Goal: Information Seeking & Learning: Compare options

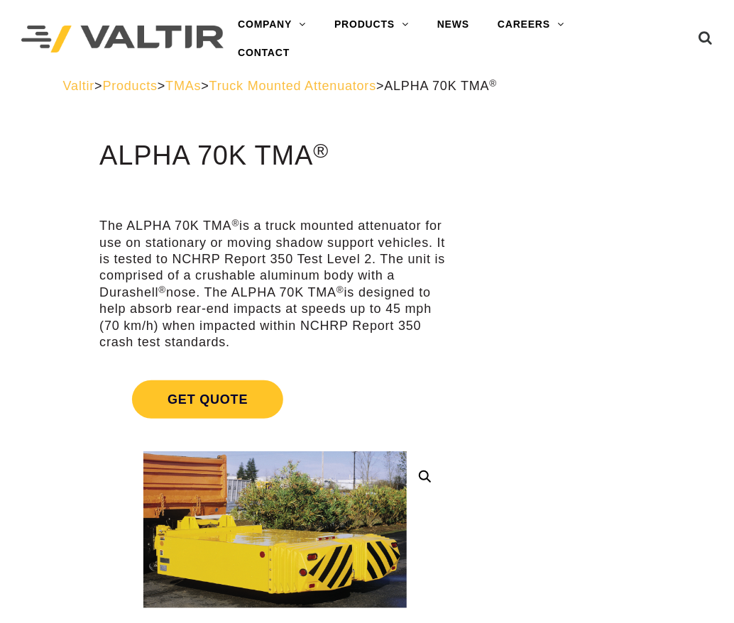
click at [333, 87] on span "Truck Mounted Attenuators" at bounding box center [292, 86] width 167 height 14
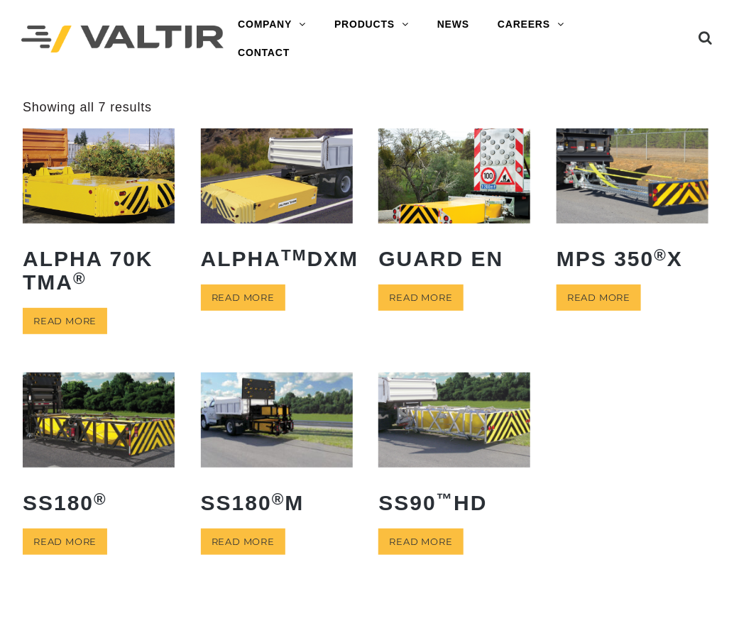
click at [246, 206] on img at bounding box center [277, 175] width 152 height 95
click at [661, 188] on img at bounding box center [632, 175] width 152 height 95
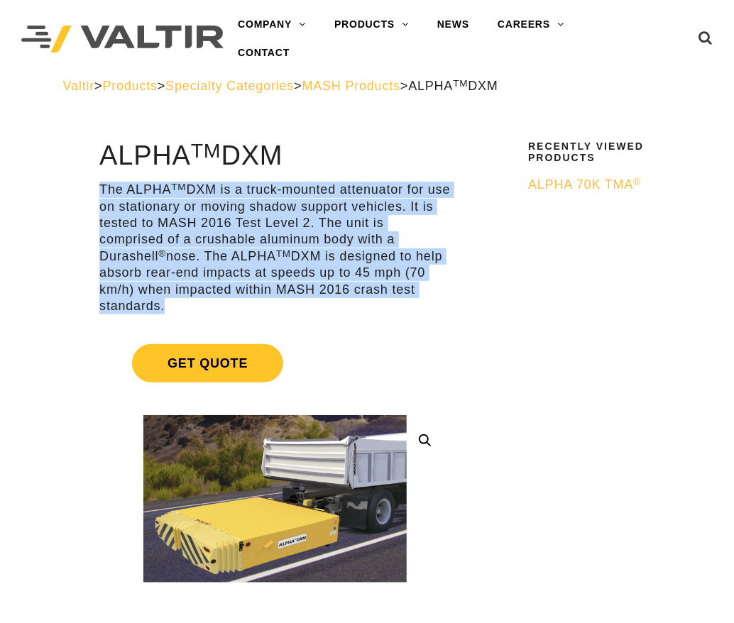
drag, startPoint x: 101, startPoint y: 188, endPoint x: 201, endPoint y: 305, distance: 154.4
click at [201, 305] on p "The ALPHA TM DXM is a truck-mounted attenuator for use on stationary or moving …" at bounding box center [274, 248] width 351 height 133
copy p "The ALPHA TM DXM is a truck-mounted attenuator for use on stationary or moving …"
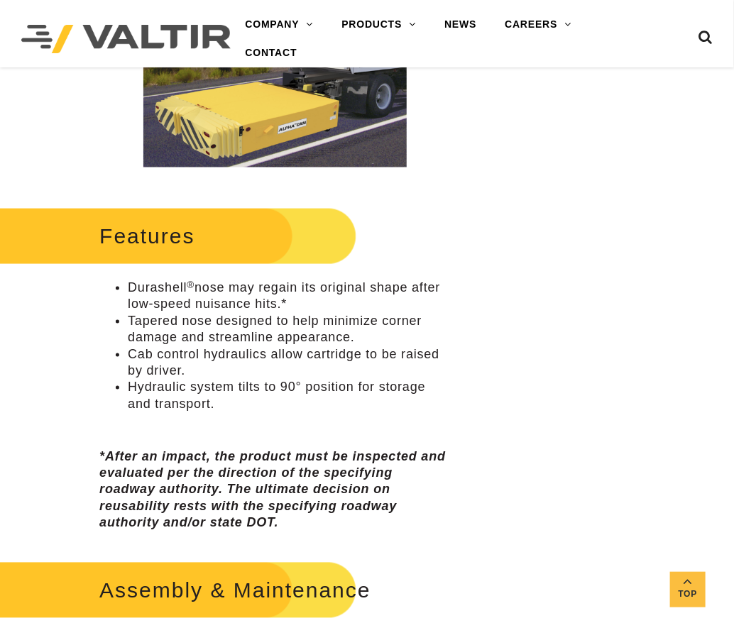
scroll to position [426, 0]
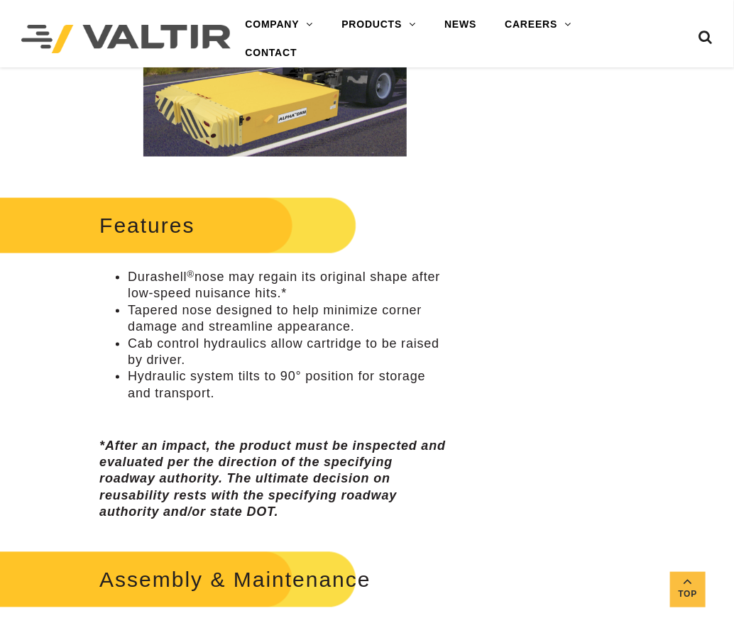
click at [227, 397] on li "Hydraulic system tilts to 90° position for storage and transport." at bounding box center [289, 384] width 323 height 33
click at [191, 310] on li "Tapered nose designed to help minimize corner damage and streamline appearance." at bounding box center [289, 318] width 323 height 33
click at [154, 292] on li "Durashell ® nose may regain its original shape after low-speed nuisance hits.*" at bounding box center [289, 285] width 323 height 33
drag, startPoint x: 298, startPoint y: 292, endPoint x: 130, endPoint y: 282, distance: 168.4
click at [130, 282] on li "Durashell ® nose may regain its original shape after low-speed nuisance hits.*" at bounding box center [289, 285] width 323 height 33
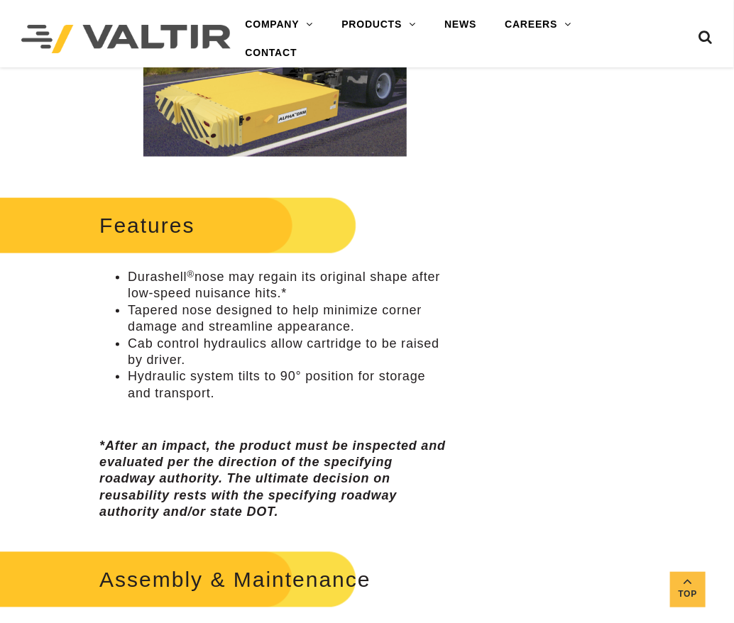
copy li "Durashell ® nose may regain its original shape after low-speed nuisance hits.*"
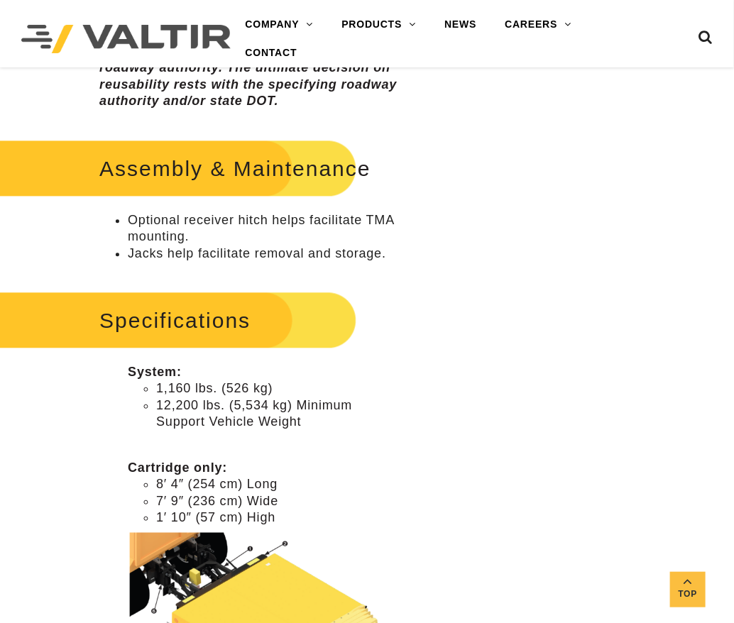
scroll to position [851, 0]
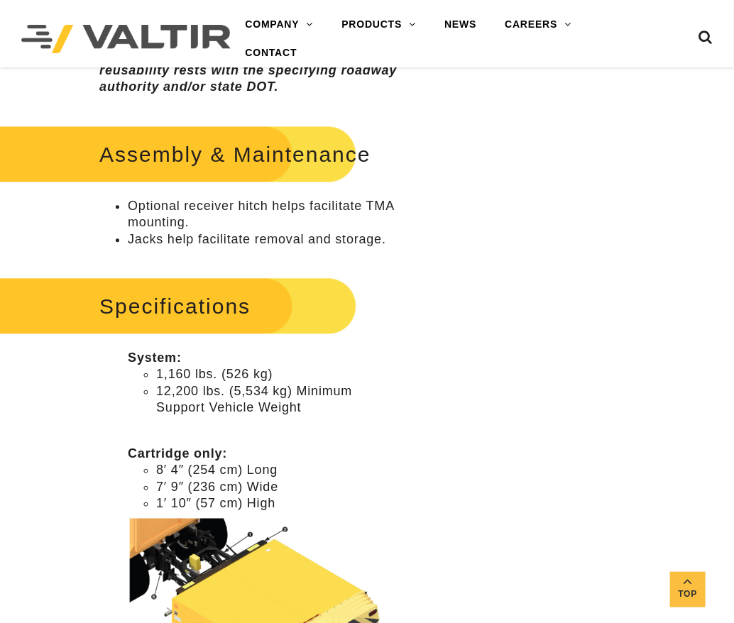
click at [226, 378] on li "1,160 lbs. (526 kg)" at bounding box center [303, 374] width 294 height 16
drag, startPoint x: 272, startPoint y: 375, endPoint x: 158, endPoint y: 376, distance: 114.9
click at [158, 375] on li "1,160 lbs. (526 kg)" at bounding box center [303, 374] width 294 height 16
copy li "1,160 lbs. (526 kg)"
drag, startPoint x: 305, startPoint y: 412, endPoint x: 156, endPoint y: 392, distance: 150.3
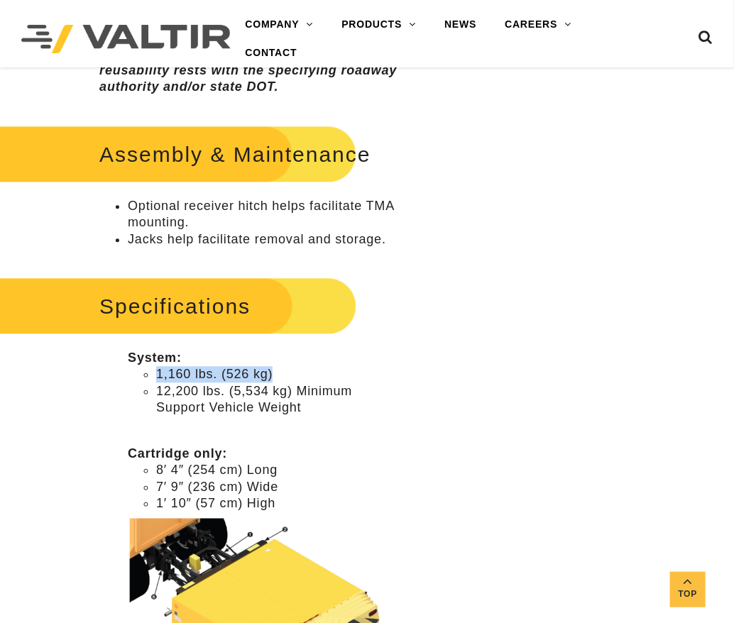
click at [156, 392] on li "12,200 lbs. (5,534 kg) Minimum Support Vehicle Weight" at bounding box center [303, 399] width 294 height 33
copy li "12,200 lbs. (5,534 kg) Minimum Support Vehicle Weight"
click at [94, 380] on div "**********" at bounding box center [275, 318] width 428 height 2057
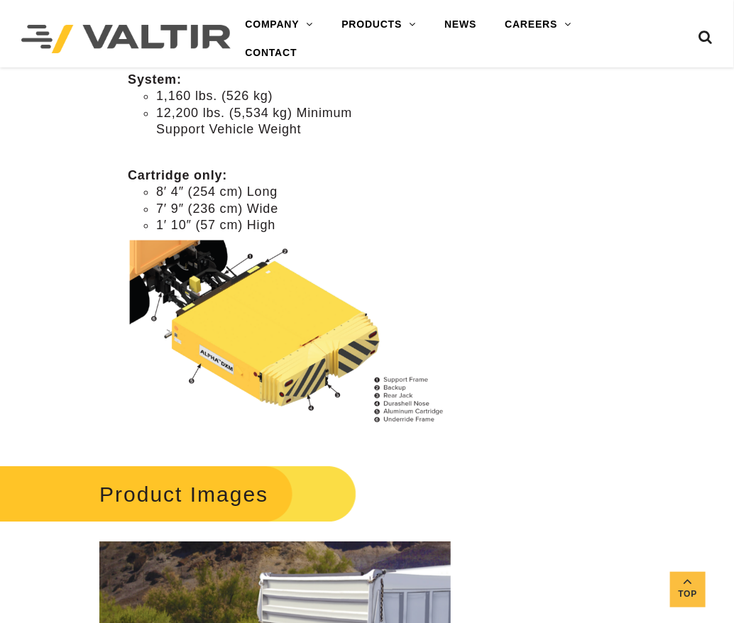
scroll to position [1134, 0]
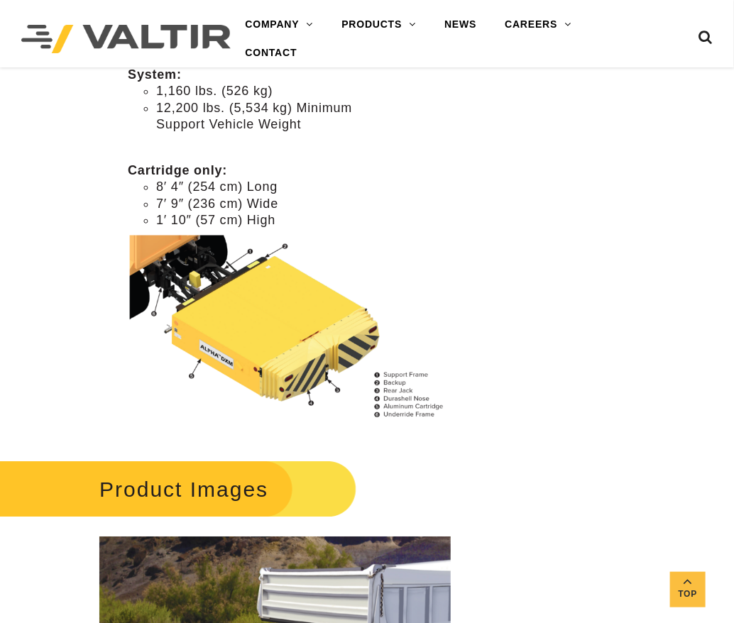
click at [279, 221] on li "1′ 10″ (57 cm) High" at bounding box center [303, 220] width 294 height 16
drag, startPoint x: 277, startPoint y: 223, endPoint x: 160, endPoint y: 225, distance: 117.1
click at [160, 225] on li "1′ 10″ (57 cm) High" at bounding box center [303, 220] width 294 height 16
copy li "1′ 10″ (57 cm) High"
click at [263, 309] on img at bounding box center [289, 330] width 323 height 194
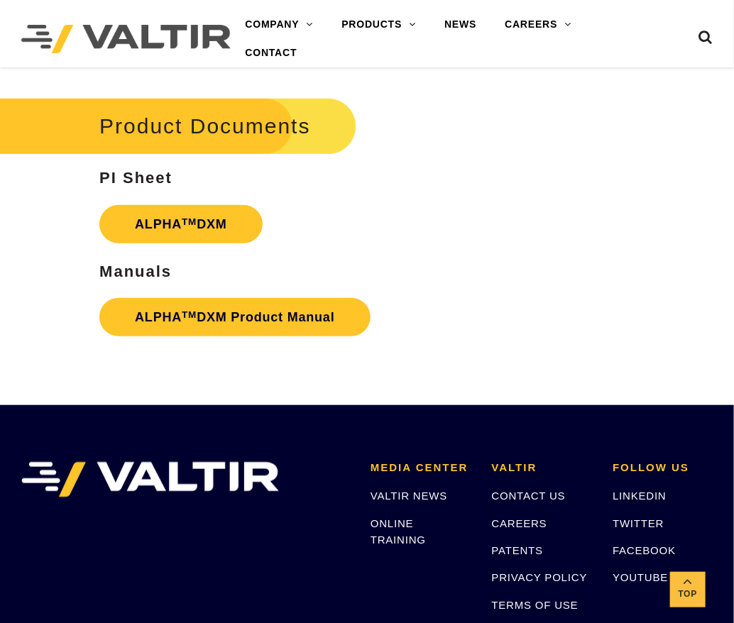
scroll to position [1845, 0]
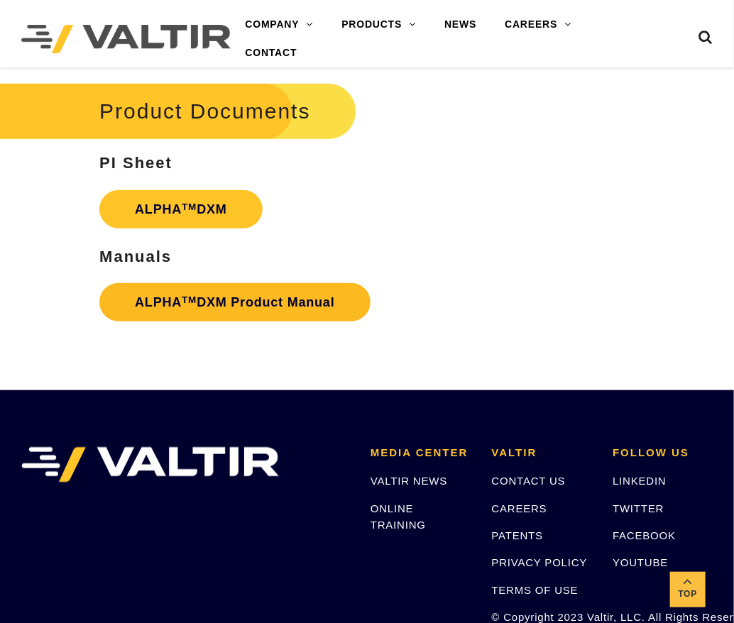
click at [250, 299] on link "ALPHA TM DXM Product Manual" at bounding box center [234, 302] width 271 height 38
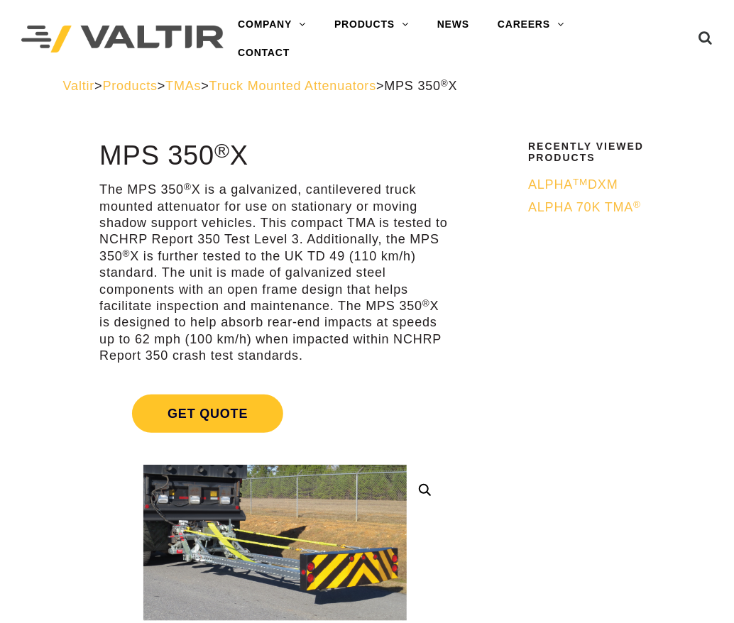
click at [151, 196] on p "The MPS 350 ® X is a galvanized, cantilevered truck mounted attenuator for use …" at bounding box center [274, 273] width 351 height 182
drag, startPoint x: 304, startPoint y: 358, endPoint x: 95, endPoint y: 197, distance: 263.5
copy p "The MPS 350 ® X is a galvanized, cantilevered truck mounted attenuator for use …"
click at [183, 270] on p "The MPS 350 ® X is a galvanized, cantilevered truck mounted attenuator for use …" at bounding box center [274, 273] width 351 height 182
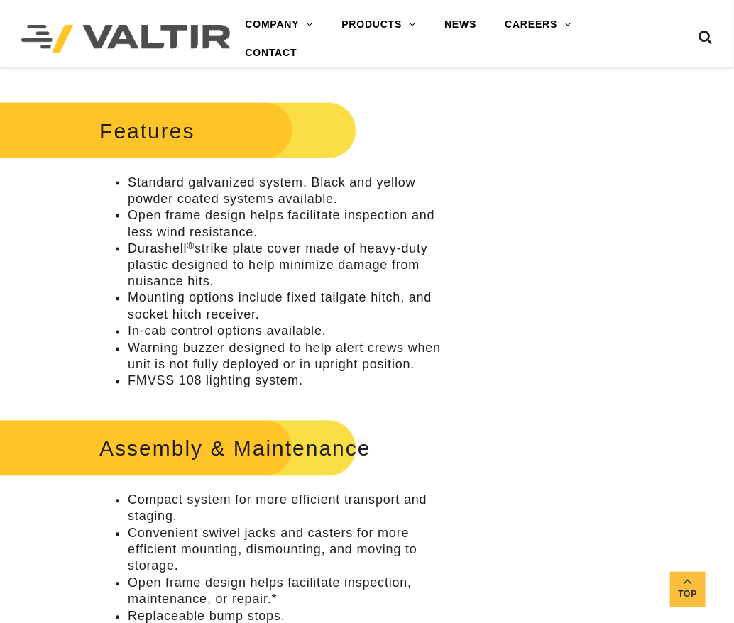
scroll to position [567, 0]
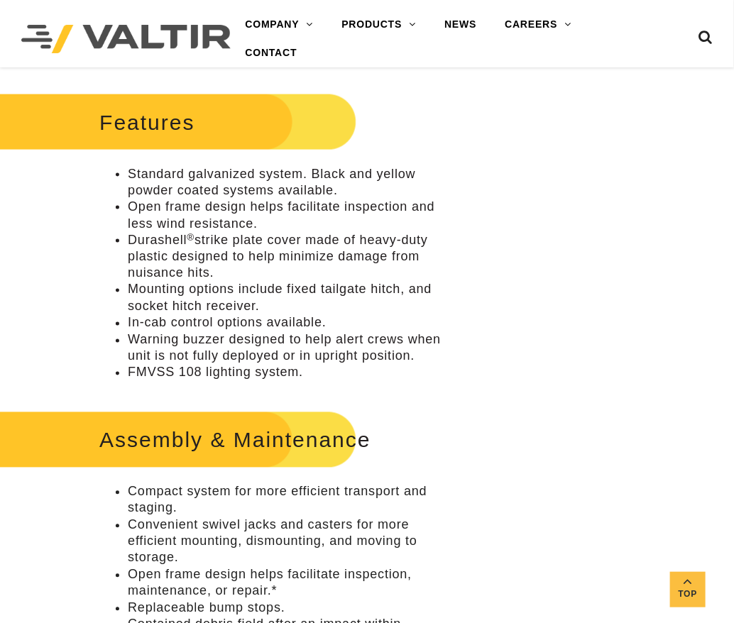
click at [204, 197] on li "Standard galvanized system. Black and yellow powder coated systems available." at bounding box center [289, 182] width 323 height 33
click at [171, 180] on li "Standard galvanized system. Black and yellow powder coated systems available." at bounding box center [289, 182] width 323 height 33
click at [164, 183] on li "Standard galvanized system. Black and yellow powder coated systems available." at bounding box center [289, 182] width 323 height 33
click at [164, 182] on li "Standard galvanized system. Black and yellow powder coated systems available." at bounding box center [289, 182] width 323 height 33
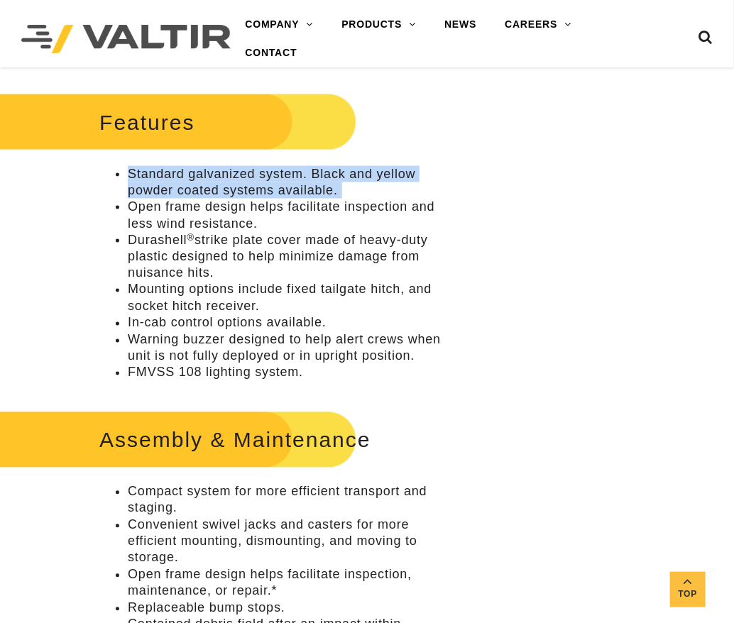
click at [164, 182] on li "Standard galvanized system. Black and yellow powder coated systems available." at bounding box center [289, 182] width 323 height 33
copy ul "Standard galvanized system. Black and yellow powder coated systems available."
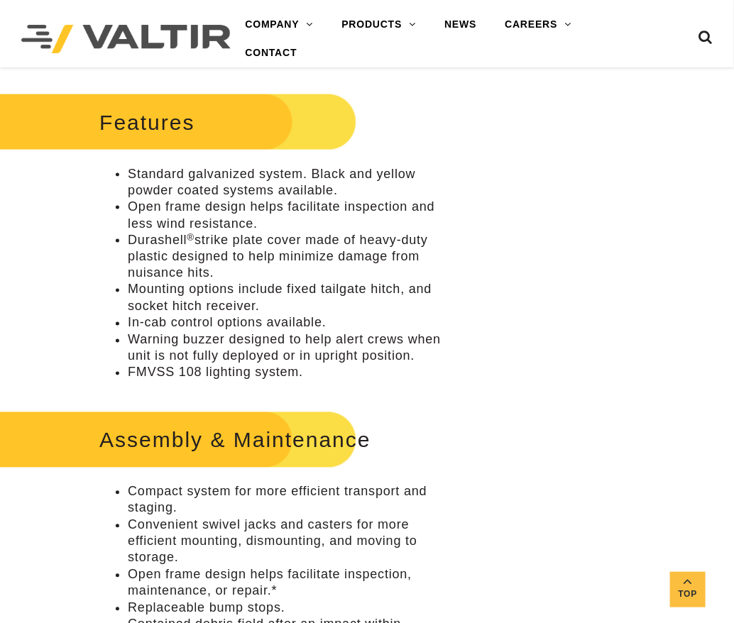
click at [203, 207] on li "Open frame design helps facilitate inspection and less wind resistance." at bounding box center [289, 215] width 323 height 33
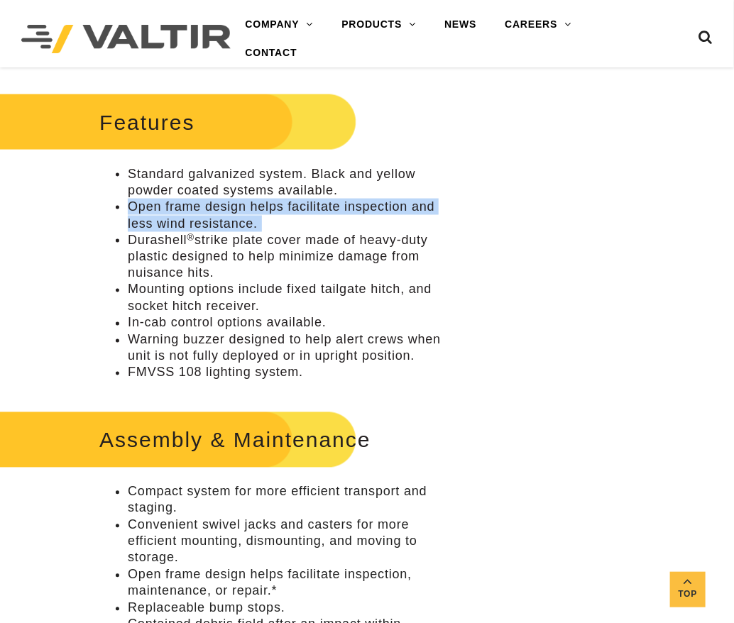
click at [203, 207] on li "Open frame design helps facilitate inspection and less wind resistance." at bounding box center [289, 215] width 323 height 33
copy ul "Open frame design helps facilitate inspection and less wind resistance."
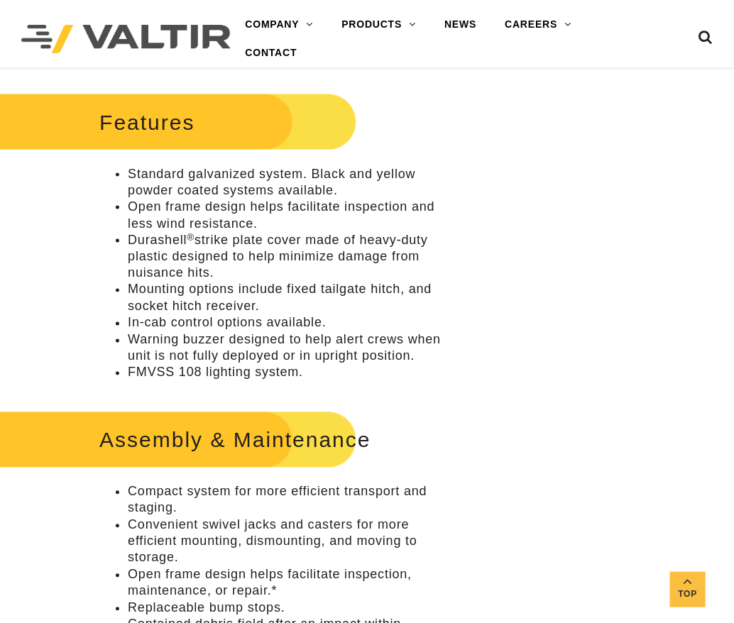
click at [175, 258] on li "Durashell ® strike plate cover made of heavy-duty plastic designed to help mini…" at bounding box center [289, 257] width 323 height 50
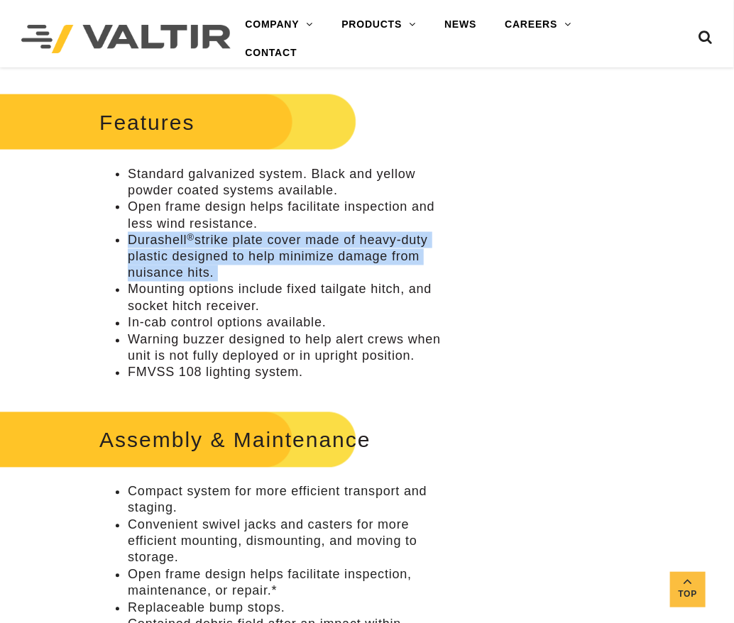
click at [175, 258] on li "Durashell ® strike plate cover made of heavy-duty plastic designed to help mini…" at bounding box center [289, 257] width 323 height 50
copy ul "Durashell ® strike plate cover made of heavy-duty plastic designed to help mini…"
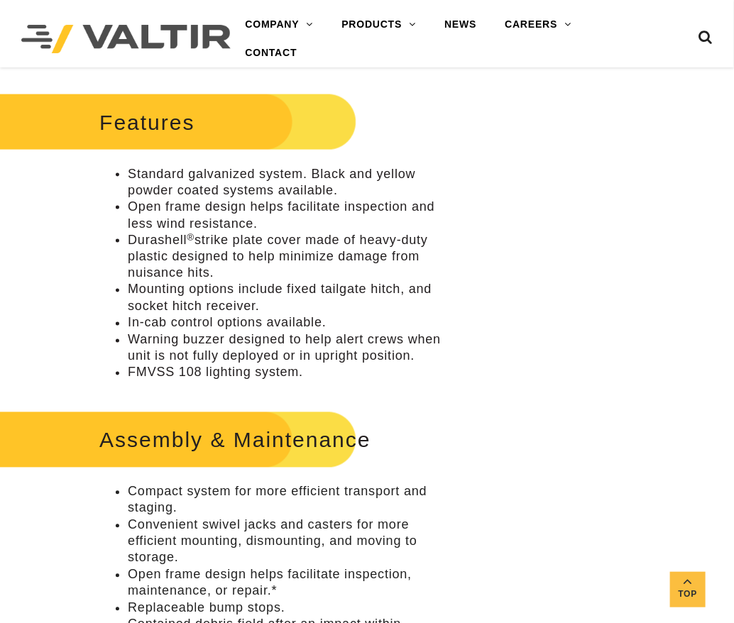
click at [167, 292] on li "Mounting options include fixed tailgate hitch, and socket hitch receiver." at bounding box center [289, 298] width 323 height 33
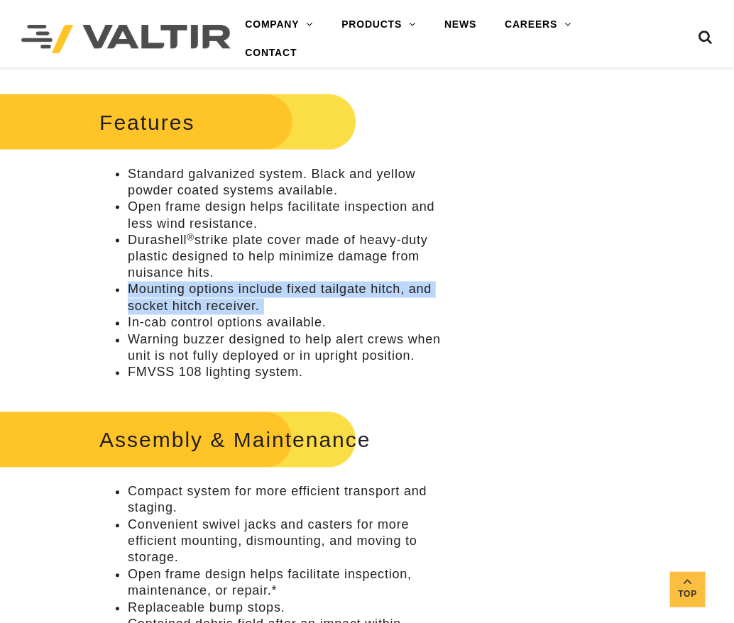
click at [167, 292] on li "Mounting options include fixed tailgate hitch, and socket hitch receiver." at bounding box center [289, 298] width 323 height 33
copy ul "Mounting options include fixed tailgate hitch, and socket hitch receiver."
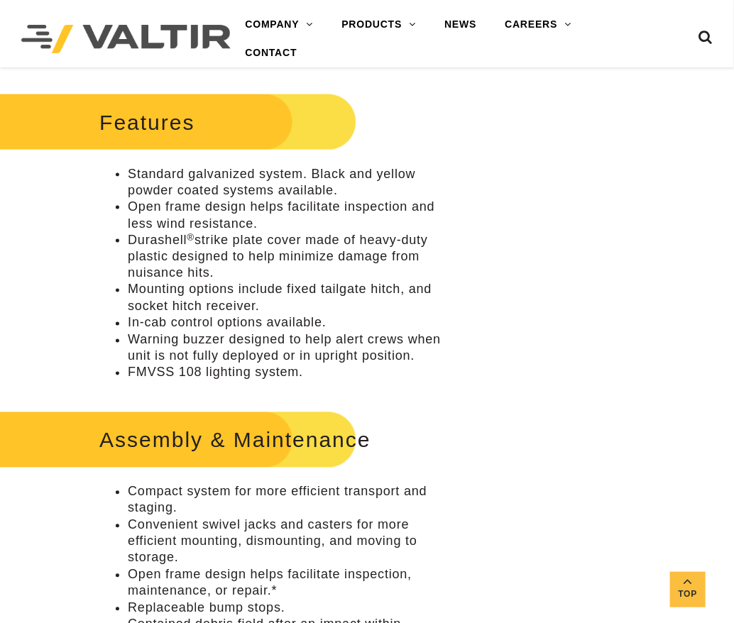
click at [156, 338] on li "Warning buzzer designed to help alert crews when unit is not fully deployed or …" at bounding box center [289, 348] width 323 height 33
click at [160, 324] on li "In-cab control options available." at bounding box center [289, 323] width 323 height 16
click at [160, 323] on li "In-cab control options available." at bounding box center [289, 323] width 323 height 16
copy ul "In-cab control options available."
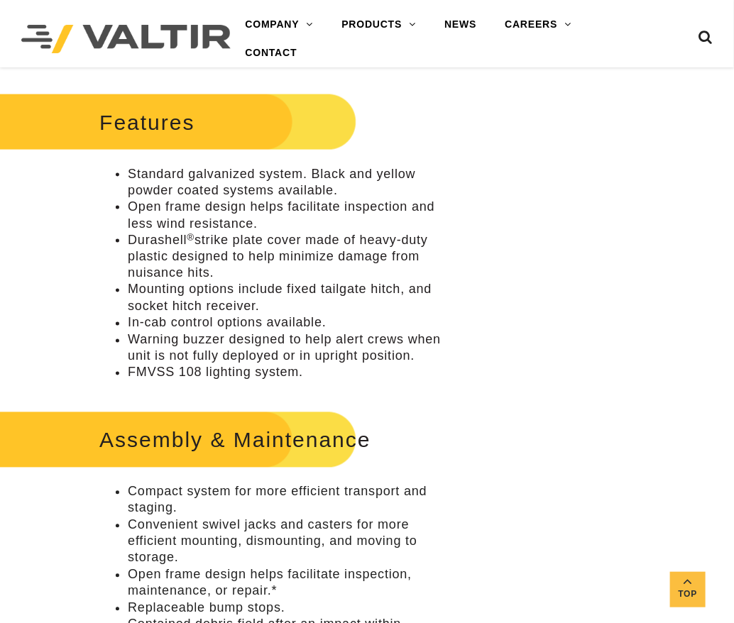
click at [155, 343] on li "Warning buzzer designed to help alert crews when unit is not fully deployed or …" at bounding box center [289, 348] width 323 height 33
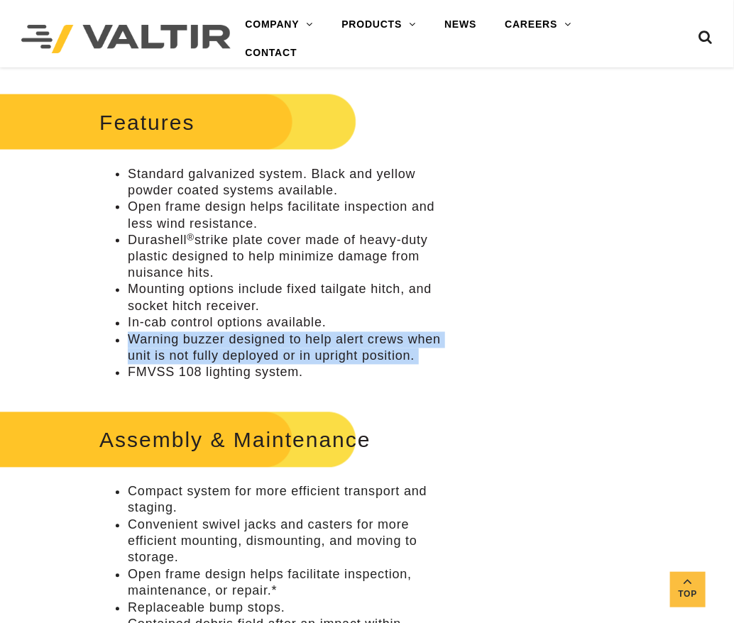
click at [155, 343] on li "Warning buzzer designed to help alert crews when unit is not fully deployed or …" at bounding box center [289, 348] width 323 height 33
copy ul "Warning buzzer designed to help alert crews when unit is not fully deployed or …"
click at [221, 376] on li "FMVSS 108 lighting system." at bounding box center [289, 373] width 323 height 16
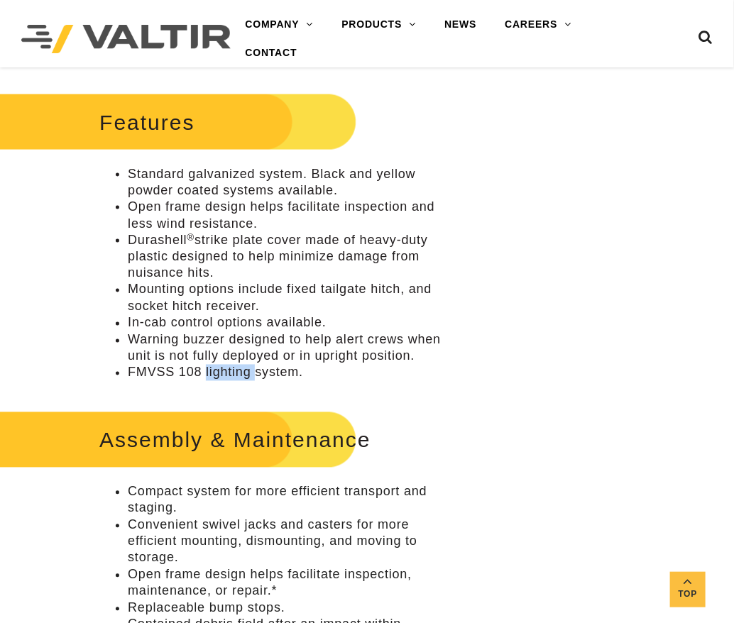
click at [221, 376] on li "FMVSS 108 lighting system." at bounding box center [289, 373] width 323 height 16
copy div "FMVSS 108 lighting system."
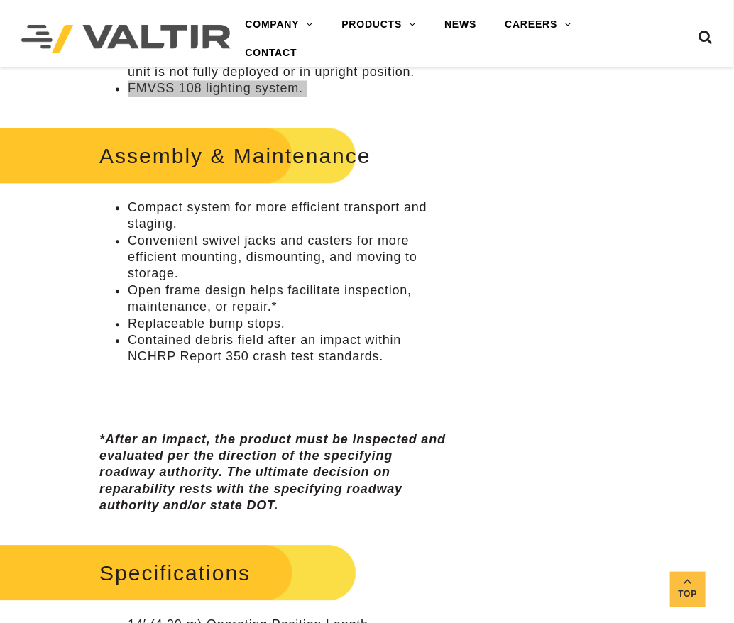
scroll to position [709, 0]
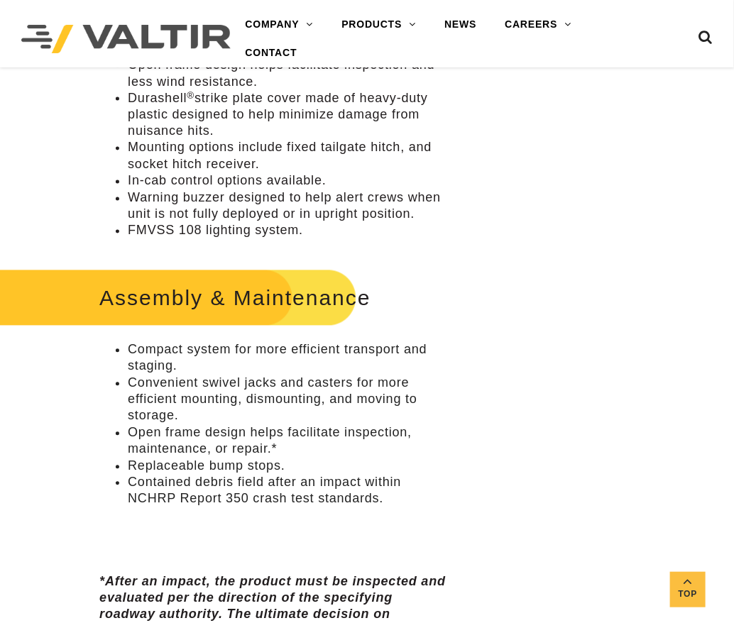
click at [160, 353] on li "Compact system for more efficient transport and staging." at bounding box center [289, 358] width 323 height 33
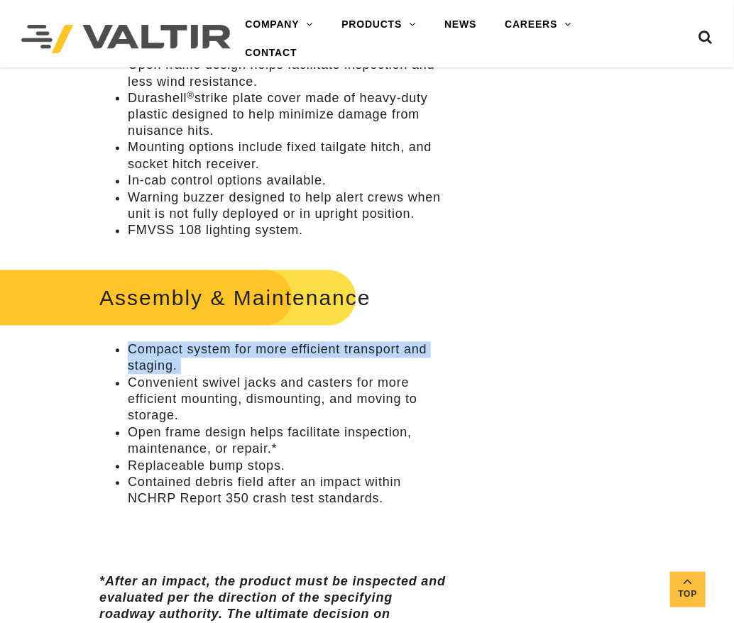
click at [160, 353] on li "Compact system for more efficient transport and staging." at bounding box center [289, 358] width 323 height 33
copy ul "Compact system for more efficient transport and staging."
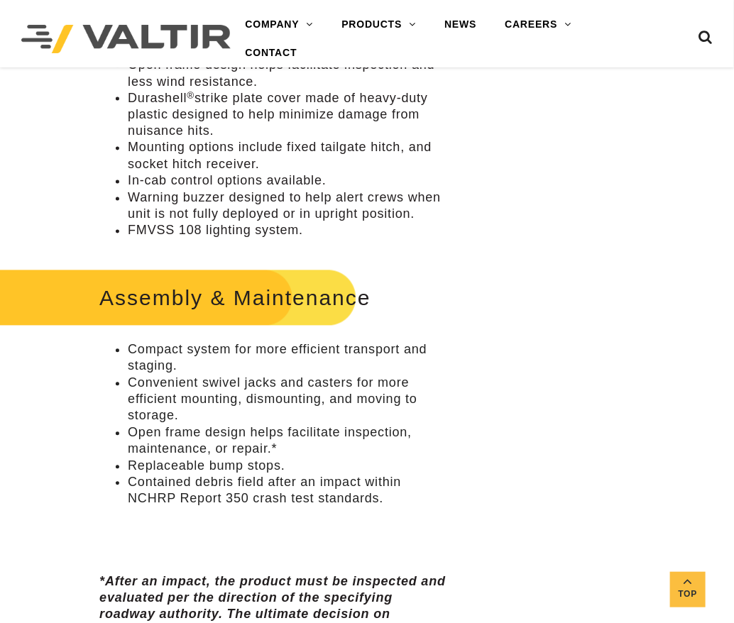
click at [171, 387] on li "Convenient swivel jacks and casters for more efficient mounting, dismounting, a…" at bounding box center [289, 400] width 323 height 50
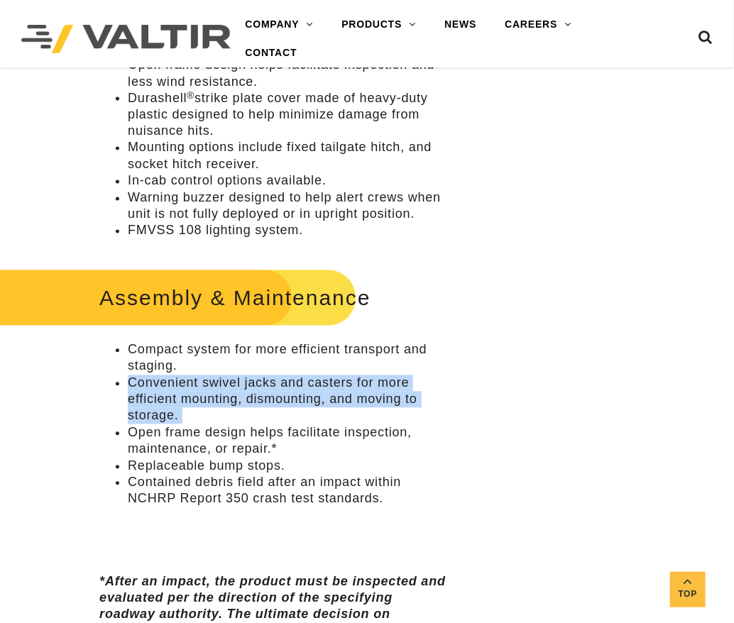
click at [171, 387] on li "Convenient swivel jacks and casters for more efficient mounting, dismounting, a…" at bounding box center [289, 400] width 323 height 50
copy ul "Convenient swivel jacks and casters for more efficient mounting, dismounting, a…"
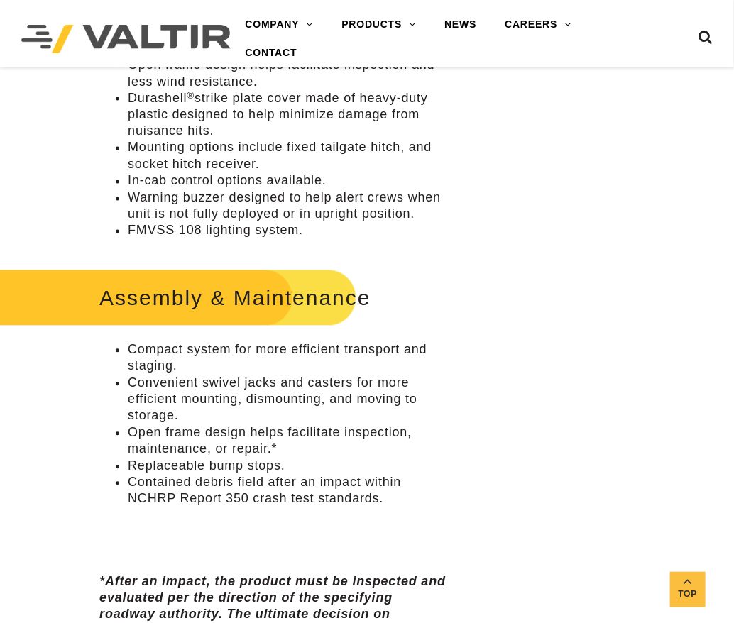
click at [218, 434] on li "Open frame design helps facilitate inspection, maintenance, or repair.*" at bounding box center [289, 441] width 323 height 33
click at [216, 436] on li "Open frame design helps facilitate inspection, maintenance, or repair.*" at bounding box center [289, 441] width 323 height 33
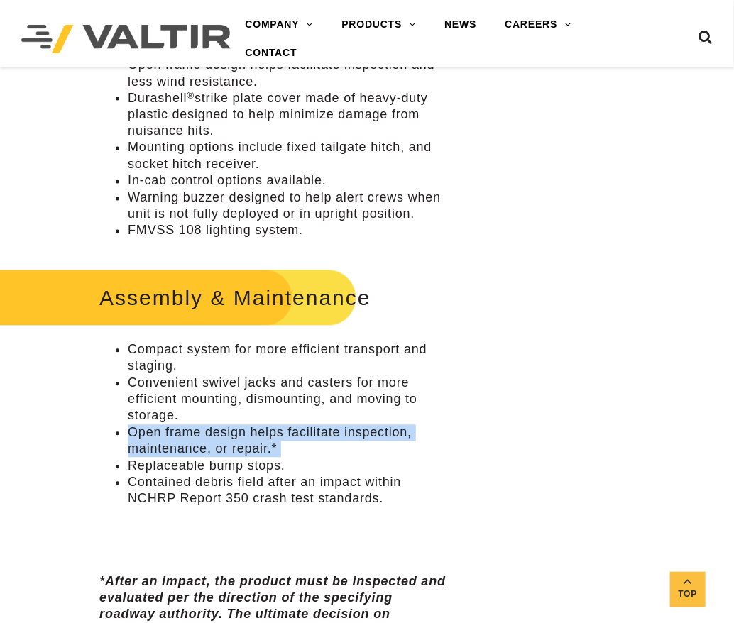
click at [216, 436] on li "Open frame design helps facilitate inspection, maintenance, or repair.*" at bounding box center [289, 441] width 323 height 33
click at [191, 475] on li "Contained debris field after an impact within NCHRP Report 350 crash test stand…" at bounding box center [289, 491] width 323 height 33
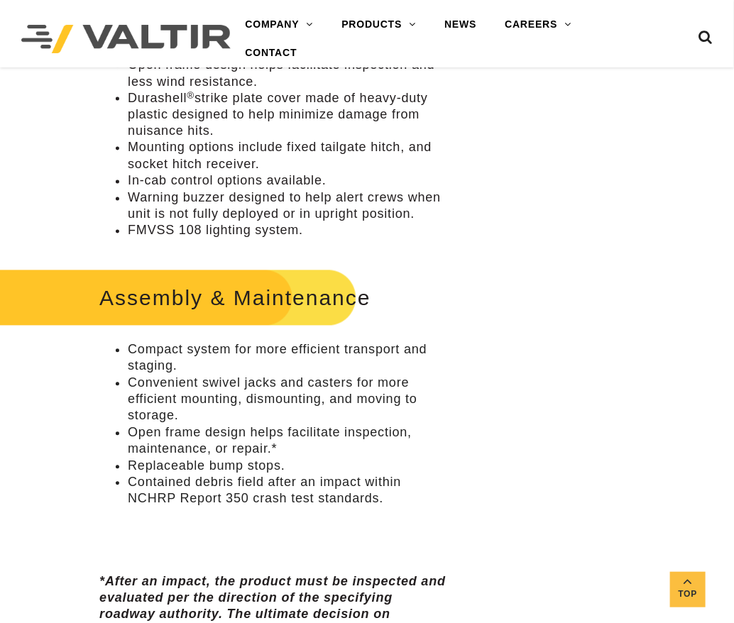
click at [191, 466] on li "Replaceable bump stops." at bounding box center [289, 466] width 323 height 16
click at [209, 485] on li "Contained debris field after an impact within NCHRP Report 350 crash test stand…" at bounding box center [289, 491] width 323 height 33
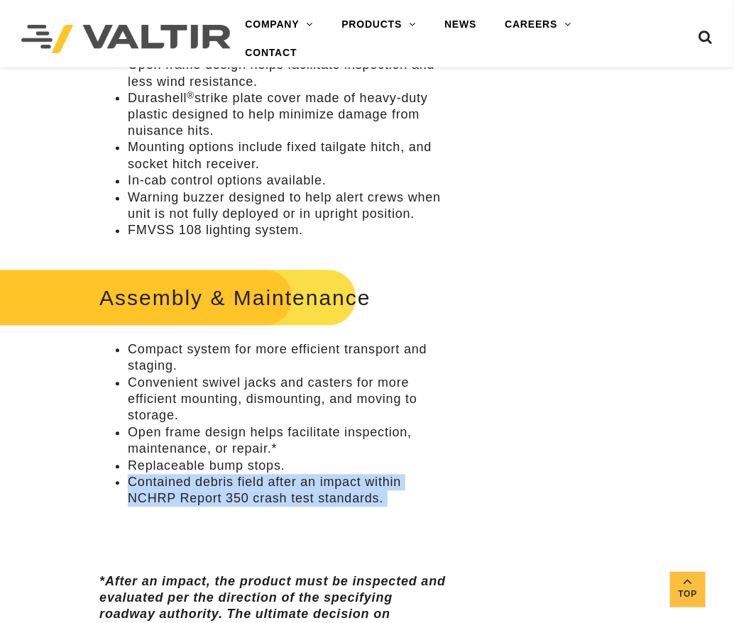
click at [209, 485] on li "Contained debris field after an impact within NCHRP Report 350 crash test stand…" at bounding box center [289, 491] width 323 height 33
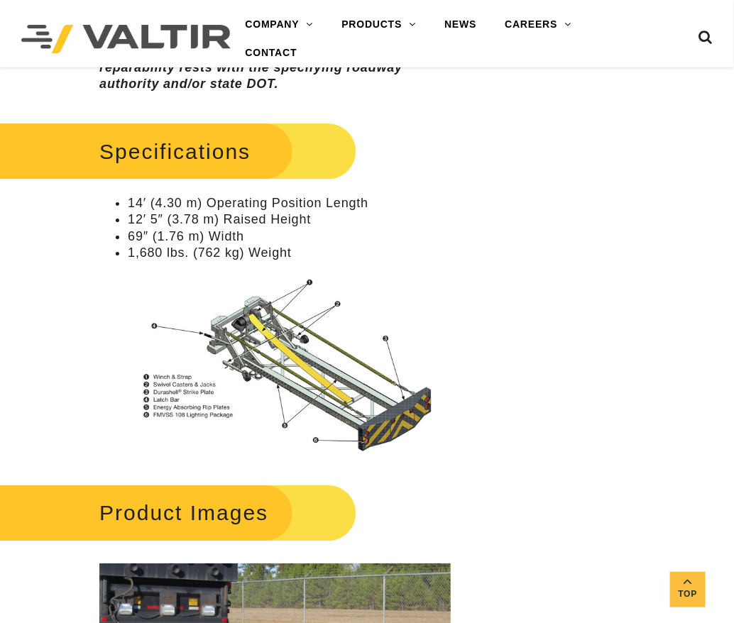
scroll to position [1276, 0]
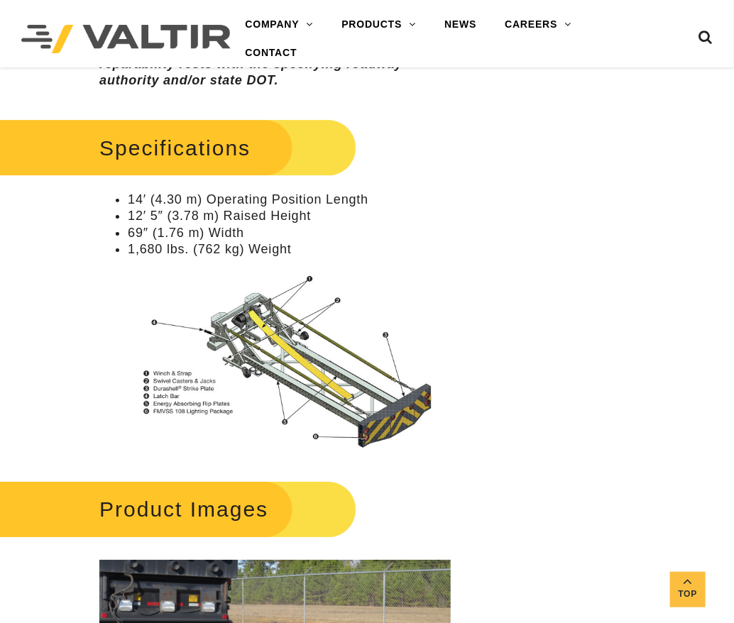
click at [238, 363] on img at bounding box center [274, 361] width 351 height 187
click at [177, 197] on li "14′ (4.30 m) Operating Position Length" at bounding box center [289, 200] width 323 height 16
click at [165, 211] on li "12′ 5″ (3.78 m) Raised Height" at bounding box center [289, 216] width 323 height 16
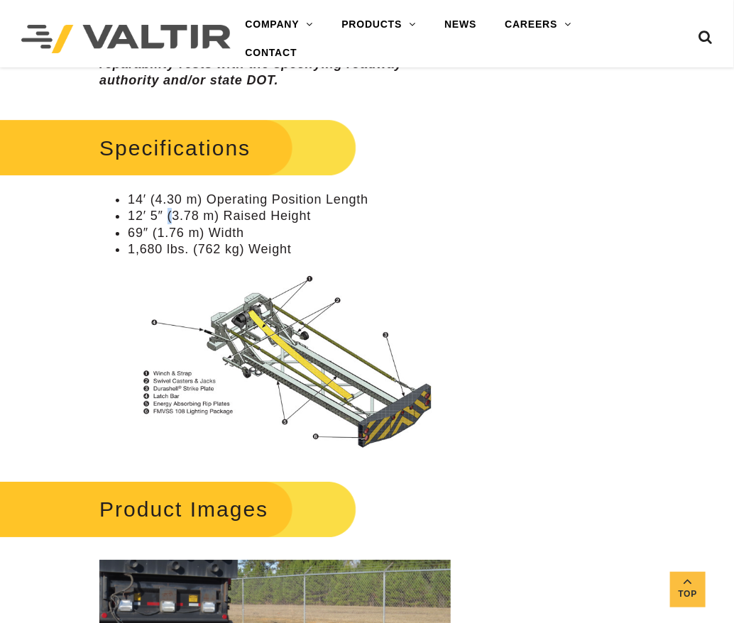
click at [165, 211] on li "12′ 5″ (3.78 m) Raised Height" at bounding box center [289, 216] width 323 height 16
click at [140, 247] on li "1,680 lbs. (762 kg) Weight" at bounding box center [289, 249] width 323 height 16
click at [160, 233] on li "69″ (1.76 m) Width" at bounding box center [289, 233] width 323 height 16
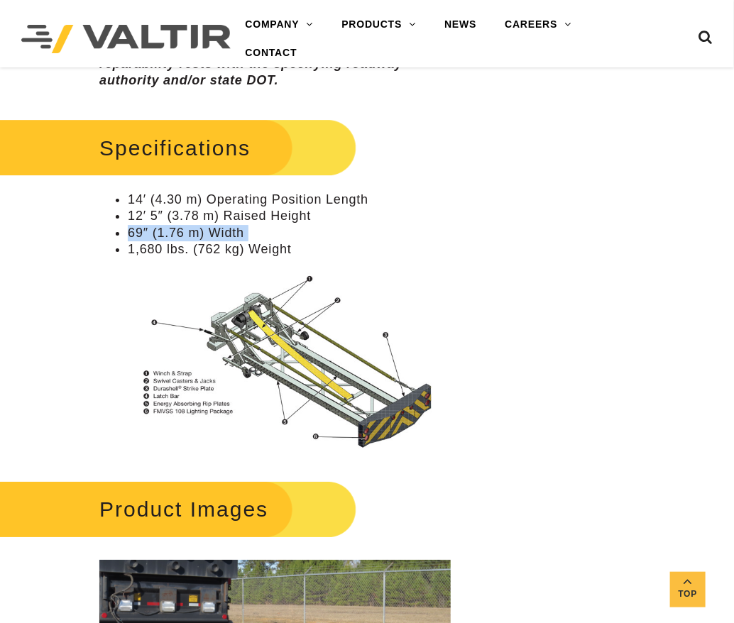
click at [160, 233] on li "69″ (1.76 m) Width" at bounding box center [289, 233] width 323 height 16
click at [165, 250] on li "1,680 lbs. (762 kg) Weight" at bounding box center [289, 249] width 323 height 16
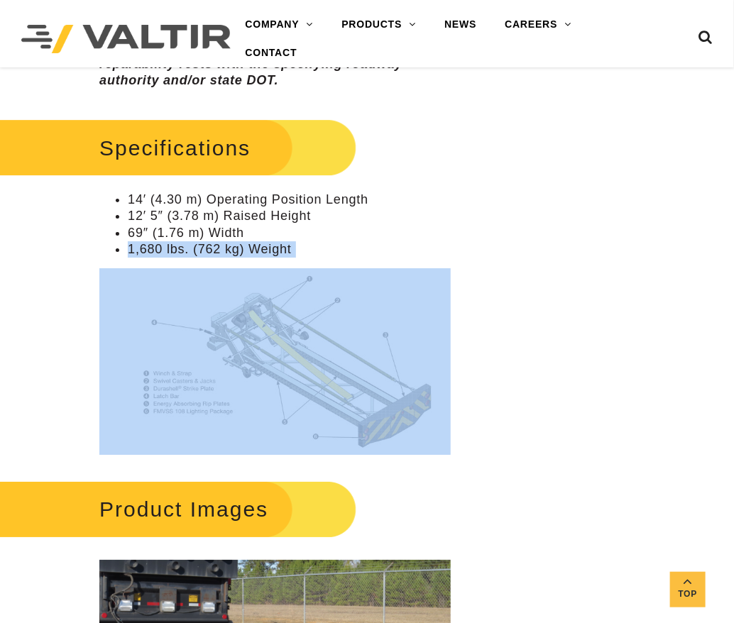
click at [165, 250] on li "1,680 lbs. (762 kg) Weight" at bounding box center [289, 249] width 323 height 16
click at [175, 373] on img at bounding box center [274, 361] width 351 height 187
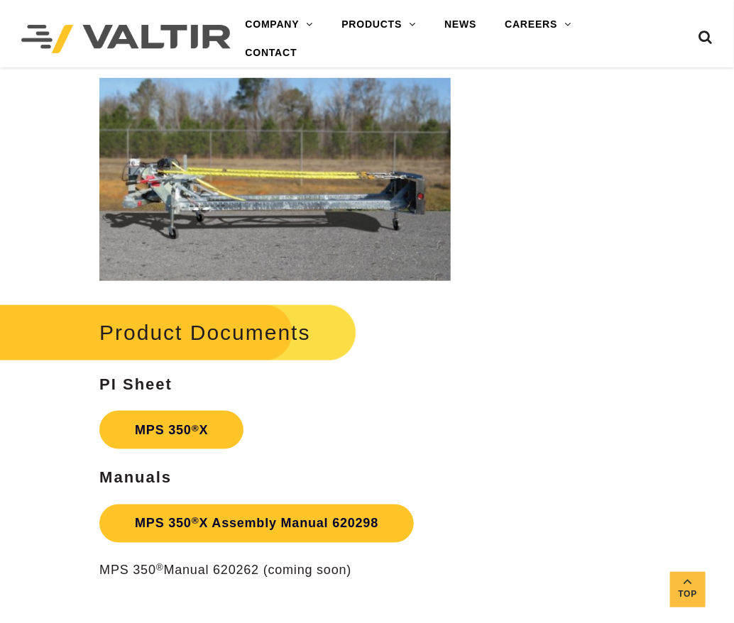
scroll to position [2128, 0]
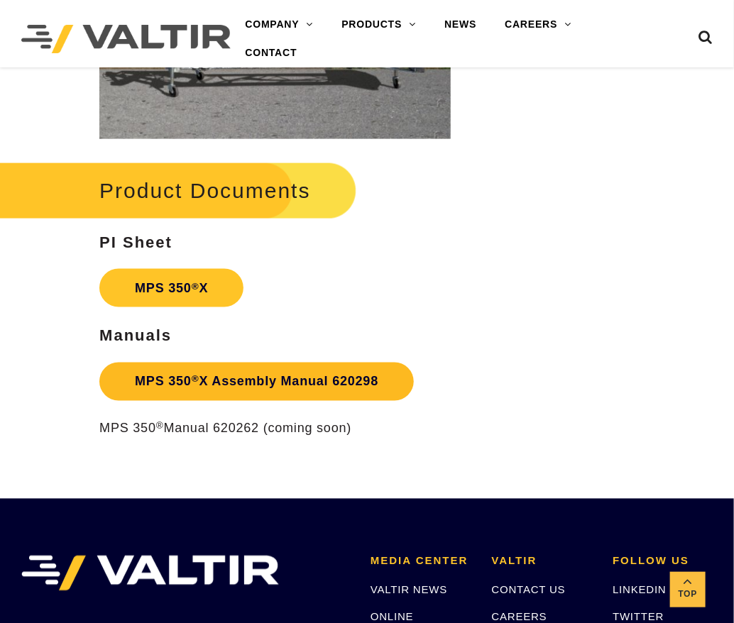
click at [272, 383] on link "MPS 350 ® X Assembly Manual 620298" at bounding box center [256, 382] width 314 height 38
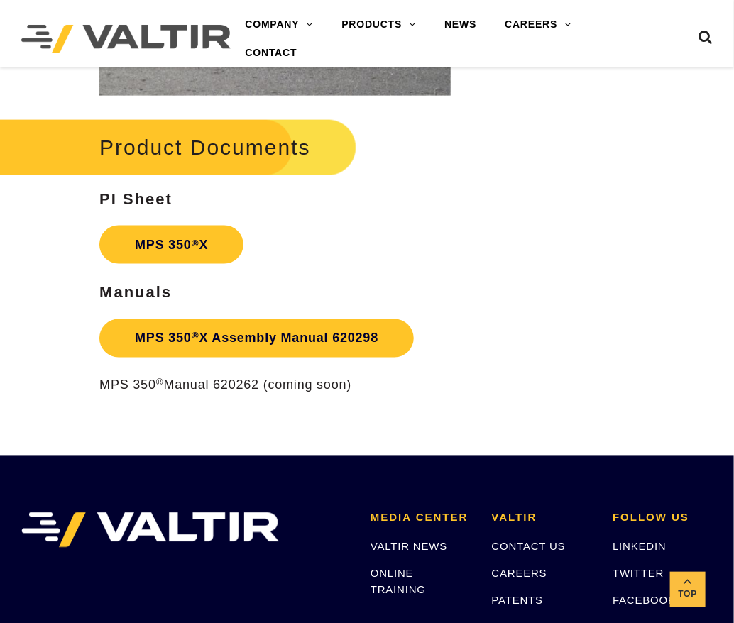
scroll to position [2270, 0]
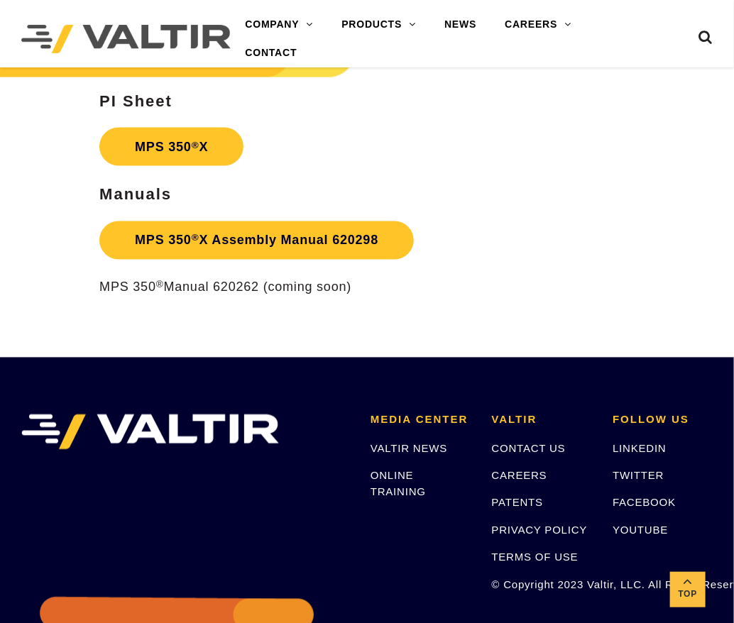
click at [243, 289] on p "MPS 350 ® Manual 620262 (coming soon)" at bounding box center [274, 288] width 351 height 16
copy p "620262"
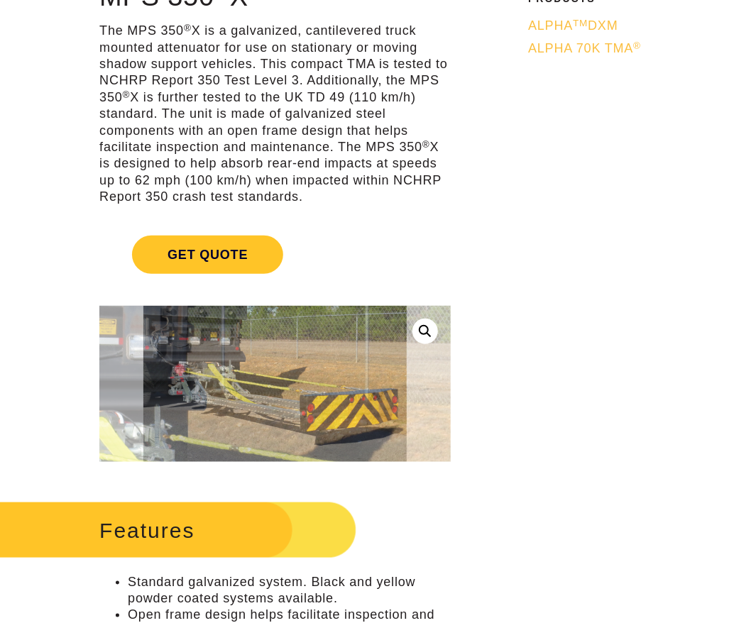
scroll to position [0, 0]
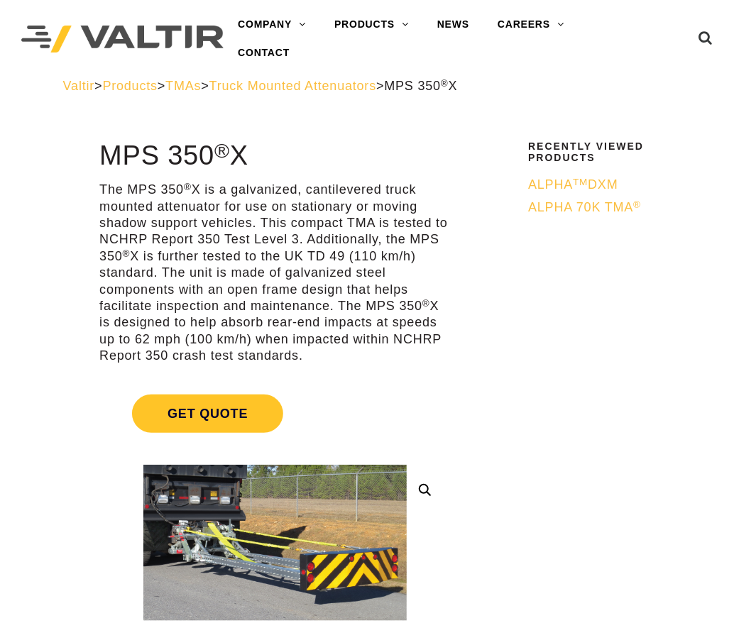
click at [375, 89] on span "Truck Mounted Attenuators" at bounding box center [292, 86] width 167 height 14
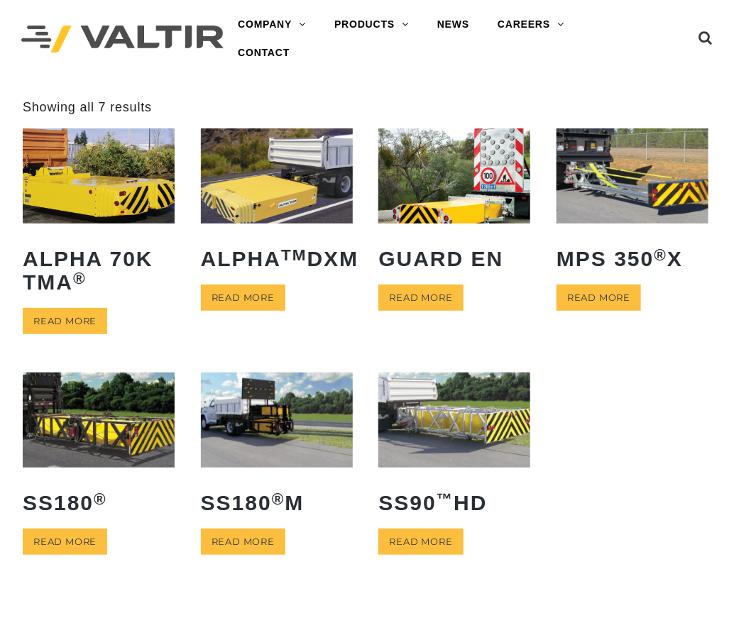
click at [92, 431] on img at bounding box center [99, 419] width 152 height 95
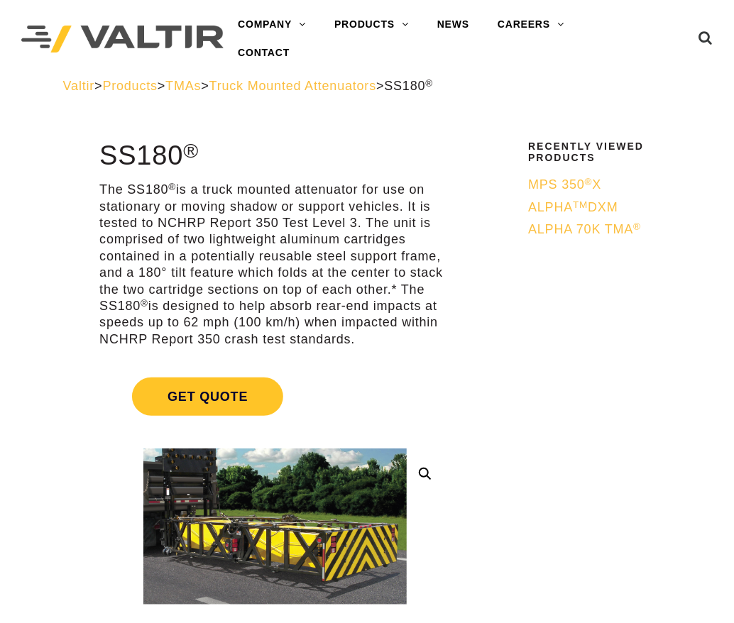
click at [177, 251] on p "The SS180 ® is a truck mounted attenuator for use on stationary or moving shado…" at bounding box center [274, 265] width 351 height 166
drag, startPoint x: 98, startPoint y: 187, endPoint x: 362, endPoint y: 336, distance: 303.4
copy p "The SS180 ® is a truck mounted attenuator for use on stationary or moving shado…"
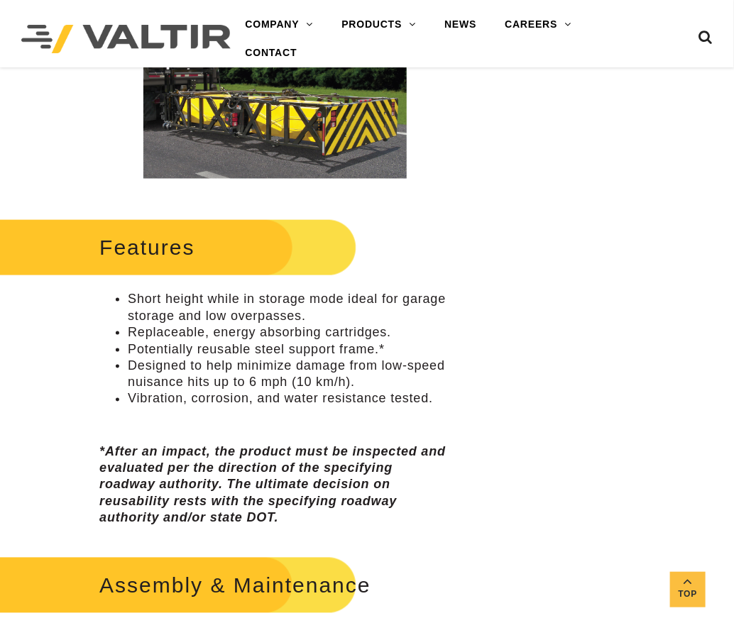
scroll to position [567, 0]
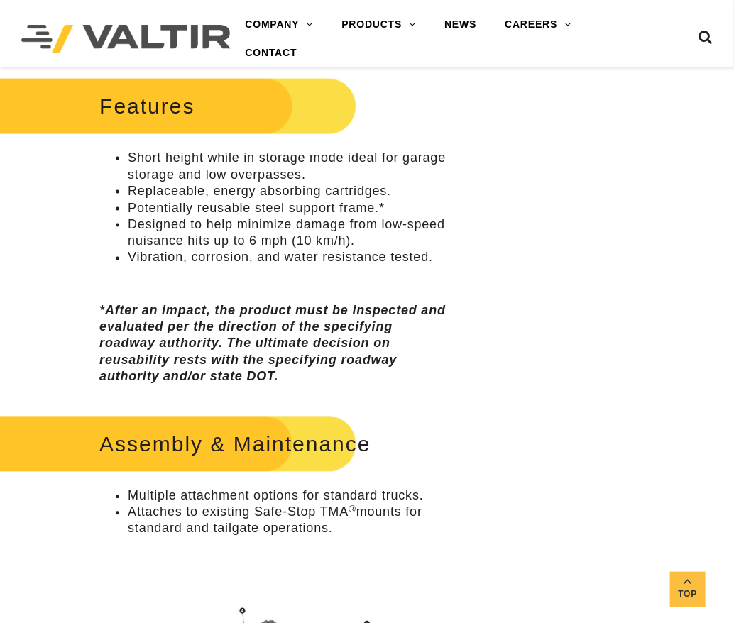
click at [150, 153] on li "Short height while in storage mode ideal for garage storage and low overpasses." at bounding box center [289, 166] width 323 height 33
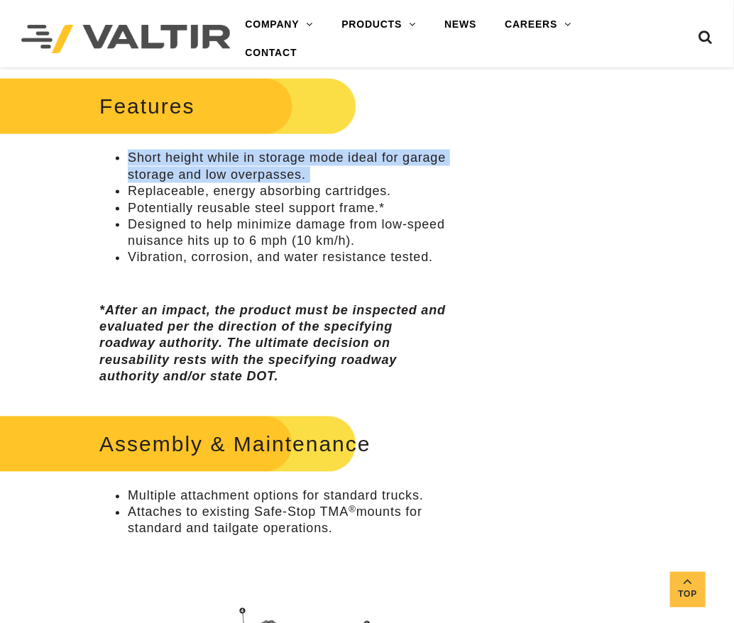
click at [150, 153] on li "Short height while in storage mode ideal for garage storage and low overpasses." at bounding box center [289, 166] width 323 height 33
copy ul "Short height while in storage mode ideal for garage storage and low overpasses."
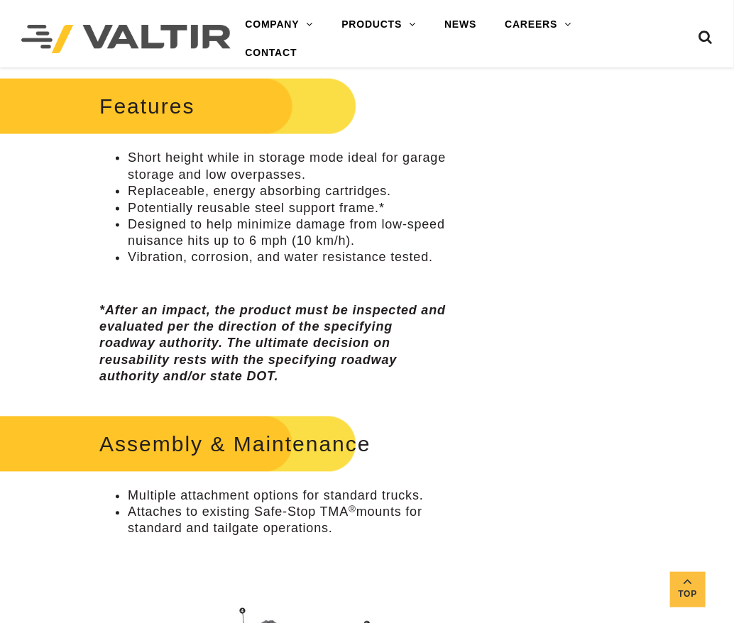
click at [178, 189] on li "Replaceable, energy absorbing cartridges." at bounding box center [289, 191] width 323 height 16
copy ul "Replaceable, energy absorbing cartridges."
click at [167, 209] on li "Potentially reusable steel support frame.*" at bounding box center [289, 208] width 323 height 16
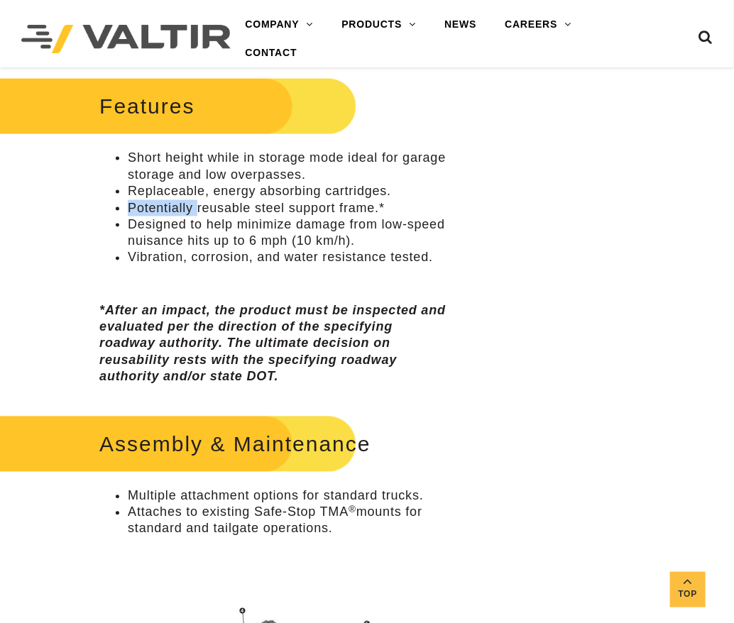
click at [167, 209] on li "Potentially reusable steel support frame.*" at bounding box center [289, 208] width 323 height 16
copy ul "Potentially reusable steel support frame.*"
click at [168, 231] on li "Designed to help minimize damage from low-speed nuisance hits up to 6 mph (10 k…" at bounding box center [289, 232] width 323 height 33
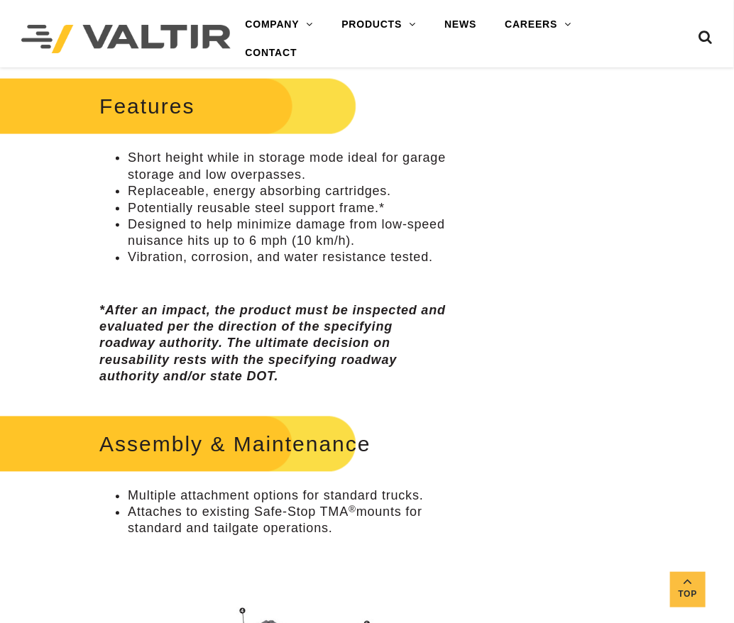
click at [170, 225] on li "Designed to help minimize damage from low-speed nuisance hits up to 6 mph (10 k…" at bounding box center [289, 232] width 323 height 33
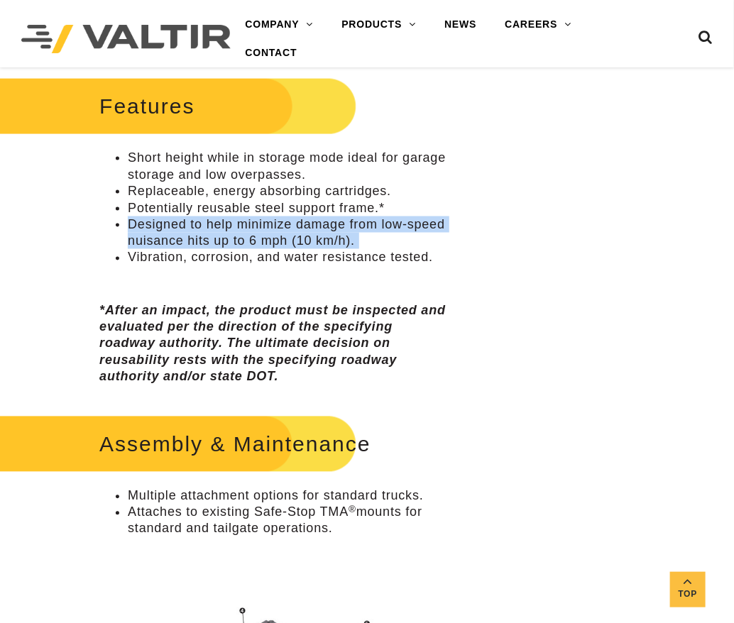
click at [170, 225] on li "Designed to help minimize damage from low-speed nuisance hits up to 6 mph (10 k…" at bounding box center [289, 232] width 323 height 33
copy ul "Designed to help minimize damage from low-speed nuisance hits up to 6 mph (10 k…"
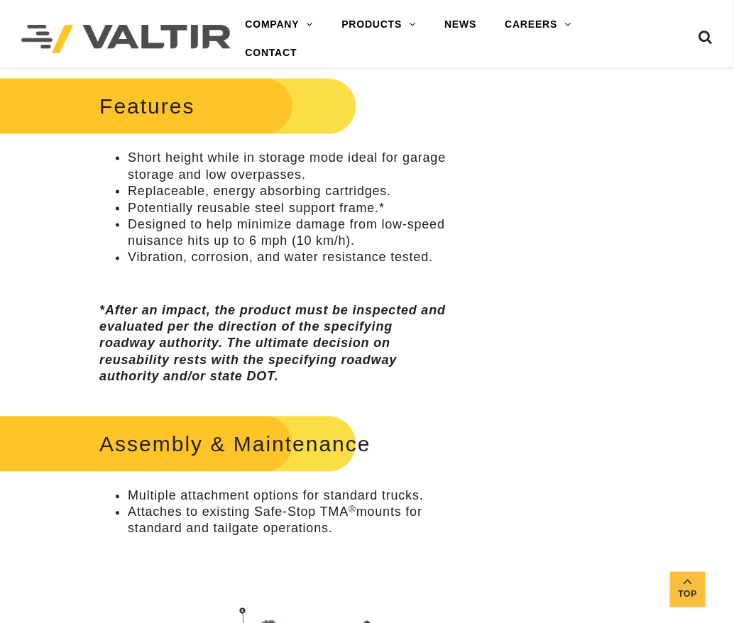
click at [189, 253] on li "Vibration, corrosion, and water resistance tested." at bounding box center [289, 258] width 323 height 16
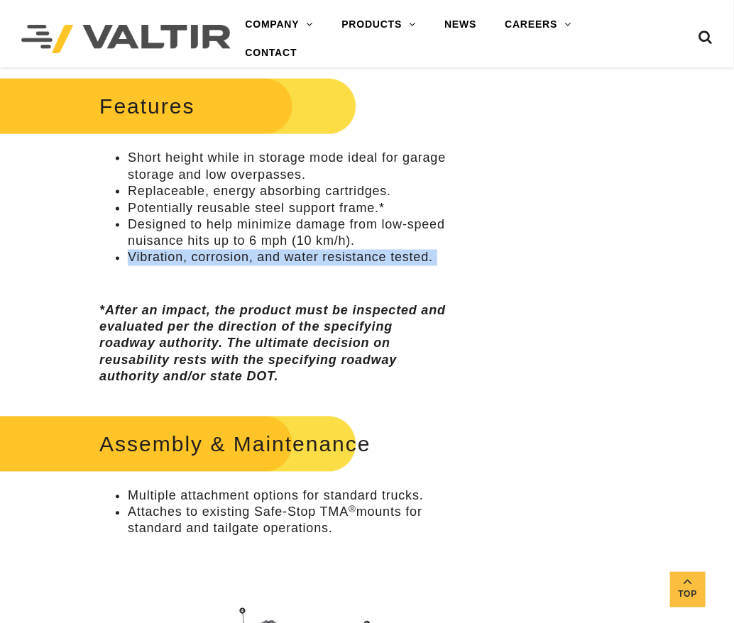
click at [189, 253] on li "Vibration, corrosion, and water resistance tested." at bounding box center [289, 258] width 323 height 16
copy div "Vibration, corrosion, and water resistance tested."
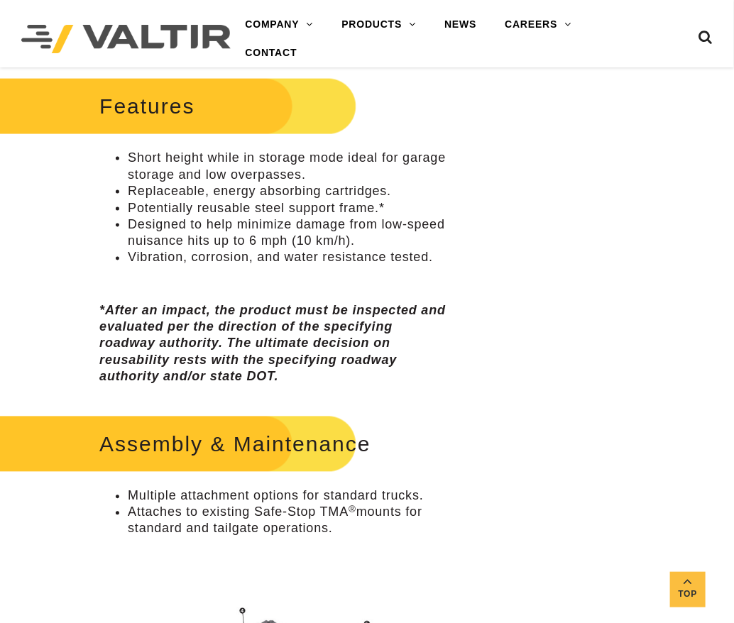
click at [219, 327] on em "*After an impact, the product must be inspected and evaluated per the direction…" at bounding box center [272, 344] width 346 height 81
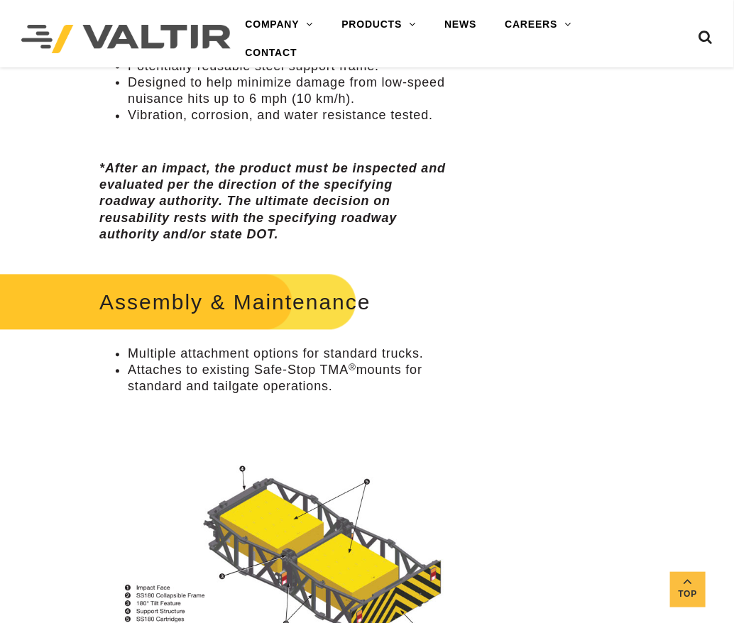
scroll to position [851, 0]
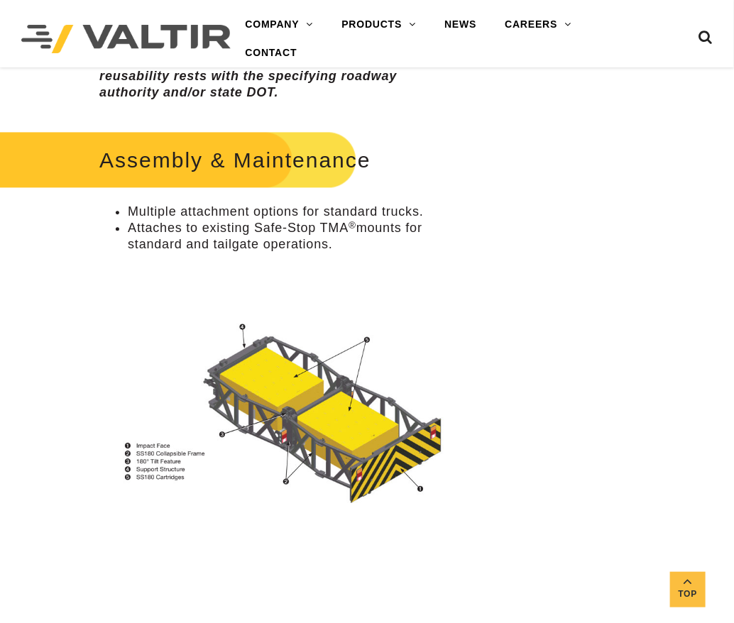
click at [173, 264] on p at bounding box center [274, 268] width 351 height 16
click at [153, 214] on li "Multiple attachment options for standard trucks." at bounding box center [289, 212] width 323 height 16
click at [184, 212] on li "Multiple attachment options for standard trucks." at bounding box center [289, 212] width 323 height 16
click at [184, 211] on li "Multiple attachment options for standard trucks." at bounding box center [289, 212] width 323 height 16
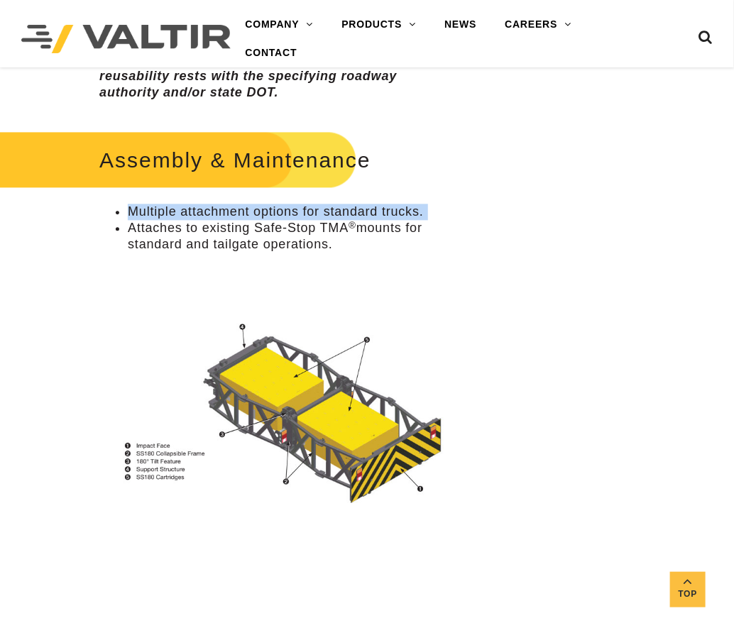
click at [184, 211] on li "Multiple attachment options for standard trucks." at bounding box center [289, 212] width 323 height 16
copy ul "Multiple attachment options for standard trucks."
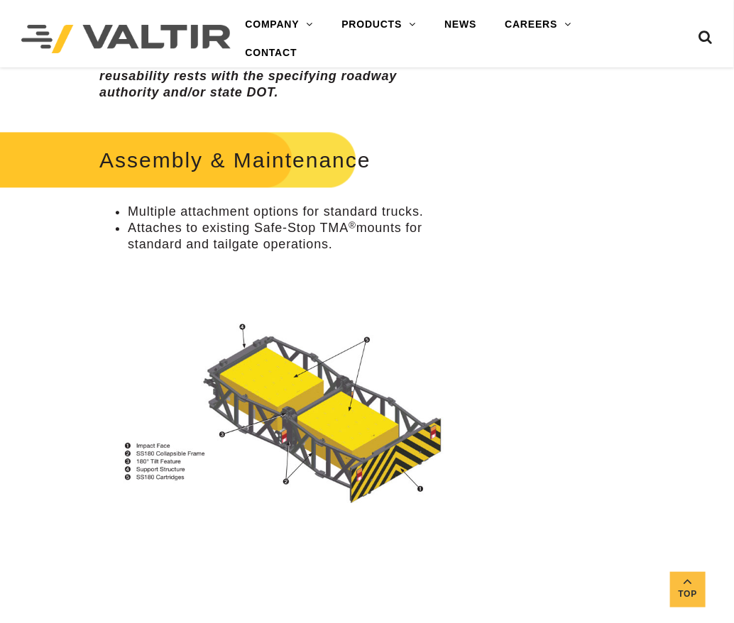
click at [190, 234] on li "Attaches to existing Safe-Stop TMA ® mounts for standard and tailgate operation…" at bounding box center [289, 236] width 323 height 33
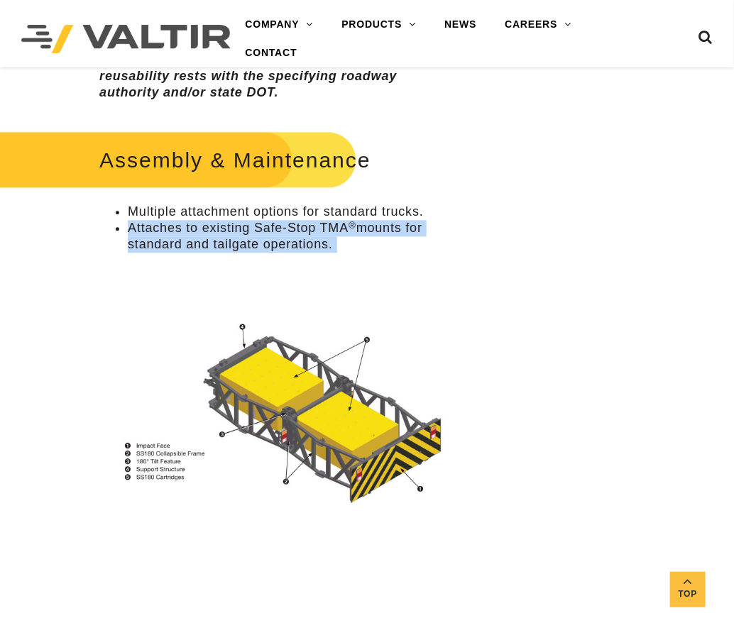
click at [190, 234] on li "Attaches to existing Safe-Stop TMA ® mounts for standard and tailgate operation…" at bounding box center [289, 236] width 323 height 33
copy div "Attaches to existing Safe-Stop TMA ® mounts for standard and tailgate operation…"
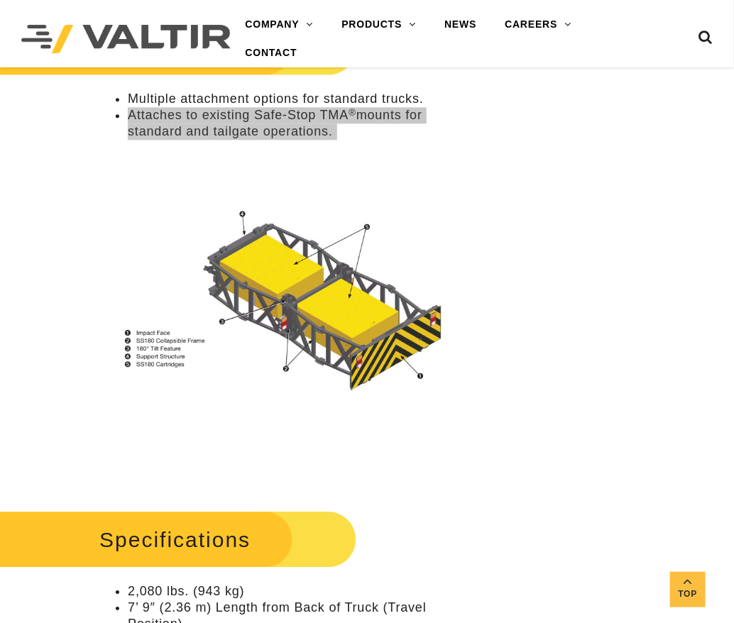
scroll to position [993, 0]
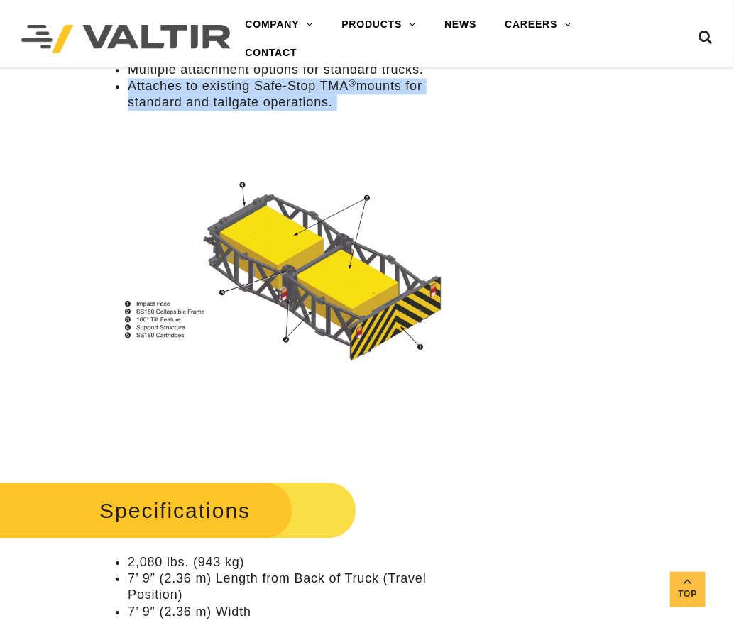
click at [345, 280] on img at bounding box center [274, 270] width 351 height 187
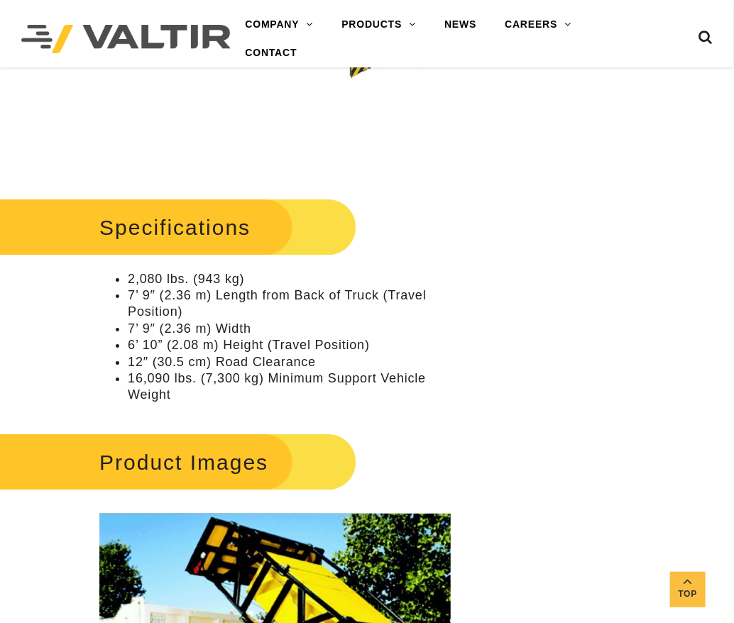
scroll to position [1418, 0]
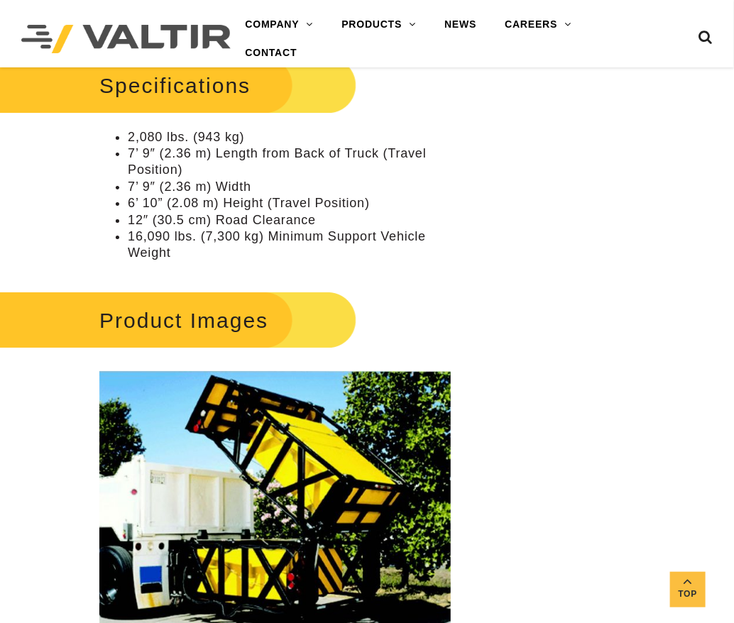
click at [163, 142] on li "2,080 lbs. (943 kg)" at bounding box center [289, 137] width 323 height 16
copy ul "2,080 lbs. (943 kg)"
click at [152, 165] on li "7’ 9″ (2.36 m) Length from Back of Truck (Travel Position)" at bounding box center [289, 161] width 323 height 33
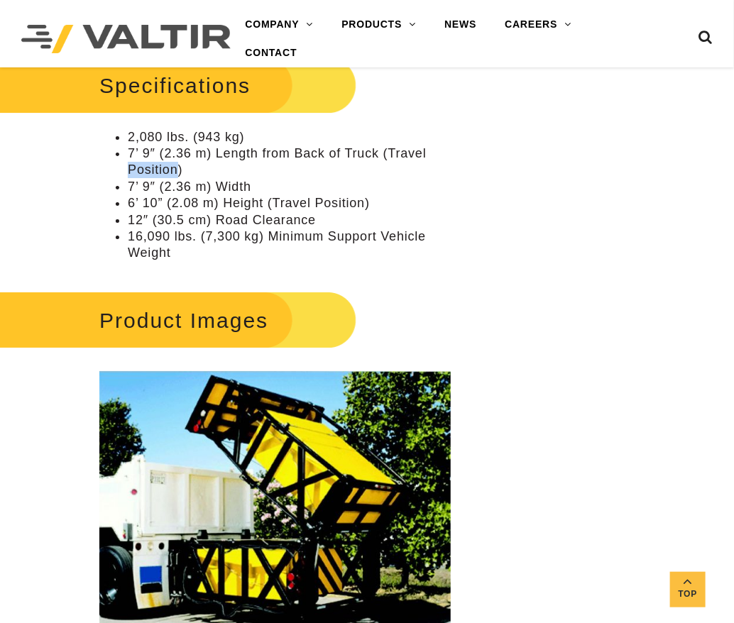
click at [152, 165] on li "7’ 9″ (2.36 m) Length from Back of Truck (Travel Position)" at bounding box center [289, 161] width 323 height 33
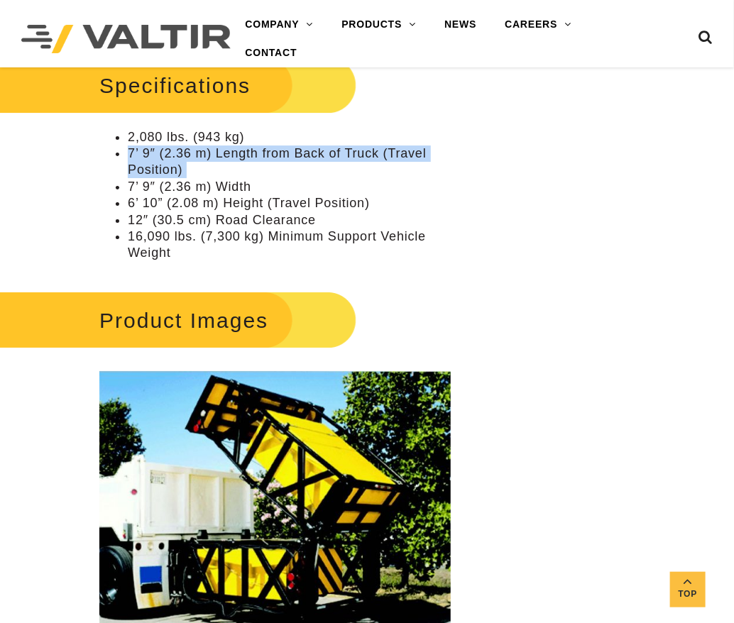
click at [152, 165] on li "7’ 9″ (2.36 m) Length from Back of Truck (Travel Position)" at bounding box center [289, 161] width 323 height 33
copy ul "7’ 9″ (2.36 m) Length from Back of Truck (Travel Position)"
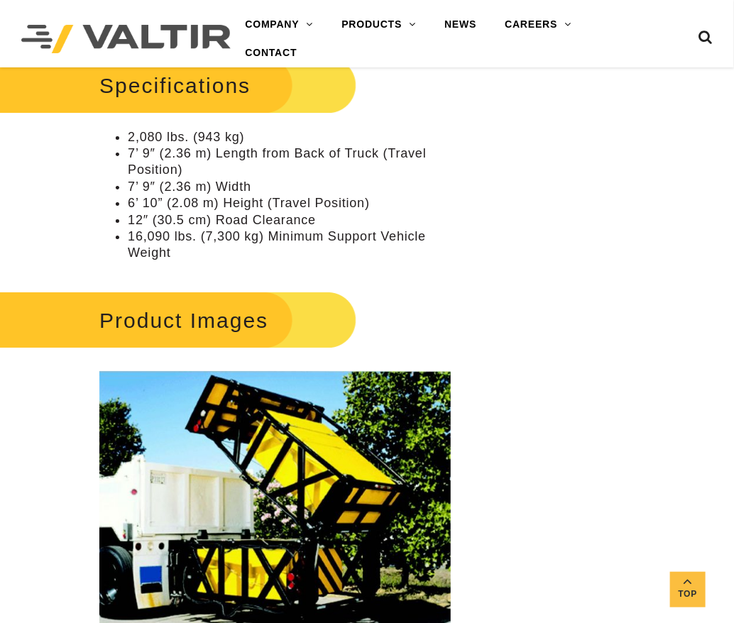
click at [155, 187] on li "7’ 9″ (2.36 m) Width" at bounding box center [289, 187] width 323 height 16
click at [190, 204] on li "6’ 10” (2.08 m) Height (Travel Position)" at bounding box center [289, 203] width 323 height 16
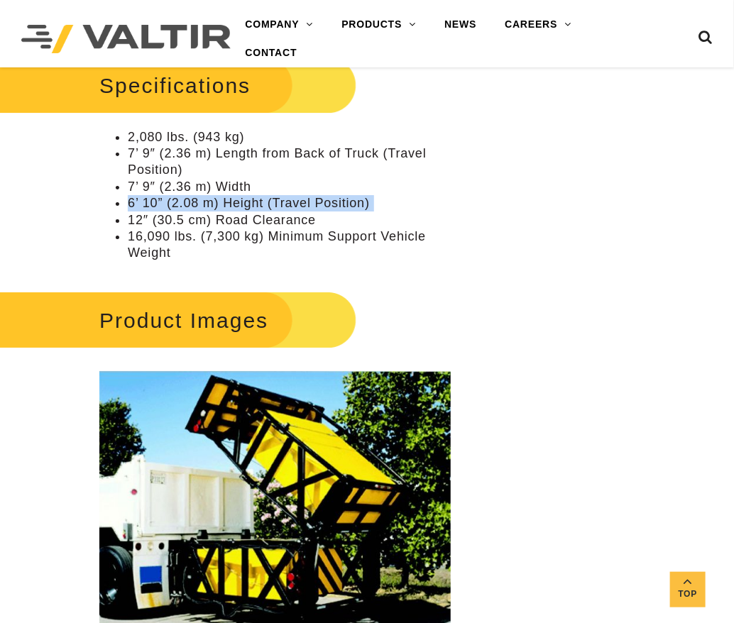
click at [190, 204] on li "6’ 10” (2.08 m) Height (Travel Position)" at bounding box center [289, 203] width 323 height 16
click at [209, 221] on li "12″ (30.5 cm) Road Clearance" at bounding box center [289, 220] width 323 height 16
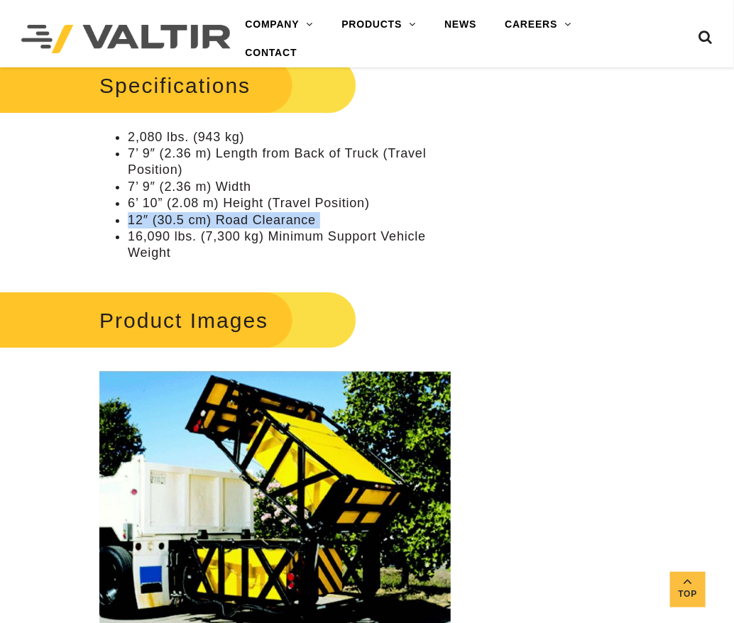
click at [209, 221] on li "12″ (30.5 cm) Road Clearance" at bounding box center [289, 220] width 323 height 16
click at [171, 251] on li "16,090 lbs. (7,300 kg) Minimum Support Vehicle Weight" at bounding box center [289, 244] width 323 height 33
click at [171, 250] on li "16,090 lbs. (7,300 kg) Minimum Support Vehicle Weight" at bounding box center [289, 244] width 323 height 33
click at [159, 251] on li "16,090 lbs. (7,300 kg) Minimum Support Vehicle Weight" at bounding box center [289, 244] width 323 height 33
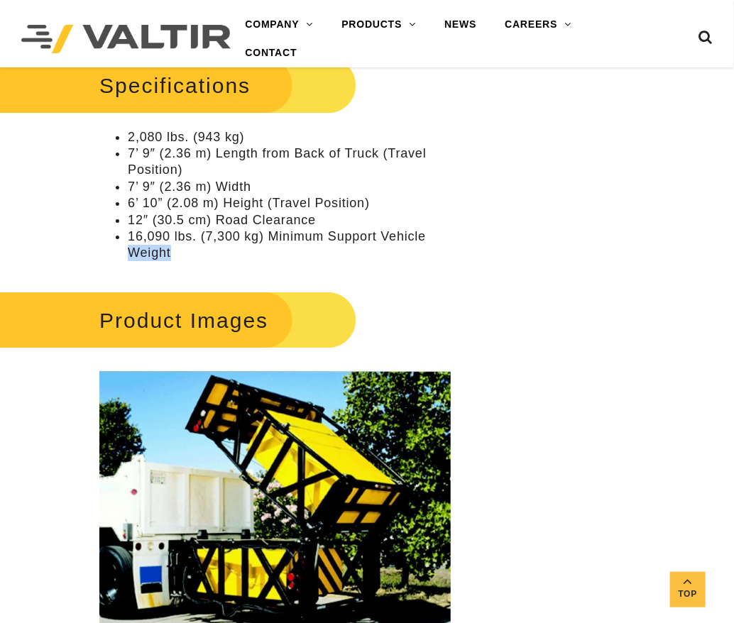
click at [159, 251] on li "16,090 lbs. (7,300 kg) Minimum Support Vehicle Weight" at bounding box center [289, 244] width 323 height 33
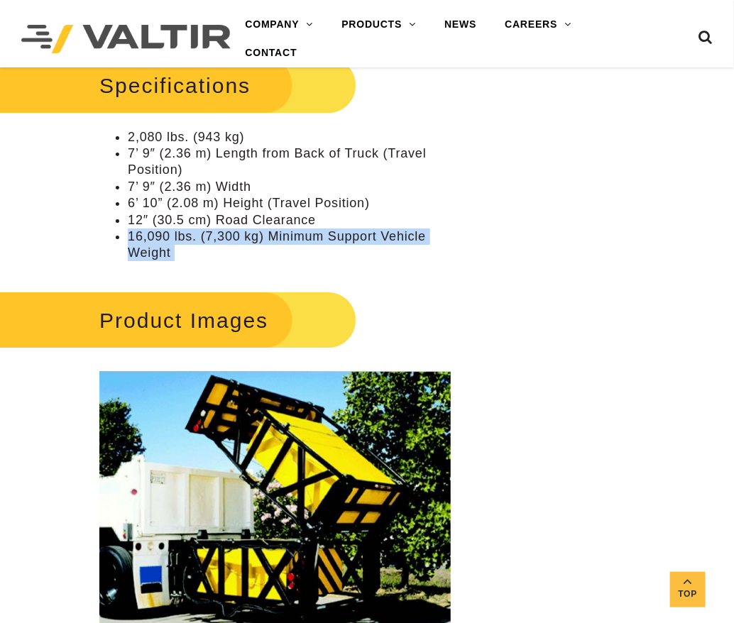
click at [159, 251] on li "16,090 lbs. (7,300 kg) Minimum Support Vehicle Weight" at bounding box center [289, 244] width 323 height 33
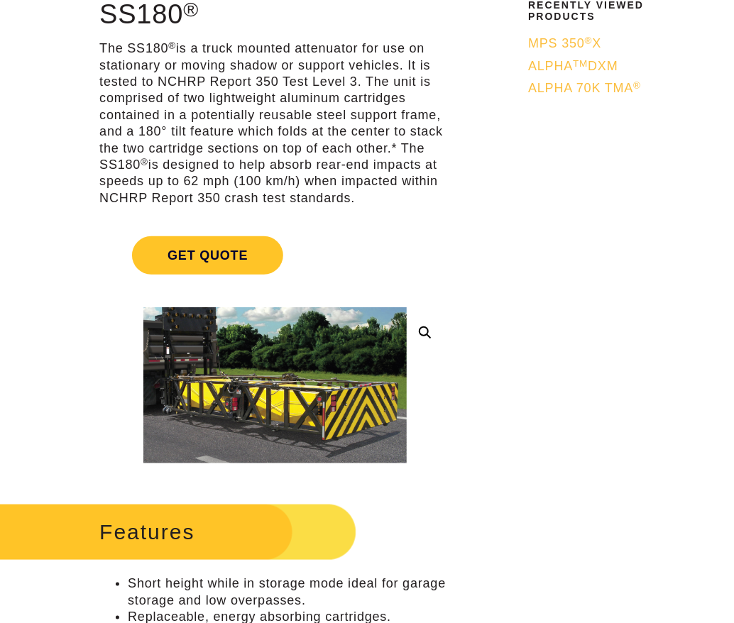
scroll to position [0, 0]
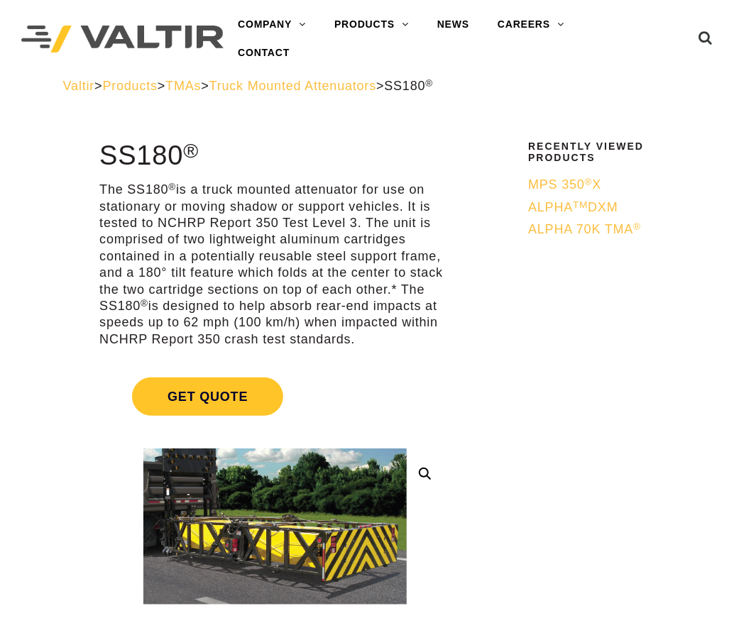
click at [345, 83] on span "Truck Mounted Attenuators" at bounding box center [292, 86] width 167 height 14
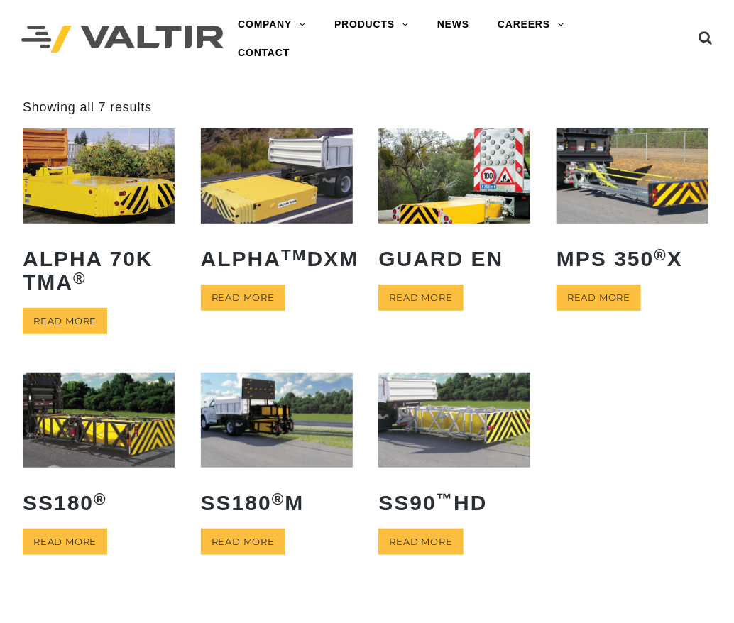
click at [289, 402] on img at bounding box center [277, 419] width 152 height 95
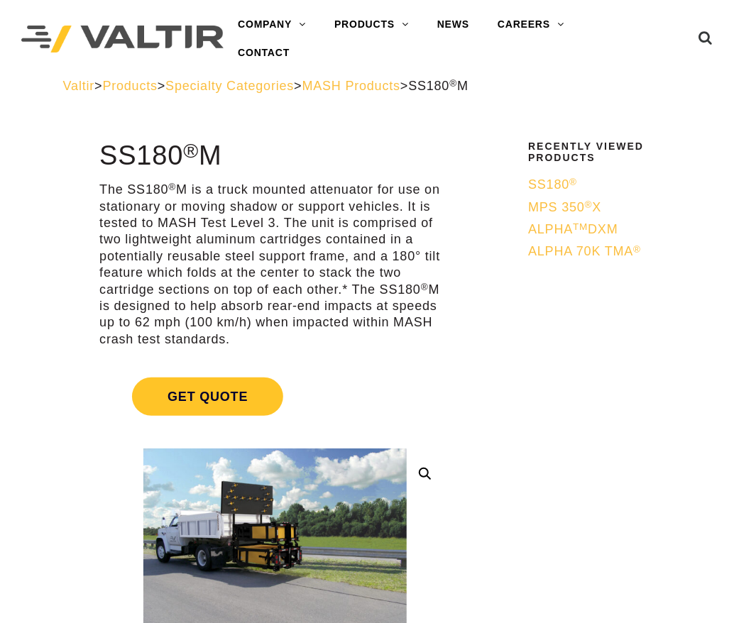
drag, startPoint x: 129, startPoint y: 255, endPoint x: 123, endPoint y: 241, distance: 15.6
click at [129, 255] on p "The SS180 ® M is a truck mounted attenuator for use on stationary or moving sha…" at bounding box center [274, 265] width 351 height 166
drag, startPoint x: 99, startPoint y: 189, endPoint x: 256, endPoint y: 336, distance: 215.4
click at [256, 336] on p "The SS180 ® M is a truck mounted attenuator for use on stationary or moving sha…" at bounding box center [274, 265] width 351 height 166
copy p "The SS180 ® M is a truck mounted attenuator for use on stationary or moving sha…"
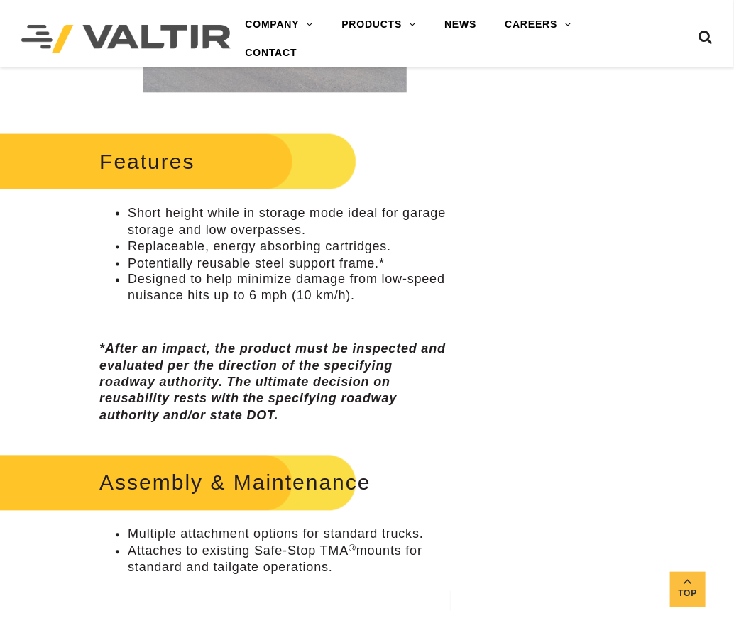
scroll to position [567, 0]
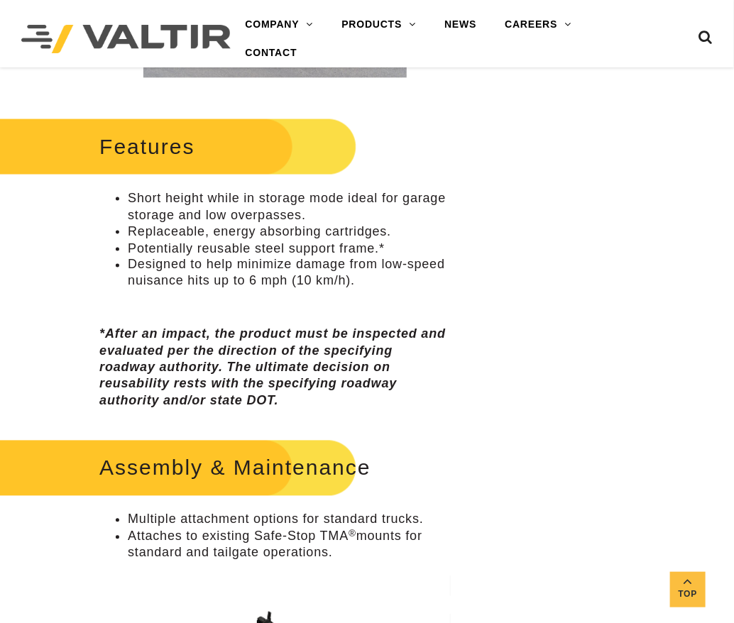
click at [108, 387] on em "*After an impact, the product must be inspected and evaluated per the direction…" at bounding box center [272, 367] width 346 height 81
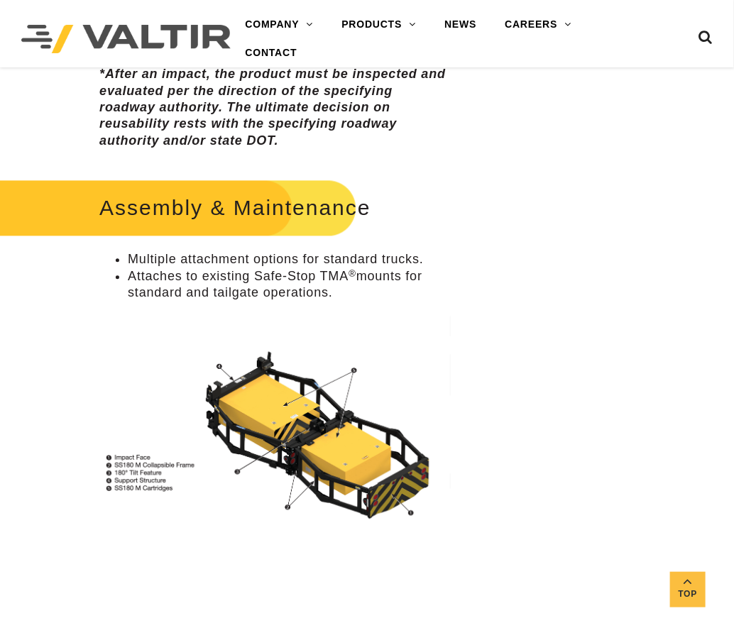
scroll to position [851, 0]
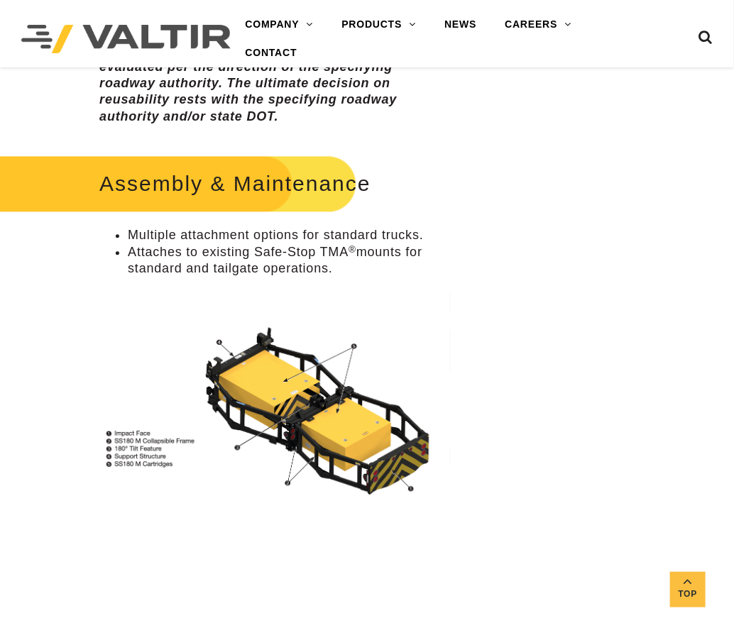
click at [289, 376] on img at bounding box center [274, 393] width 351 height 213
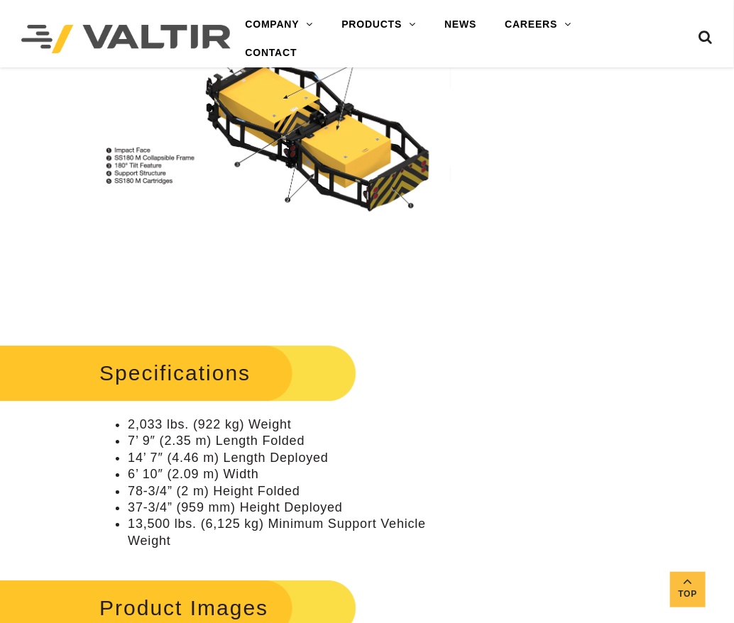
scroll to position [1276, 0]
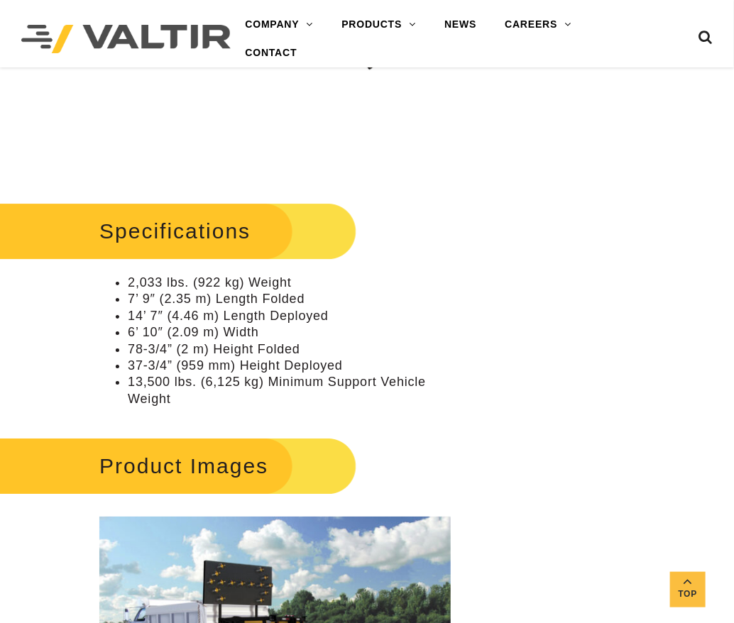
click at [126, 249] on h2 "Specifications" at bounding box center [172, 231] width 367 height 66
click at [148, 279] on li "2,033 lbs. (922 kg) Weight" at bounding box center [289, 283] width 323 height 16
copy ul "2,033 lbs. (922 kg) Weight"
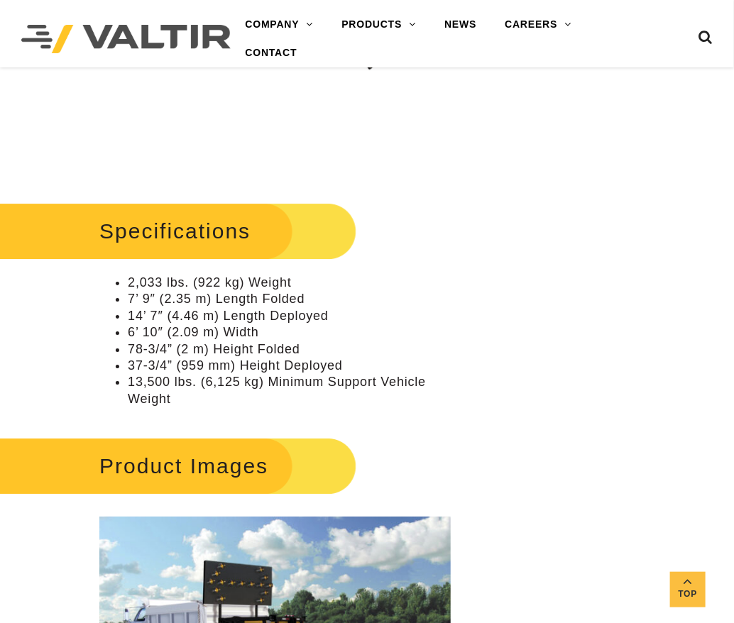
click at [166, 304] on li "7’ 9″ (2.35 m) Length Folded" at bounding box center [289, 299] width 323 height 16
click at [168, 301] on li "7’ 9″ (2.35 m) Length Folded" at bounding box center [289, 299] width 323 height 16
copy ul "7’ 9″ (2.35 m) Length Folded"
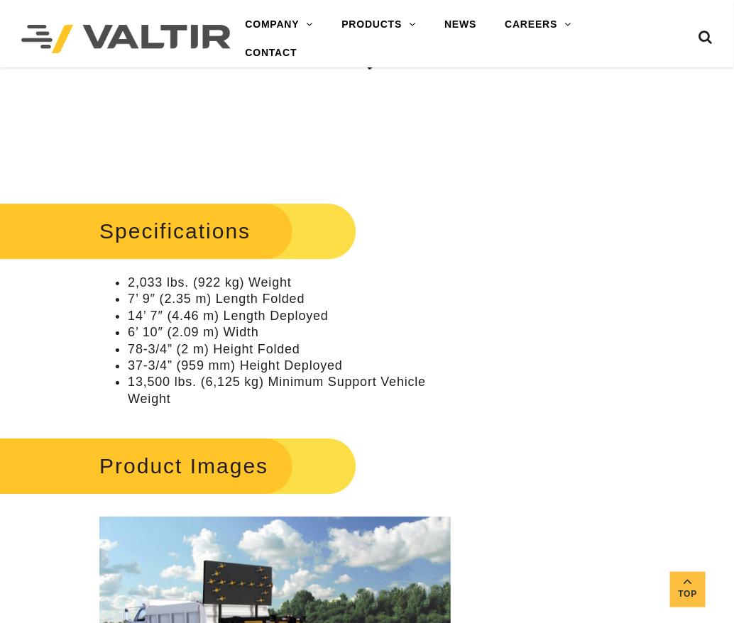
click at [180, 308] on li "14’ 7″ (4.46 m) Length Deployed" at bounding box center [289, 316] width 323 height 16
click at [185, 312] on li "14’ 7″ (4.46 m) Length Deployed" at bounding box center [289, 316] width 323 height 16
copy ul "14’ 7″ (4.46 m) Length Deployed"
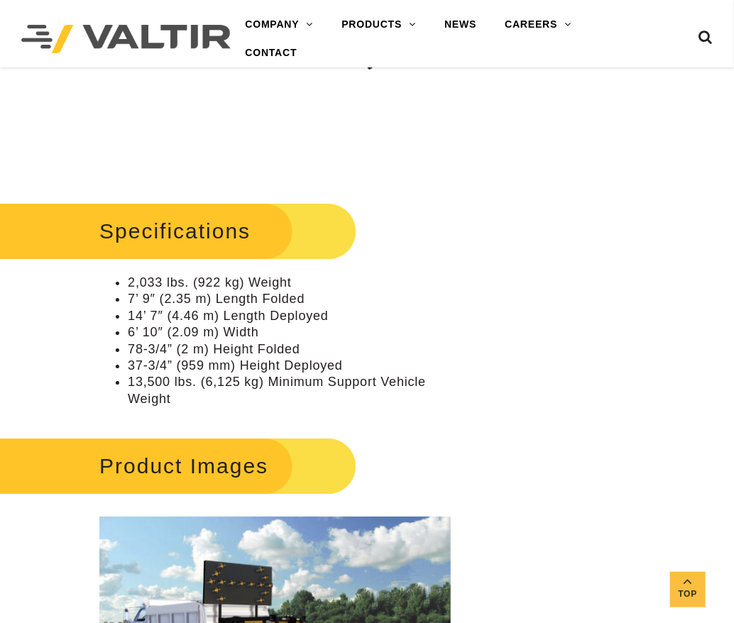
click at [199, 348] on li "78-3/4” (2 m) Height Folded" at bounding box center [289, 349] width 323 height 16
click at [211, 338] on li "6’ 10″ (2.09 m) Width" at bounding box center [289, 332] width 323 height 16
click at [211, 334] on li "6’ 10″ (2.09 m) Width" at bounding box center [289, 332] width 323 height 16
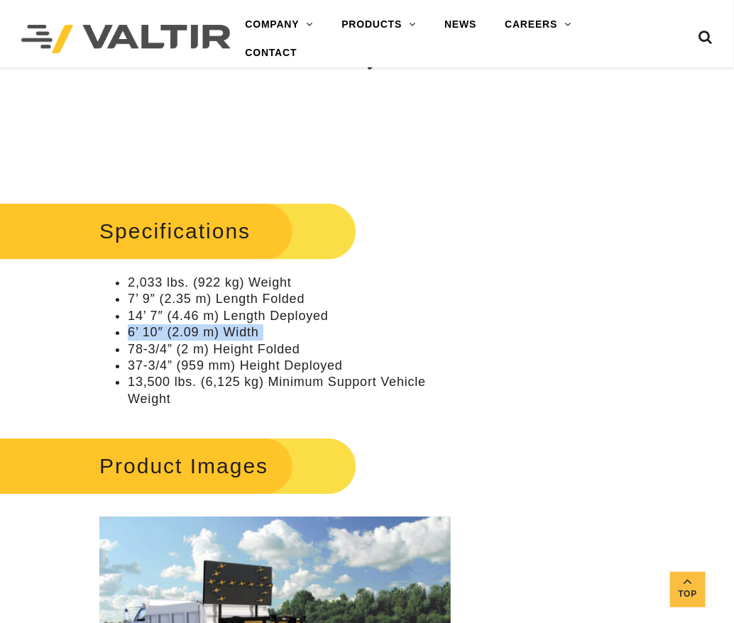
copy ul "6’ 10″ (2.09 m) Width"
click at [150, 352] on li "78-3/4” (2 m) Height Folded" at bounding box center [289, 349] width 323 height 16
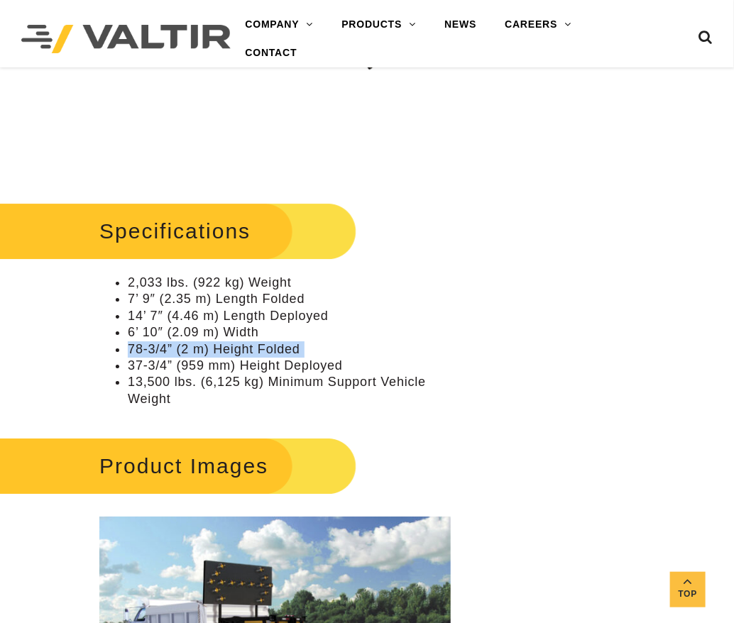
click at [150, 352] on li "78-3/4” (2 m) Height Folded" at bounding box center [289, 349] width 323 height 16
copy ul "78-3/4” (2 m) Height Folded"
click at [142, 363] on li "37-3/4” (959 mm) Height Deployed" at bounding box center [289, 366] width 323 height 16
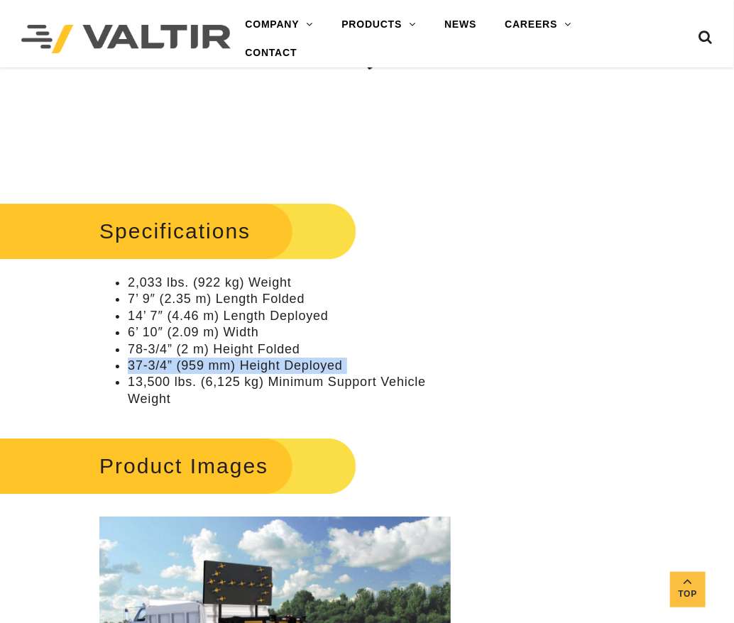
click at [142, 363] on li "37-3/4” (959 mm) Height Deployed" at bounding box center [289, 366] width 323 height 16
copy ul "37-3/4” (959 mm) Height Deployed"
click at [153, 386] on li "13,500 lbs. (6,125 kg) Minimum Support Vehicle Weight" at bounding box center [289, 390] width 323 height 33
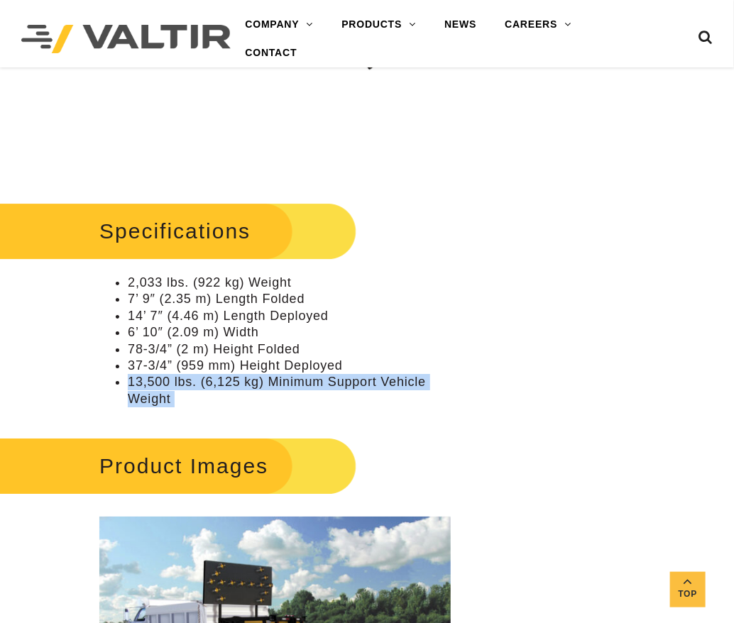
click at [153, 386] on li "13,500 lbs. (6,125 kg) Minimum Support Vehicle Weight" at bounding box center [289, 390] width 323 height 33
copy div "13,500 lbs. (6,125 kg) Minimum Support Vehicle Weight"
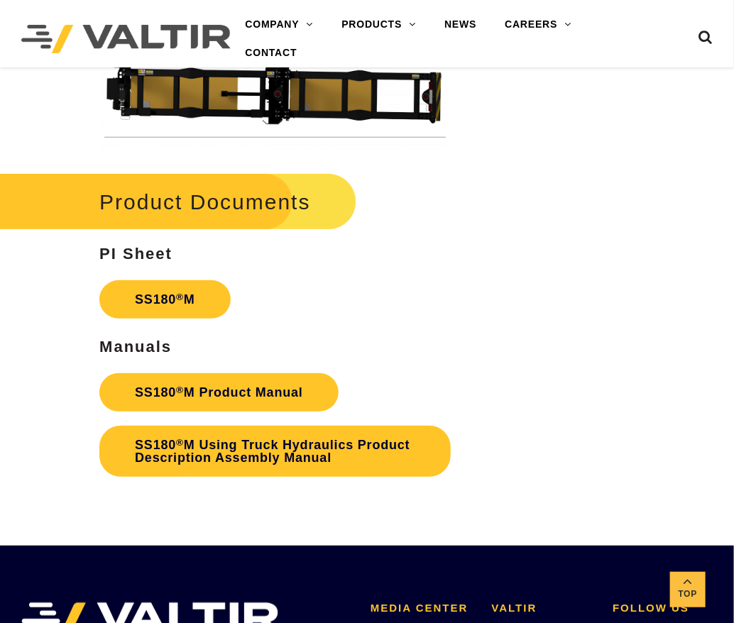
scroll to position [3264, 0]
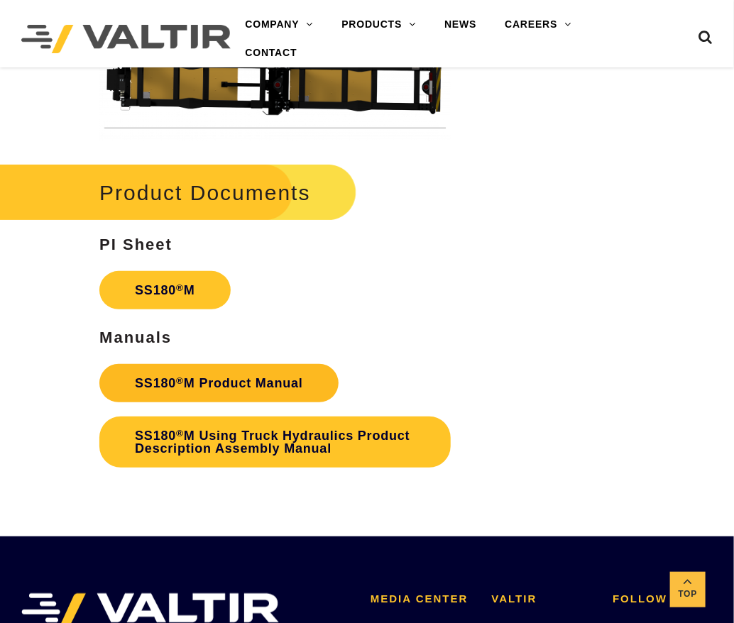
click at [214, 377] on link "SS180 ® M Product Manual" at bounding box center [218, 383] width 239 height 38
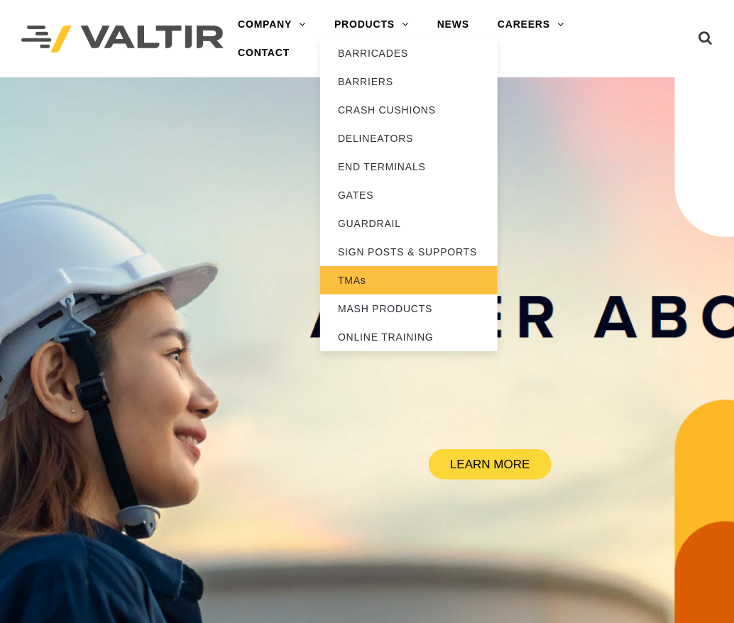
click at [360, 282] on link "TMAs" at bounding box center [408, 280] width 177 height 28
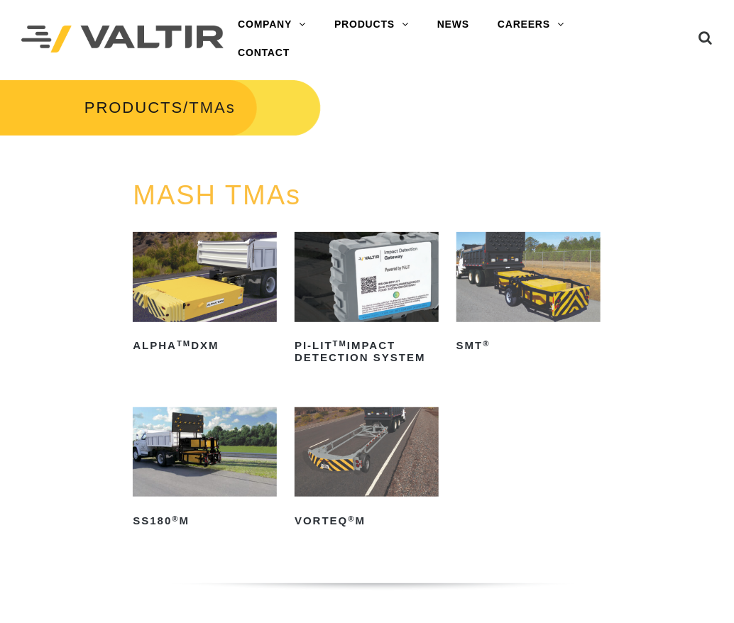
click at [509, 298] on img at bounding box center [528, 277] width 144 height 90
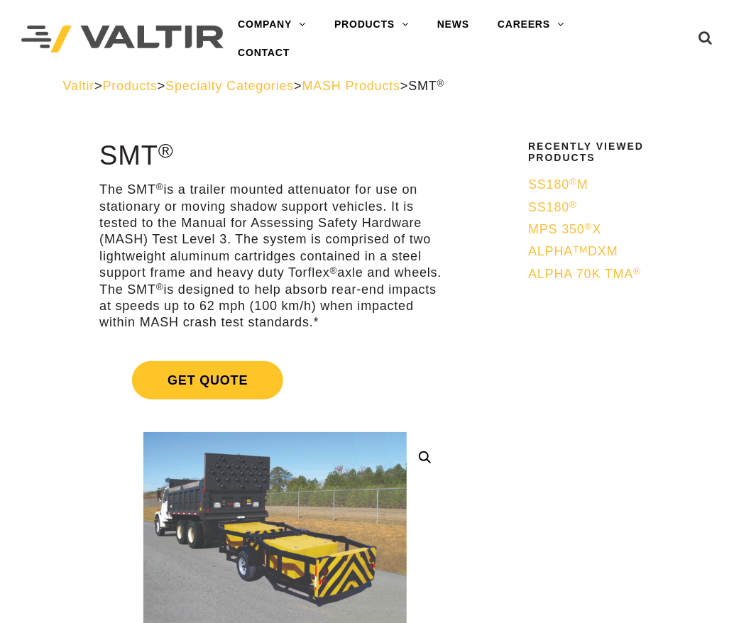
click at [294, 84] on span "Specialty Categories" at bounding box center [229, 86] width 128 height 14
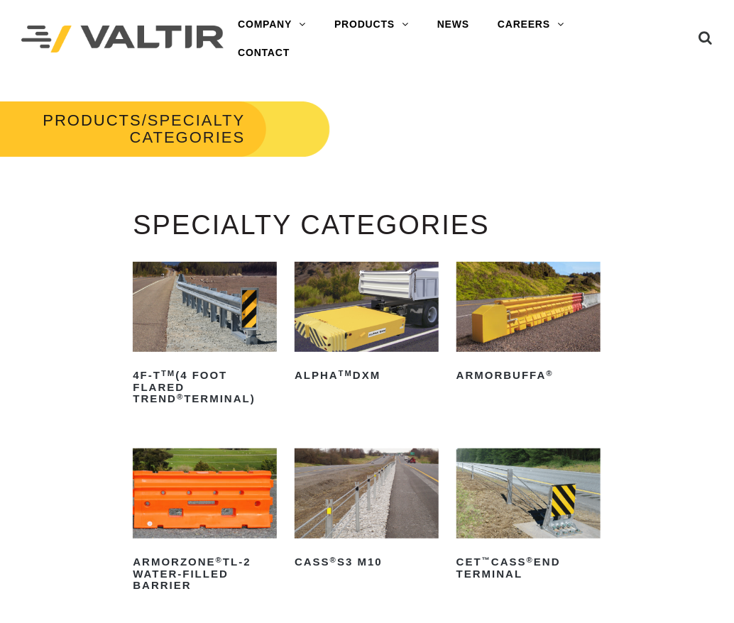
click at [331, 355] on link "ALPHA TM DXM" at bounding box center [366, 324] width 144 height 125
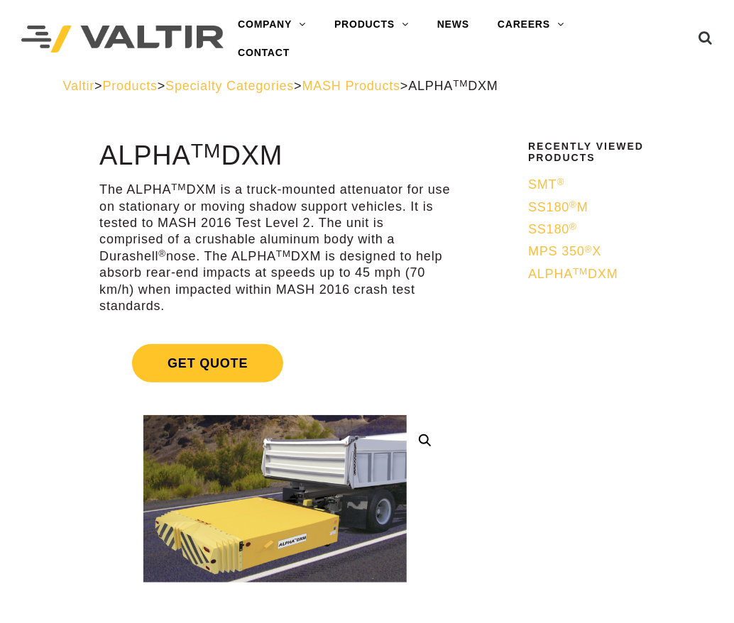
click at [87, 88] on span "Valtir" at bounding box center [78, 86] width 31 height 14
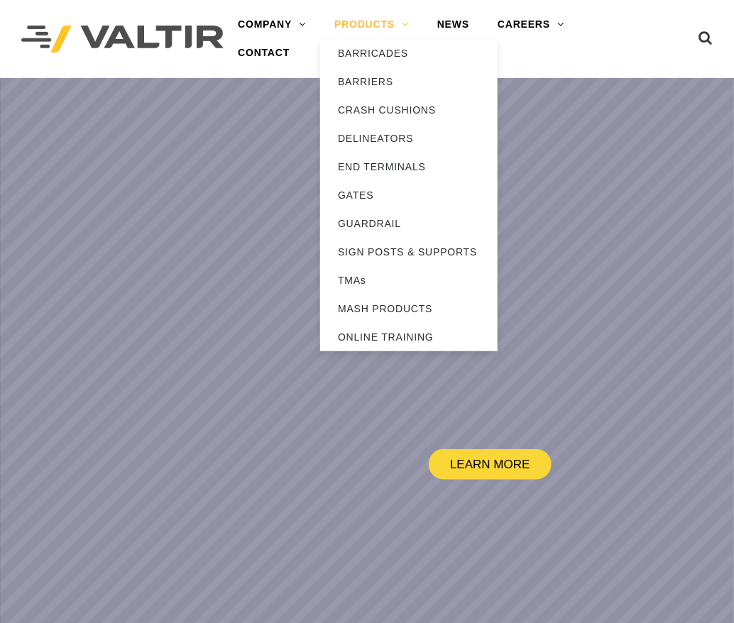
click at [379, 26] on link "PRODUCTS" at bounding box center [371, 25] width 103 height 28
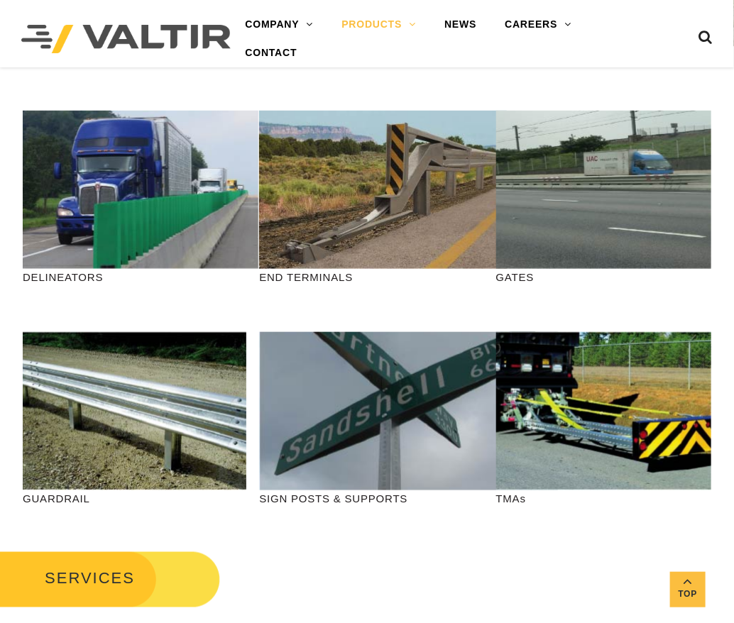
scroll to position [426, 0]
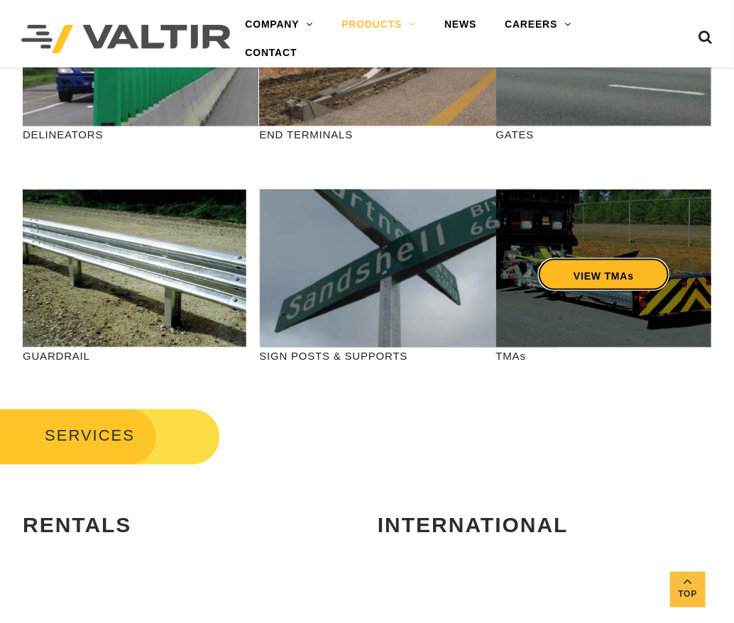
click at [565, 262] on link "VIEW TMAs" at bounding box center [603, 274] width 131 height 33
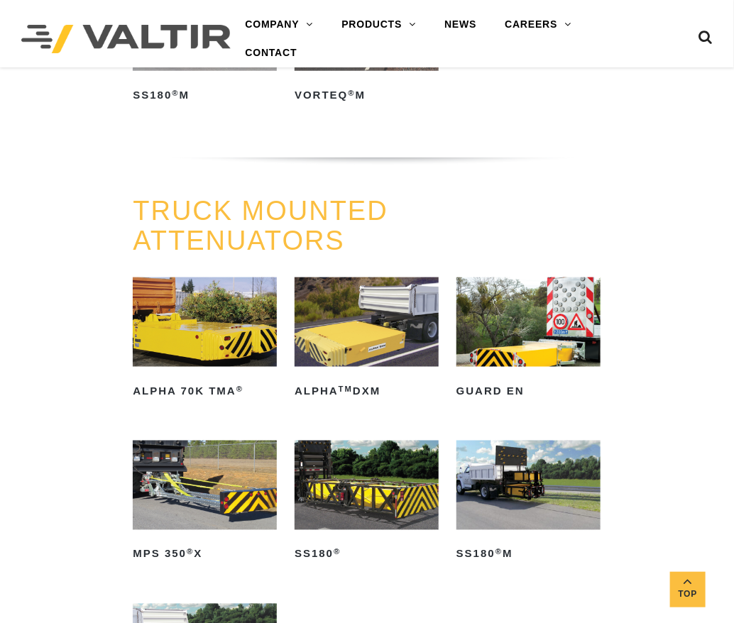
scroll to position [567, 0]
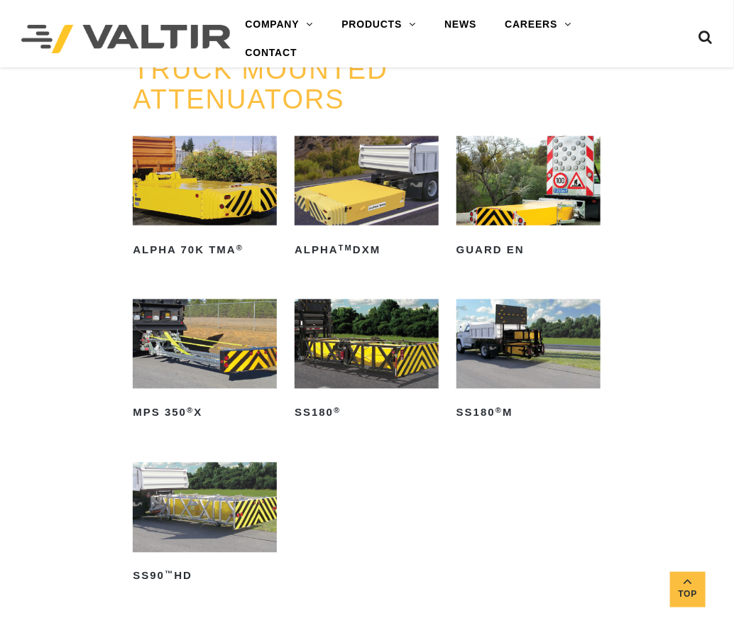
click at [510, 333] on img at bounding box center [528, 344] width 144 height 90
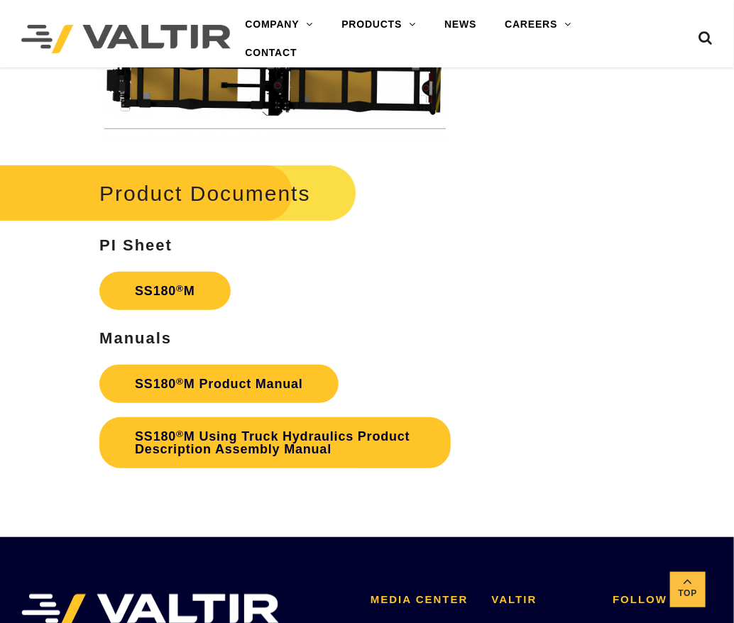
scroll to position [3264, 0]
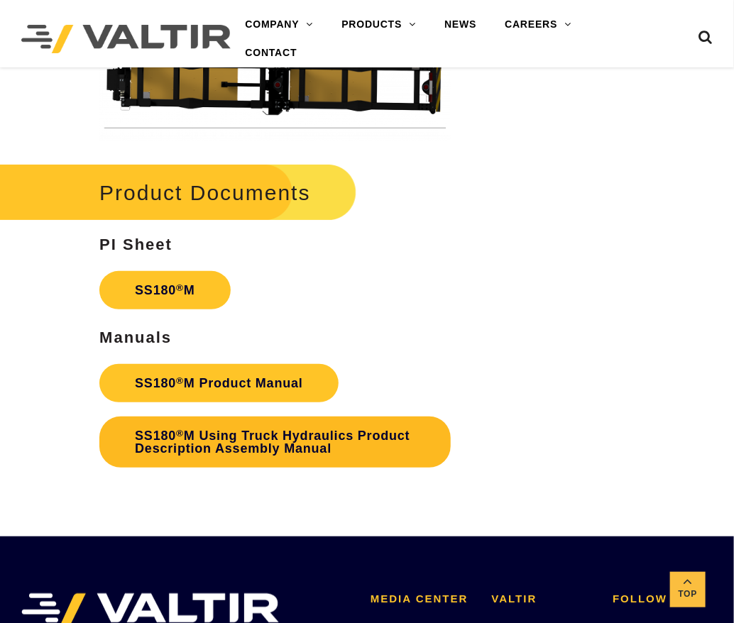
click at [242, 437] on link "SS180 ® M Using Truck Hydraulics Product Description Assembly Manual" at bounding box center [274, 441] width 351 height 51
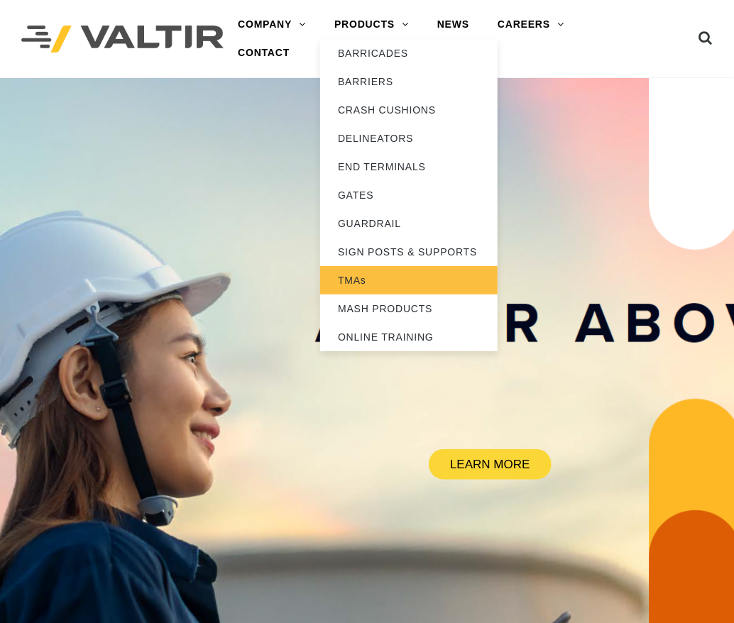
click at [356, 272] on link "TMAs" at bounding box center [408, 280] width 177 height 28
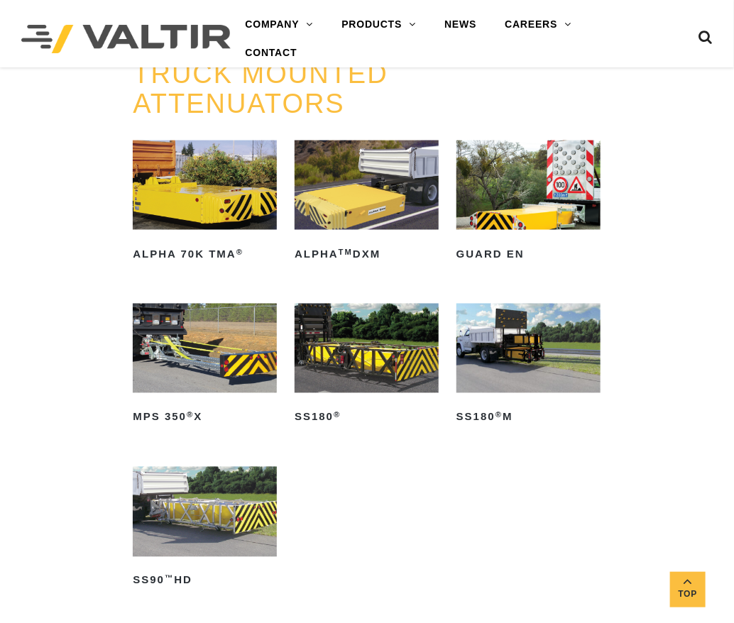
scroll to position [567, 0]
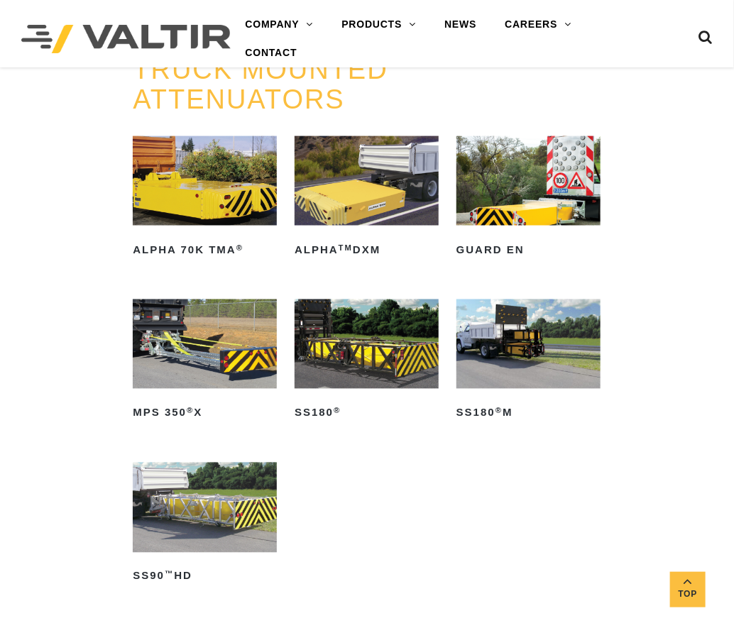
click at [502, 337] on img at bounding box center [528, 344] width 144 height 90
click at [231, 493] on img at bounding box center [205, 508] width 144 height 90
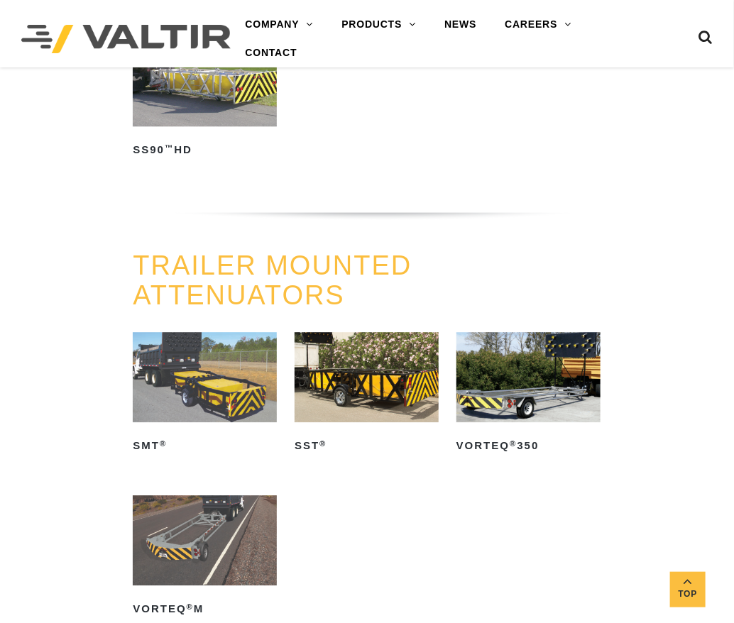
scroll to position [1134, 0]
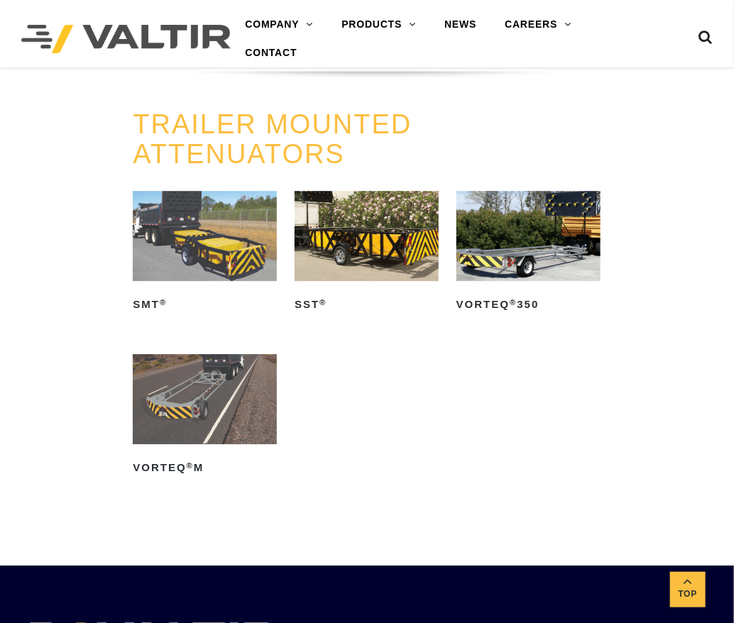
click at [546, 228] on img at bounding box center [528, 236] width 144 height 90
click at [204, 402] on img at bounding box center [205, 399] width 144 height 90
click at [197, 236] on img at bounding box center [205, 236] width 144 height 90
click at [366, 244] on img at bounding box center [366, 236] width 144 height 90
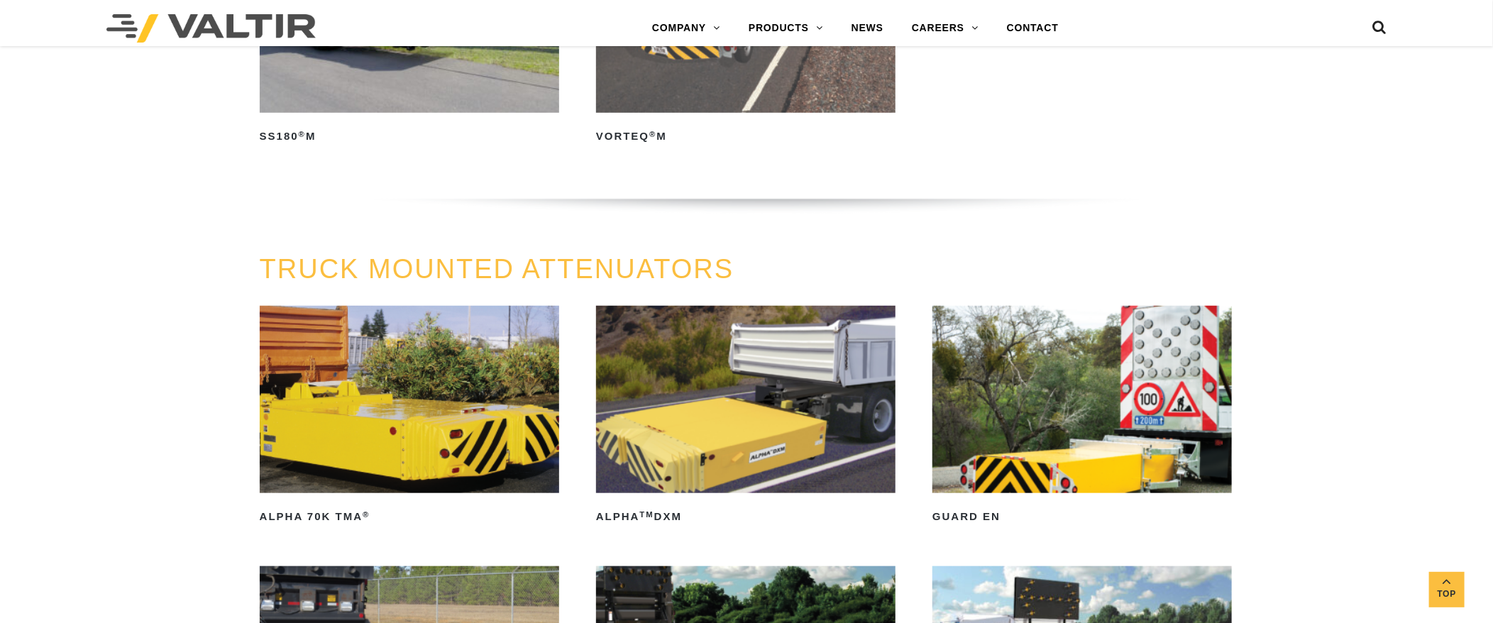
scroll to position [0, 0]
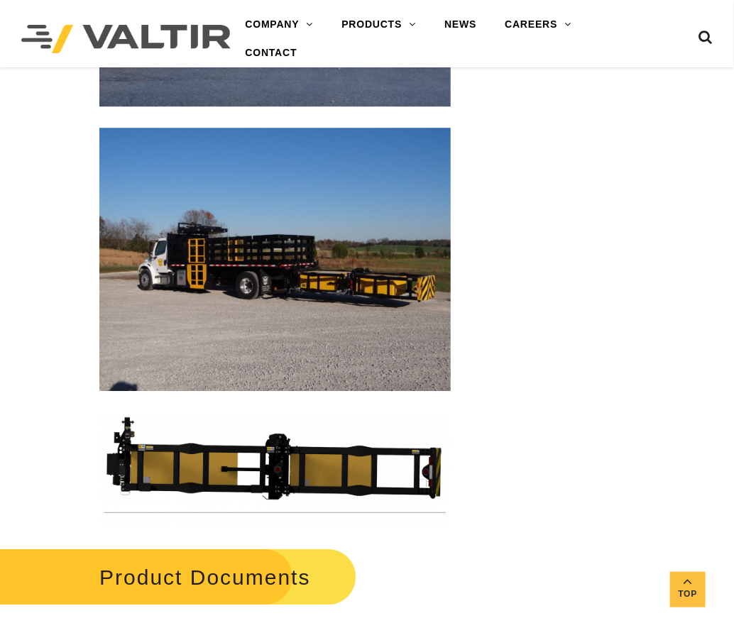
scroll to position [2837, 0]
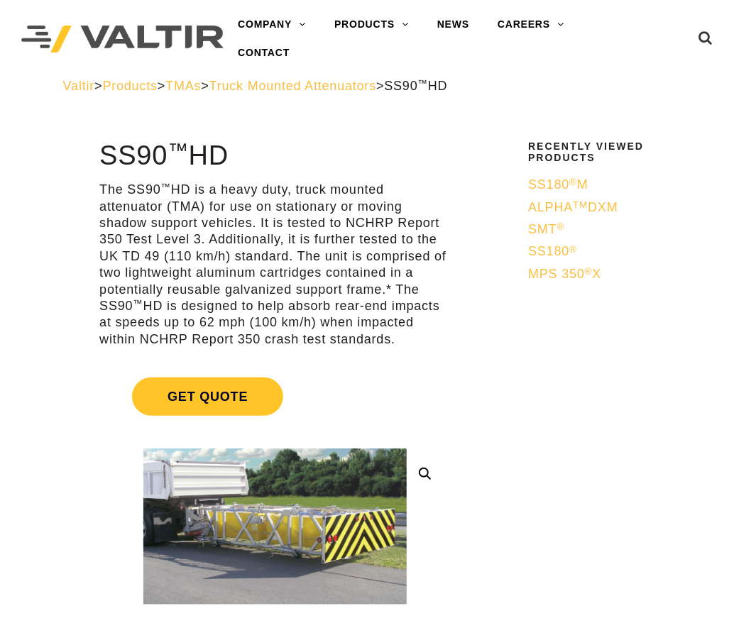
click at [233, 231] on p "The SS90 ™ HD is a heavy duty, truck mounted attenuator (TMA) for use on statio…" at bounding box center [274, 265] width 351 height 166
drag, startPoint x: 100, startPoint y: 187, endPoint x: 423, endPoint y: 343, distance: 358.6
click at [423, 343] on p "The SS90 ™ HD is a heavy duty, truck mounted attenuator (TMA) for use on statio…" at bounding box center [274, 265] width 351 height 166
copy p "The SS90 ™ HD is a heavy duty, truck mounted attenuator (TMA) for use on statio…"
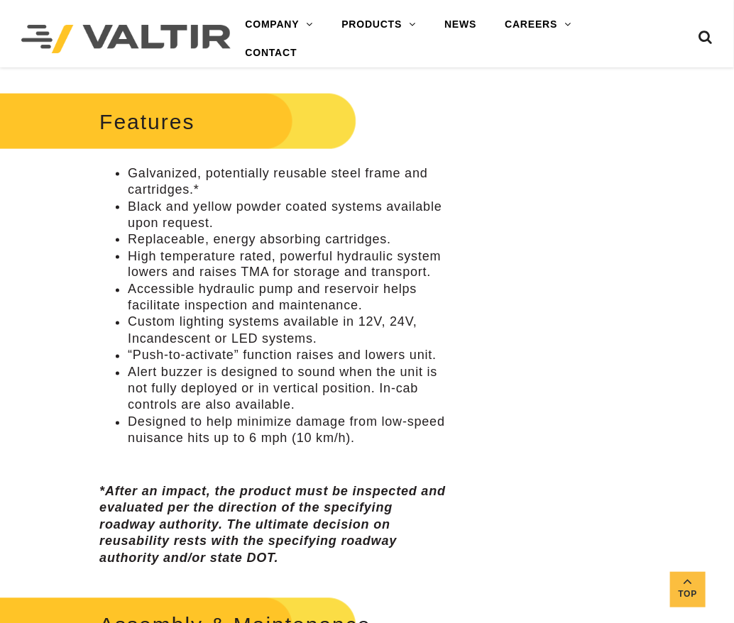
scroll to position [567, 0]
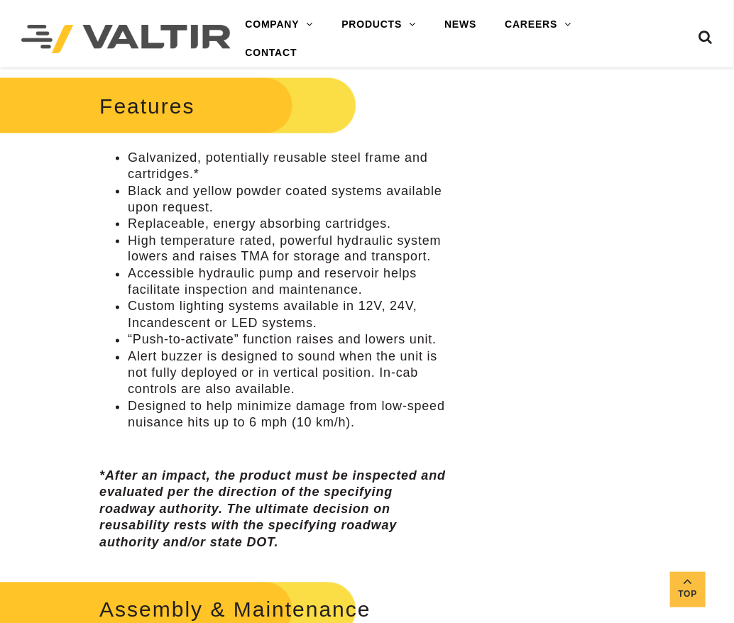
click at [203, 170] on li "Galvanized, potentially reusable steel frame and cartridges.*" at bounding box center [289, 166] width 323 height 33
click at [182, 173] on li "Galvanized, potentially reusable steel frame and cartridges.*" at bounding box center [289, 166] width 323 height 33
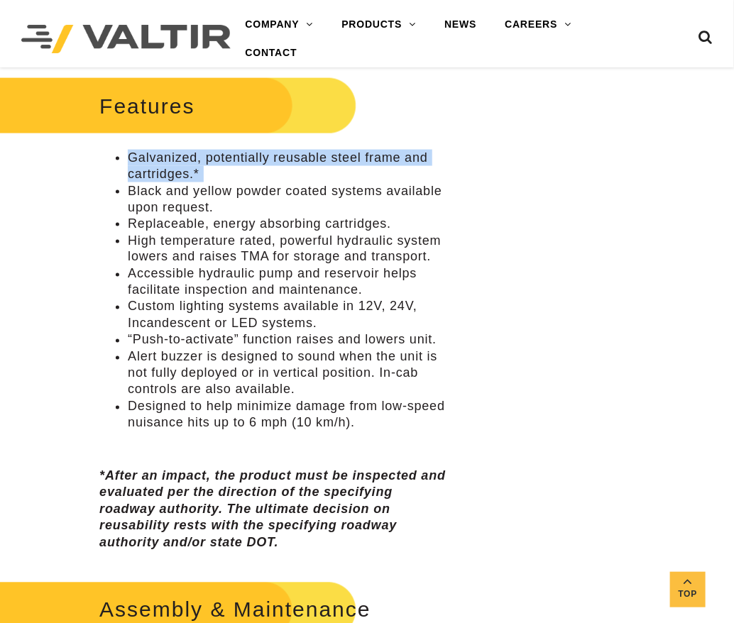
click at [182, 173] on li "Galvanized, potentially reusable steel frame and cartridges.*" at bounding box center [289, 166] width 323 height 33
copy ul "Galvanized, potentially reusable steel frame and cartridges.*"
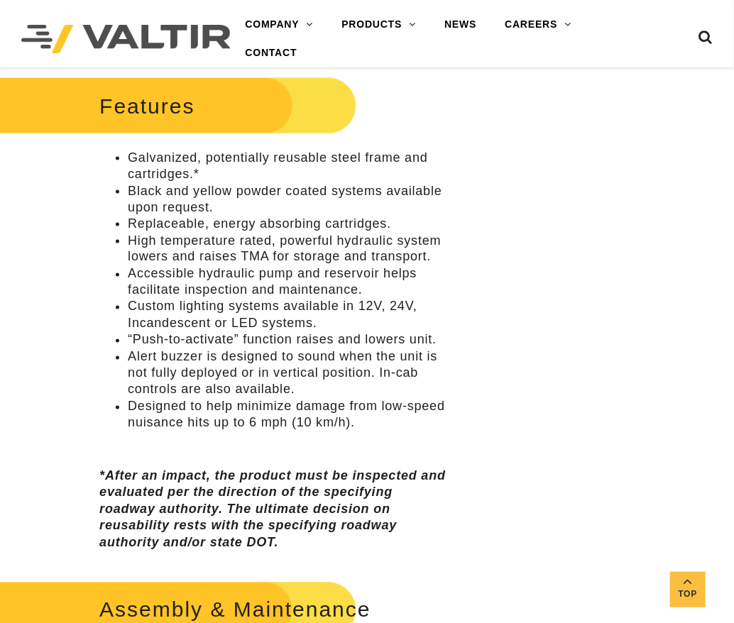
click at [208, 196] on li "Black and yellow powder coated systems available upon request." at bounding box center [289, 199] width 323 height 33
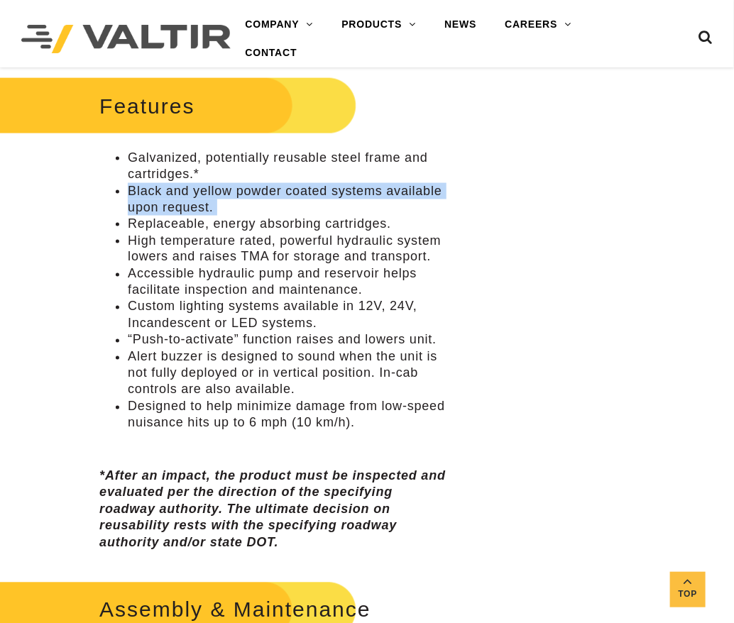
click at [208, 196] on li "Black and yellow powder coated systems available upon request." at bounding box center [289, 199] width 323 height 33
copy ul "Black and yellow powder coated systems available upon request."
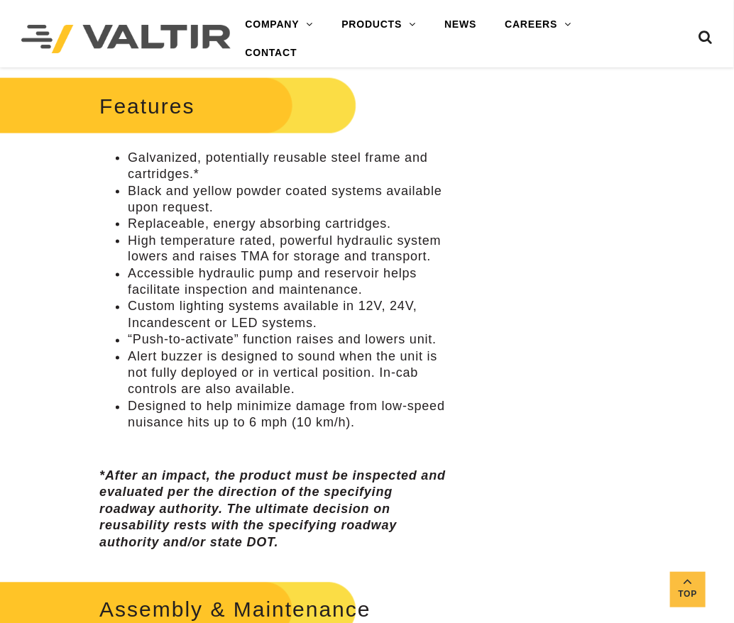
click at [200, 226] on li "Replaceable, energy absorbing cartridges." at bounding box center [289, 224] width 323 height 16
copy ul "Replaceable, energy absorbing cartridges."
click at [214, 260] on li "High temperature rated, powerful hydraulic system lowers and raises TMA for sto…" at bounding box center [289, 249] width 323 height 33
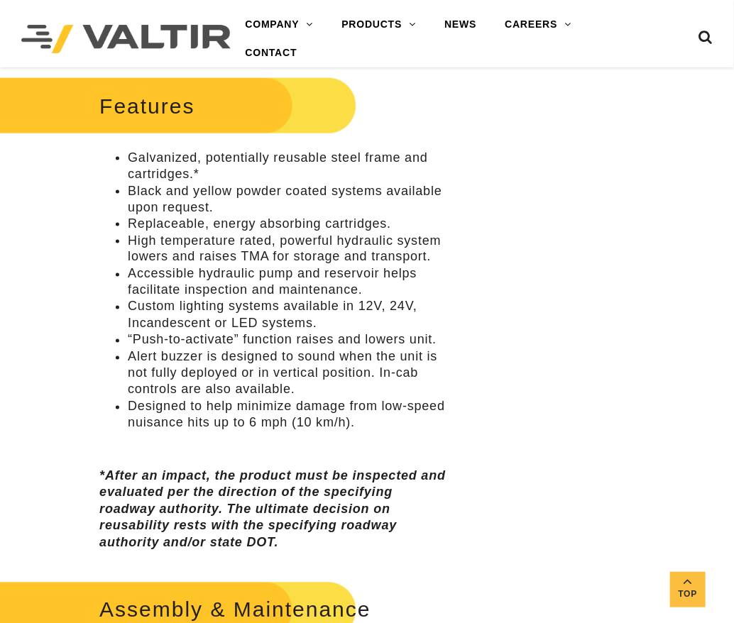
click at [214, 252] on li "High temperature rated, powerful hydraulic system lowers and raises TMA for sto…" at bounding box center [289, 249] width 323 height 33
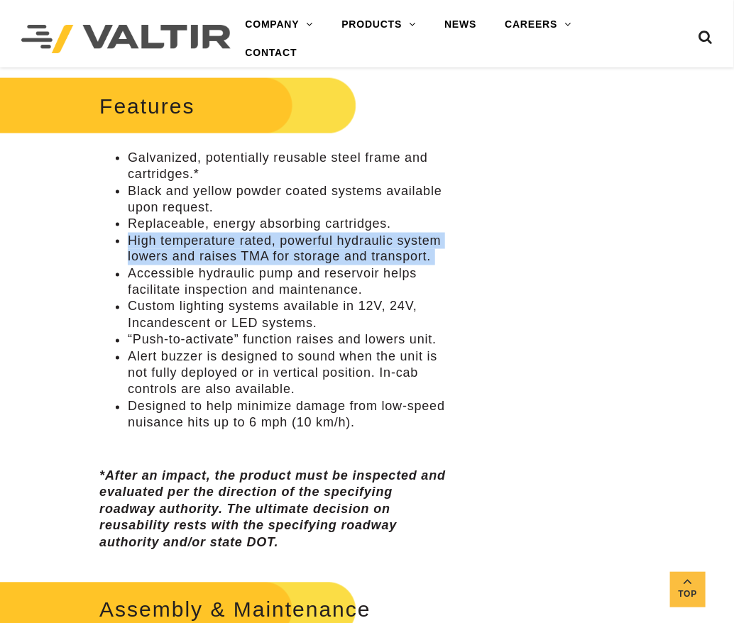
click at [214, 252] on li "High temperature rated, powerful hydraulic system lowers and raises TMA for sto…" at bounding box center [289, 249] width 323 height 33
copy ul "High temperature rated, powerful hydraulic system lowers and raises TMA for sto…"
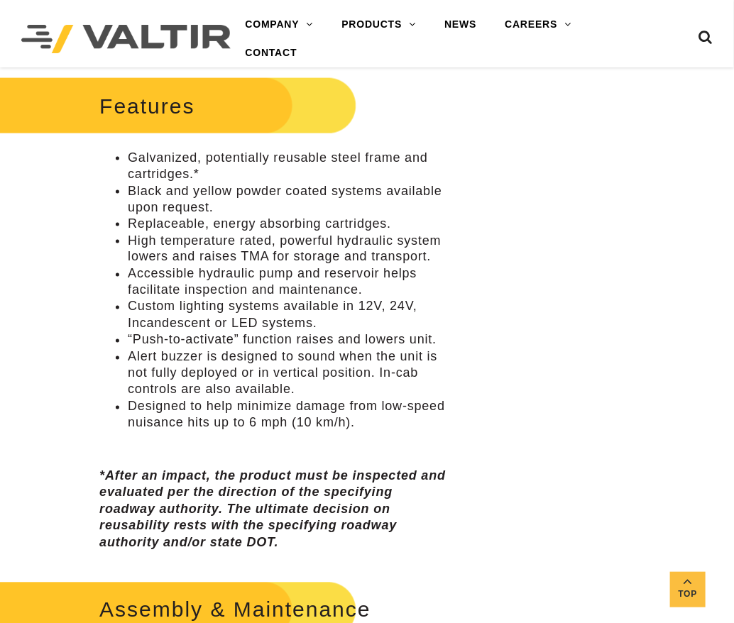
click at [159, 276] on li "Accessible hydraulic pump and reservoir helps facilitate inspection and mainten…" at bounding box center [289, 282] width 323 height 33
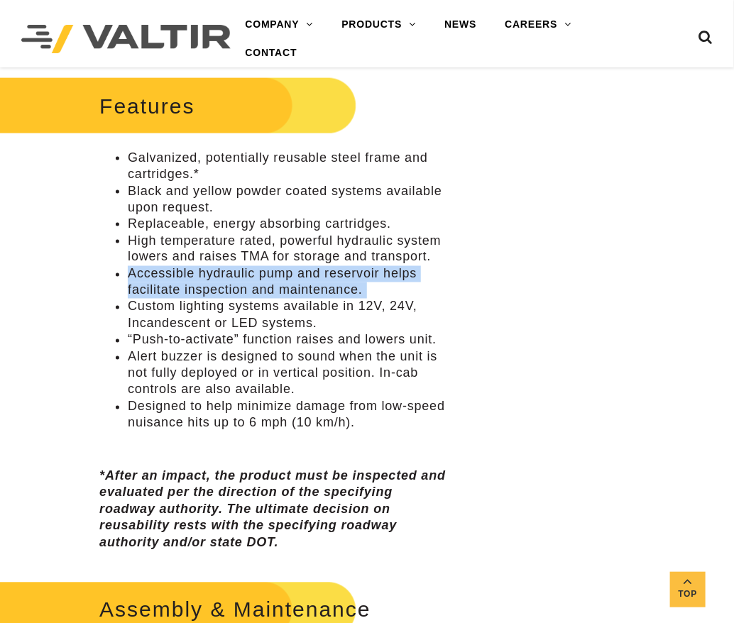
click at [159, 276] on li "Accessible hydraulic pump and reservoir helps facilitate inspection and mainten…" at bounding box center [289, 282] width 323 height 33
copy ul "Accessible hydraulic pump and reservoir helps facilitate inspection and mainten…"
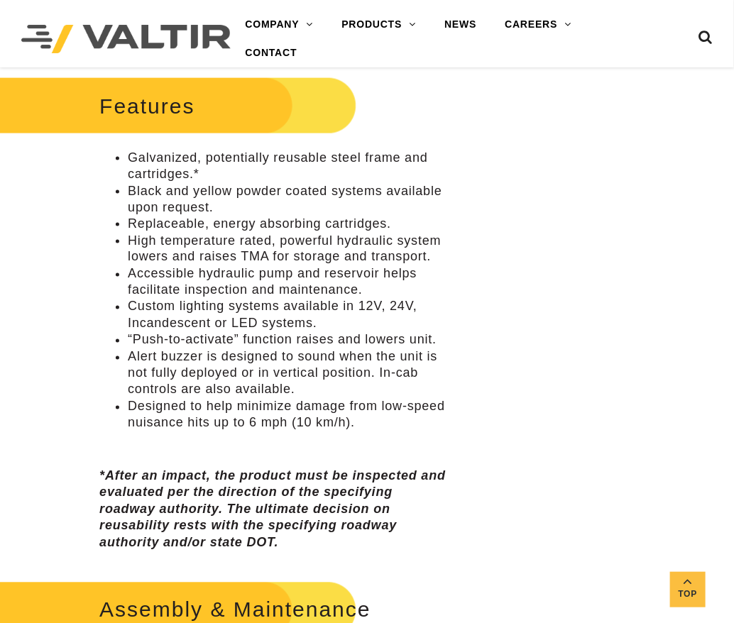
click at [185, 316] on li "Custom lighting systems available in 12V, 24V, Incandescent or LED systems." at bounding box center [289, 315] width 323 height 33
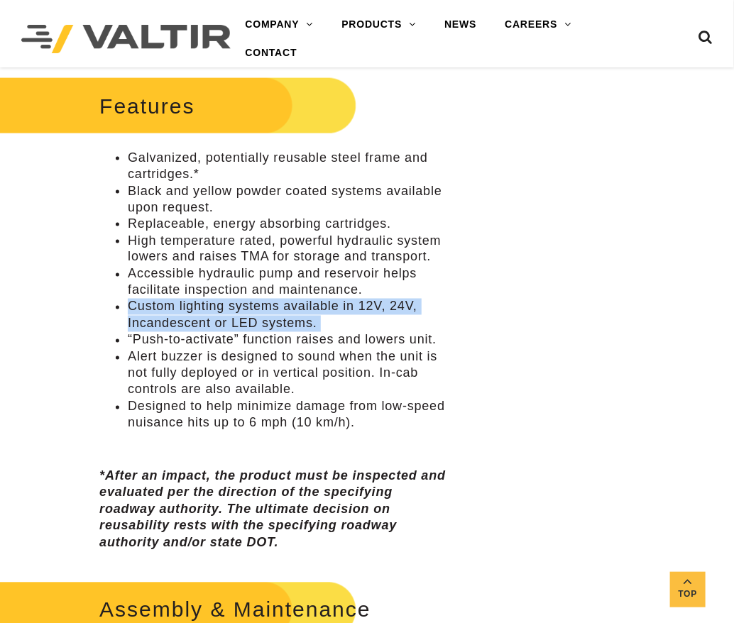
click at [185, 316] on li "Custom lighting systems available in 12V, 24V, Incandescent or LED systems." at bounding box center [289, 315] width 323 height 33
copy ul "Custom lighting systems available in 12V, 24V, Incandescent or LED systems."
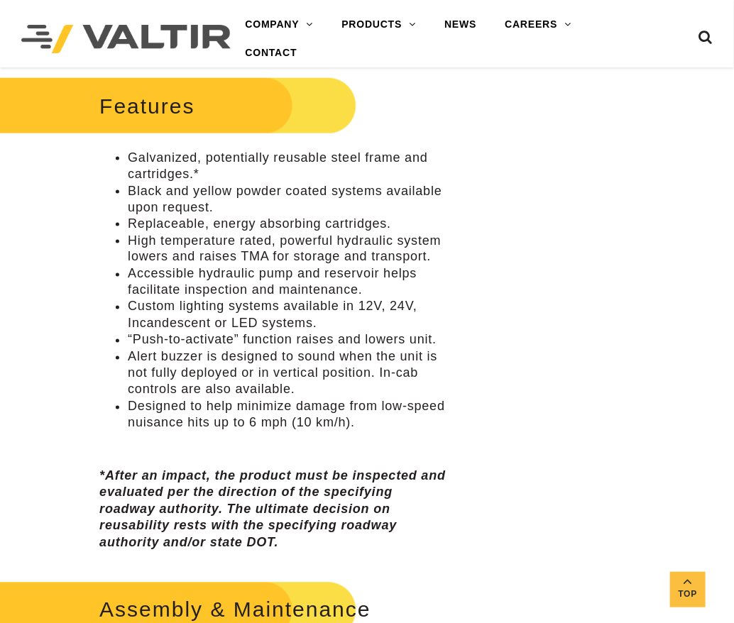
click at [140, 354] on li "Alert buzzer is designed to sound when the unit is not fully deployed or in ver…" at bounding box center [289, 374] width 323 height 50
click at [162, 341] on li "“Push-to-activate” function raises and lowers unit." at bounding box center [289, 340] width 323 height 16
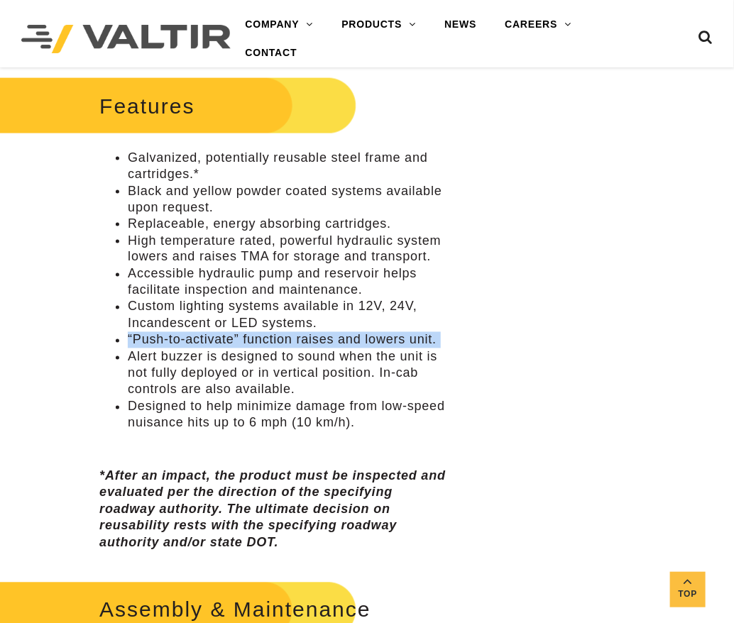
click at [162, 341] on li "“Push-to-activate” function raises and lowers unit." at bounding box center [289, 340] width 323 height 16
copy ul "“Push-to-activate” function raises and lowers unit."
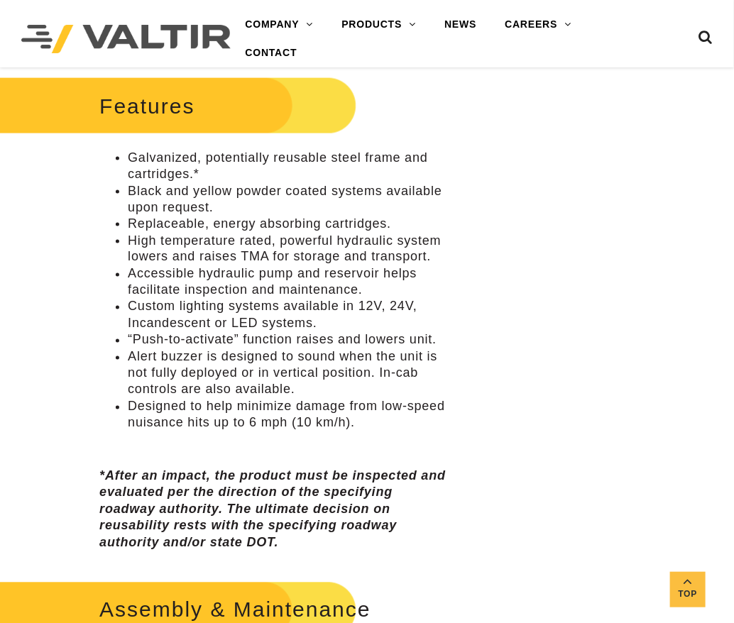
click at [178, 365] on li "Alert buzzer is designed to sound when the unit is not fully deployed or in ver…" at bounding box center [289, 374] width 323 height 50
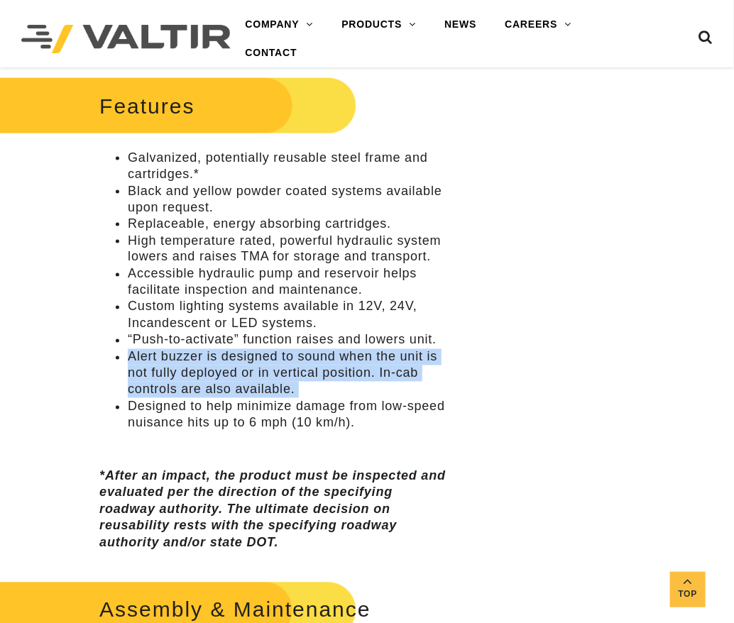
click at [178, 365] on li "Alert buzzer is designed to sound when the unit is not fully deployed or in ver…" at bounding box center [289, 374] width 323 height 50
copy ul "Alert buzzer is designed to sound when the unit is not fully deployed or in ver…"
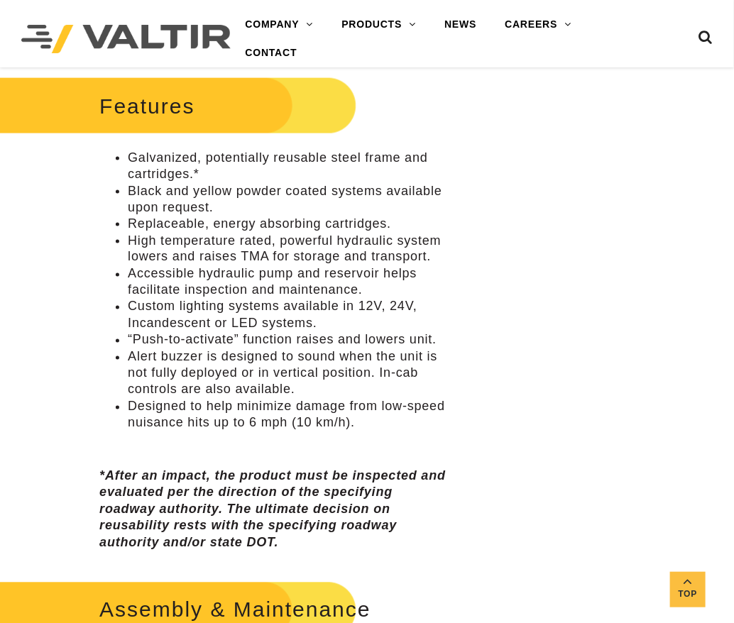
click at [236, 426] on li "Designed to help minimize damage from low-speed nuisance hits up to 6 mph (10 k…" at bounding box center [289, 415] width 323 height 33
click at [236, 424] on li "Designed to help minimize damage from low-speed nuisance hits up to 6 mph (10 k…" at bounding box center [289, 415] width 323 height 33
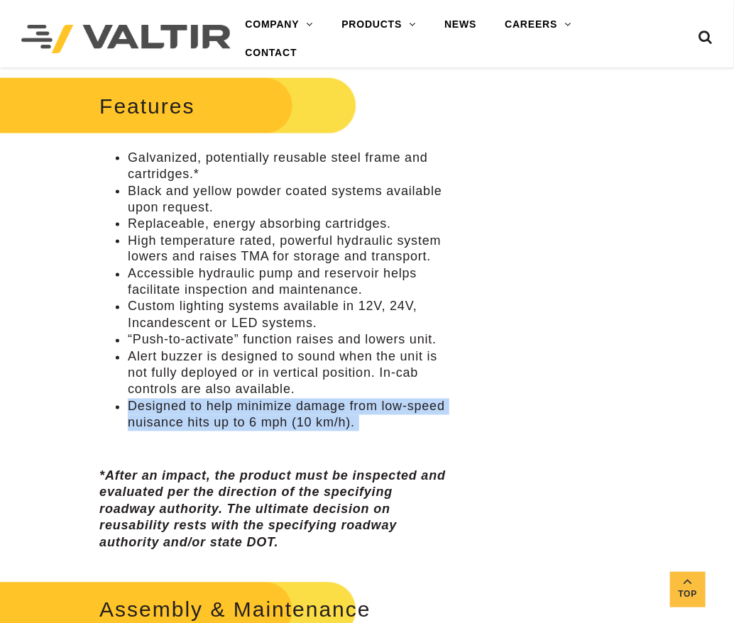
click at [236, 424] on li "Designed to help minimize damage from low-speed nuisance hits up to 6 mph (10 k…" at bounding box center [289, 415] width 323 height 33
copy div "Designed to help minimize damage from low-speed nuisance hits up to 6 mph (10 k…"
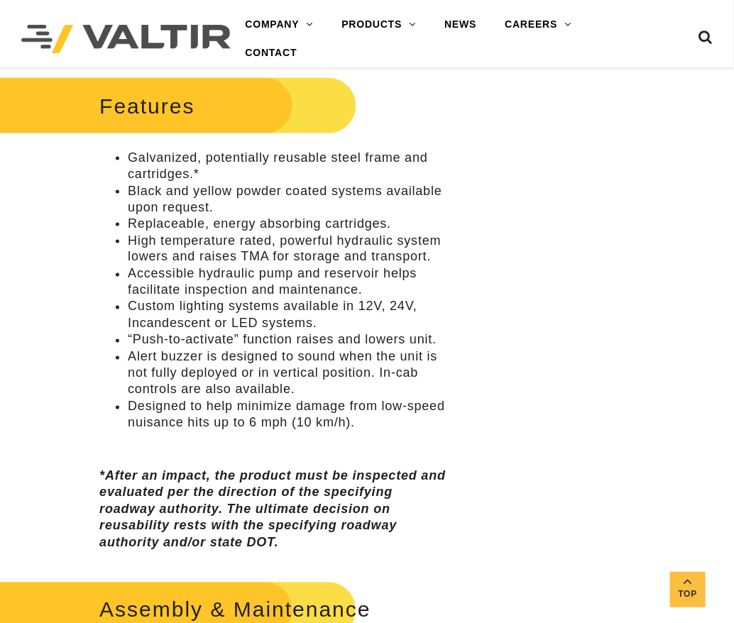
click at [261, 446] on p at bounding box center [274, 447] width 351 height 16
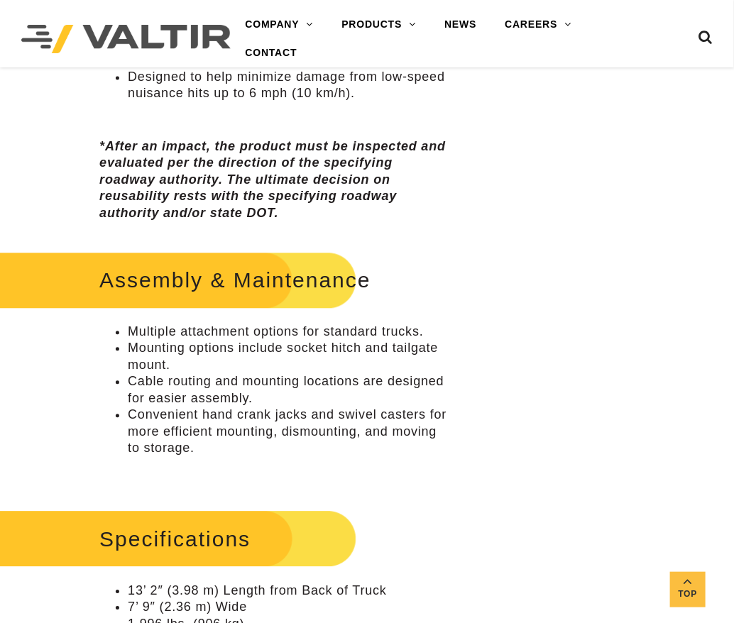
scroll to position [993, 0]
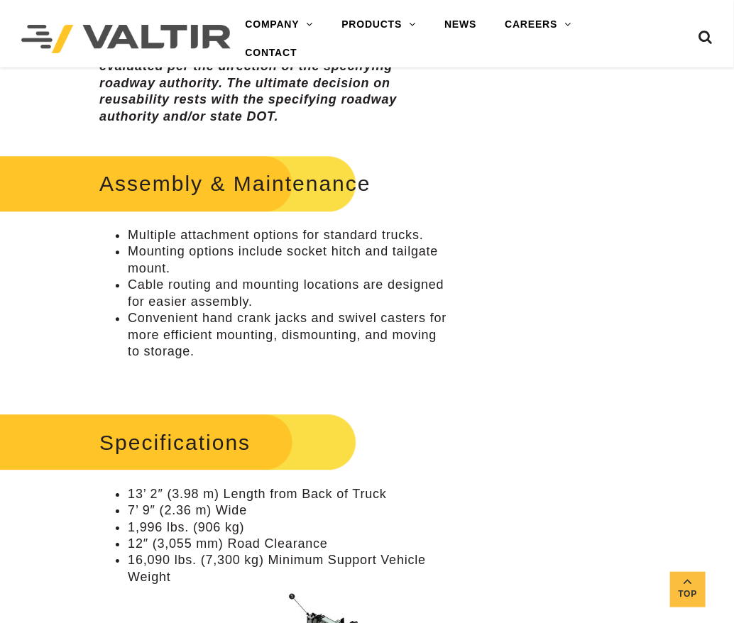
click at [101, 307] on ul "Multiple attachment options for standard trucks. Mounting options include socke…" at bounding box center [274, 293] width 351 height 133
click at [192, 235] on li "Multiple attachment options for standard trucks." at bounding box center [289, 235] width 323 height 16
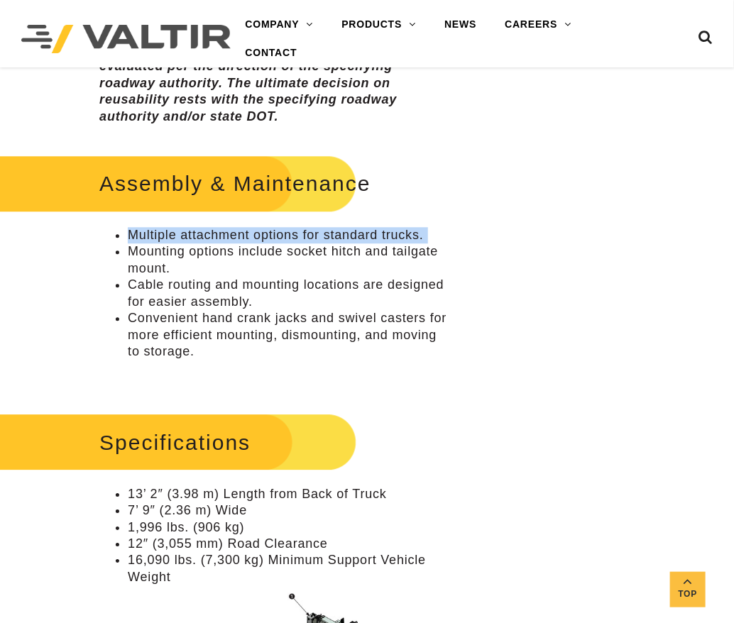
click at [192, 235] on li "Multiple attachment options for standard trucks." at bounding box center [289, 235] width 323 height 16
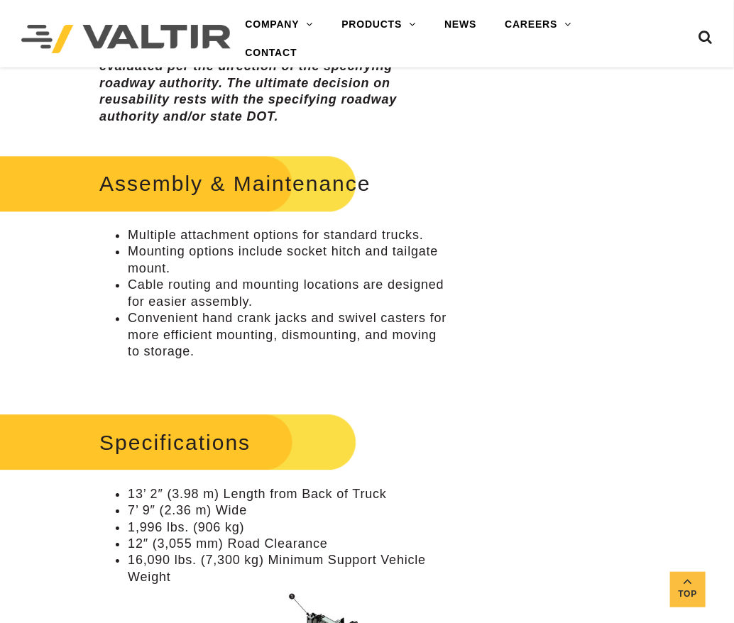
click at [155, 266] on li "Mounting options include socket hitch and tailgate mount." at bounding box center [289, 259] width 323 height 33
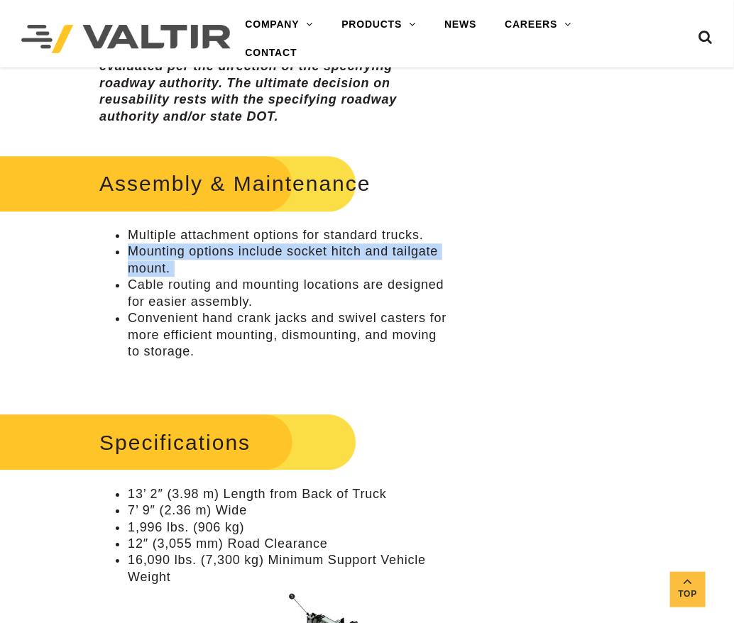
click at [155, 266] on li "Mounting options include socket hitch and tailgate mount." at bounding box center [289, 259] width 323 height 33
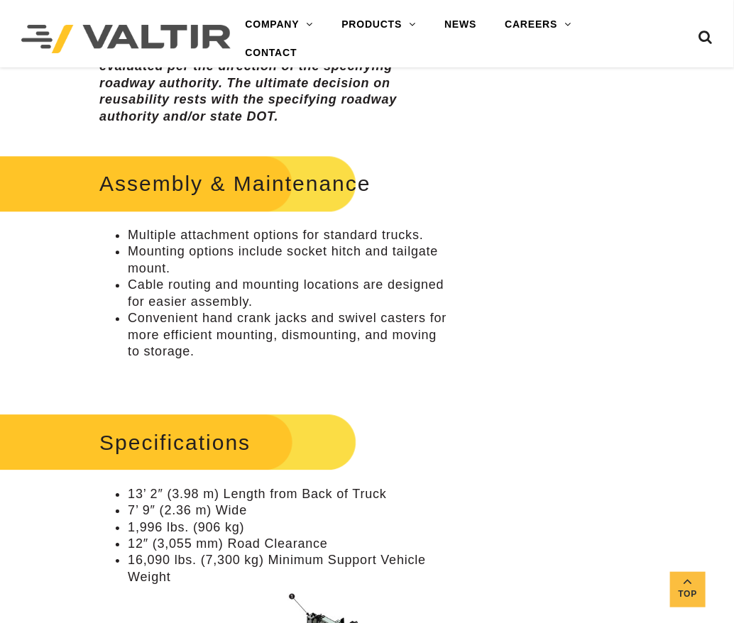
click at [171, 294] on li "Cable routing and mounting locations are designed for easier assembly." at bounding box center [289, 293] width 323 height 33
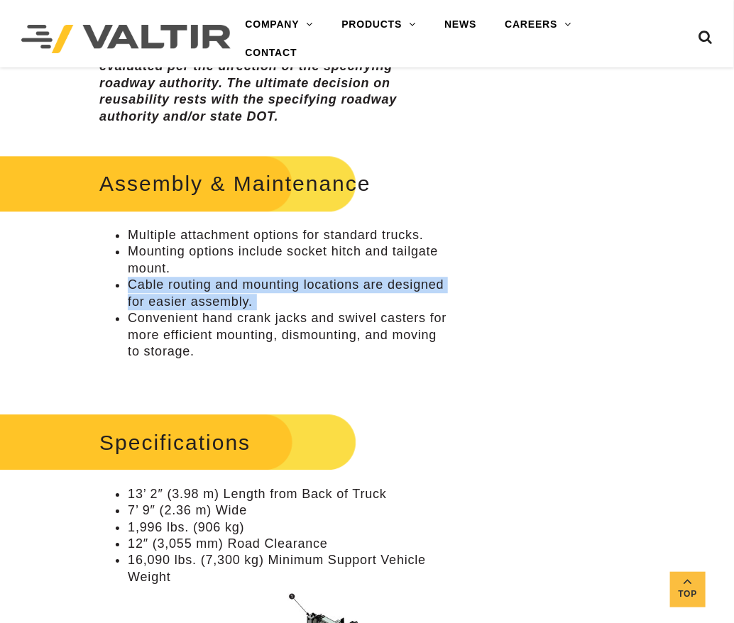
click at [171, 294] on li "Cable routing and mounting locations are designed for easier assembly." at bounding box center [289, 293] width 323 height 33
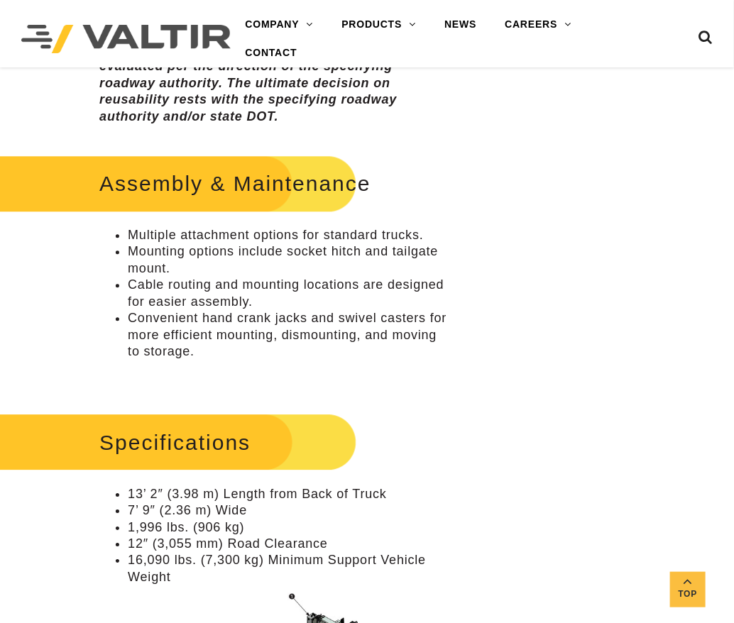
click at [136, 323] on li "Convenient hand crank jacks and swivel casters for more efficient mounting, dis…" at bounding box center [289, 335] width 323 height 50
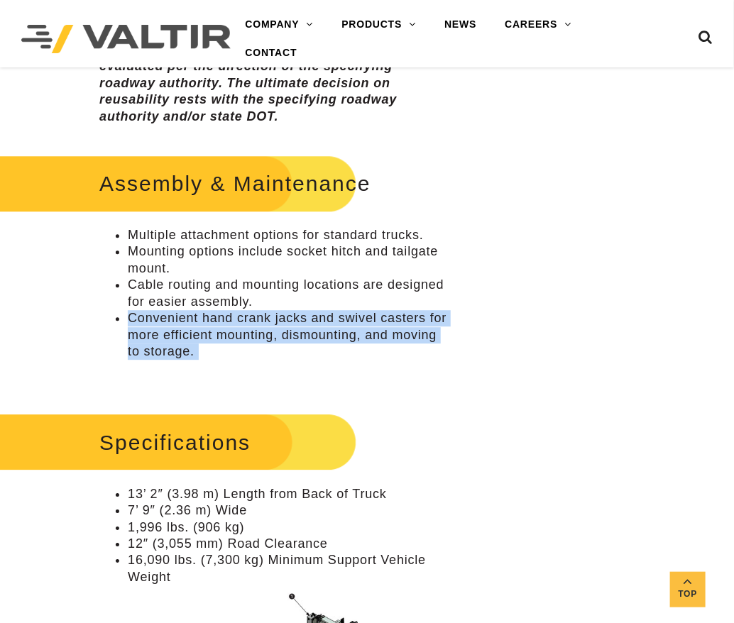
click at [136, 323] on li "Convenient hand crank jacks and swivel casters for more efficient mounting, dis…" at bounding box center [289, 335] width 323 height 50
click at [149, 319] on li "Convenient hand crank jacks and swivel casters for more efficient mounting, dis…" at bounding box center [289, 335] width 323 height 50
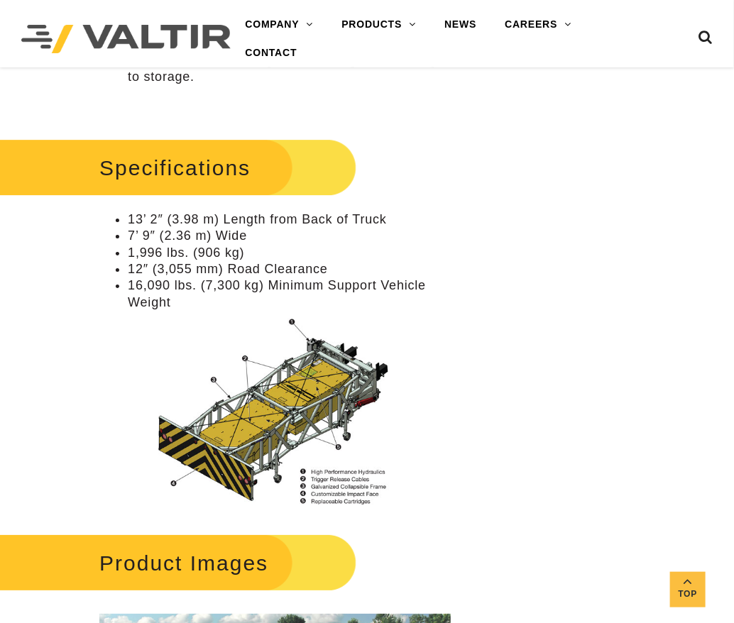
scroll to position [1276, 0]
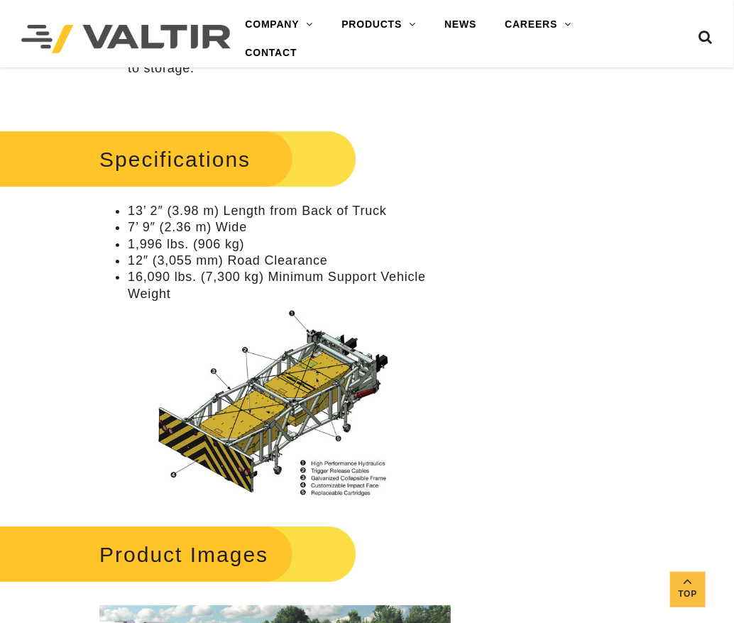
click at [184, 216] on li "13’ 2″ (3.98 m) Length from Back of Truck" at bounding box center [289, 211] width 323 height 16
click at [217, 231] on li "7’ 9″ (2.36 m) Wide" at bounding box center [289, 227] width 323 height 16
click at [214, 227] on li "7’ 9″ (2.36 m) Wide" at bounding box center [289, 227] width 323 height 16
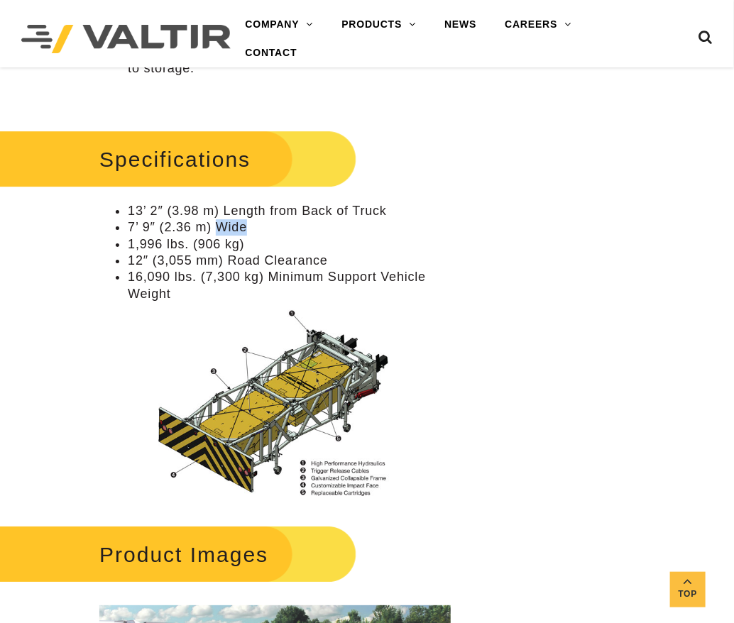
click at [214, 227] on li "7’ 9″ (2.36 m) Wide" at bounding box center [289, 227] width 323 height 16
click at [182, 241] on li "1,996 lbs. (906 kg)" at bounding box center [289, 244] width 323 height 16
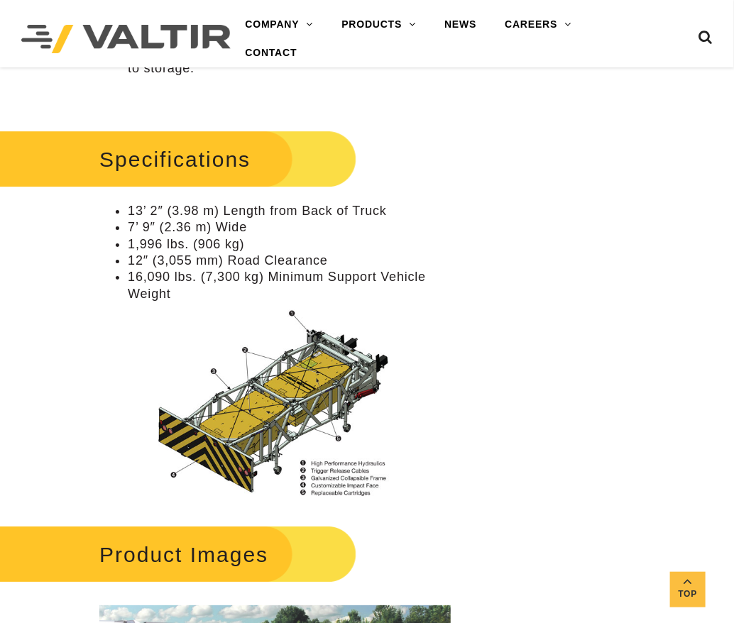
click at [230, 256] on li "12″ (3,055 mm) Road Clearance" at bounding box center [289, 261] width 323 height 16
click at [145, 283] on li "16,090 lbs. (7,300 kg) Minimum Support Vehicle Weight" at bounding box center [289, 285] width 323 height 33
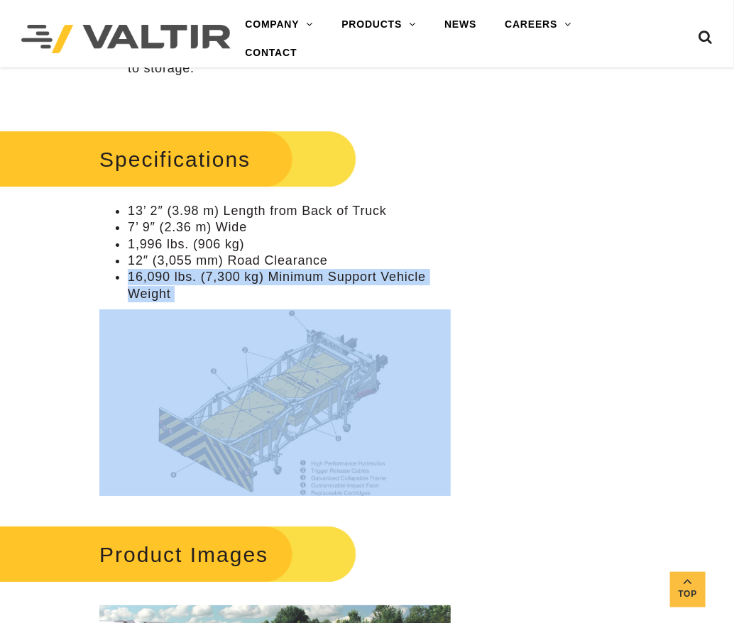
click at [145, 283] on li "16,090 lbs. (7,300 kg) Minimum Support Vehicle Weight" at bounding box center [289, 285] width 323 height 33
click at [285, 397] on img at bounding box center [274, 402] width 351 height 187
click at [274, 409] on img at bounding box center [274, 402] width 351 height 187
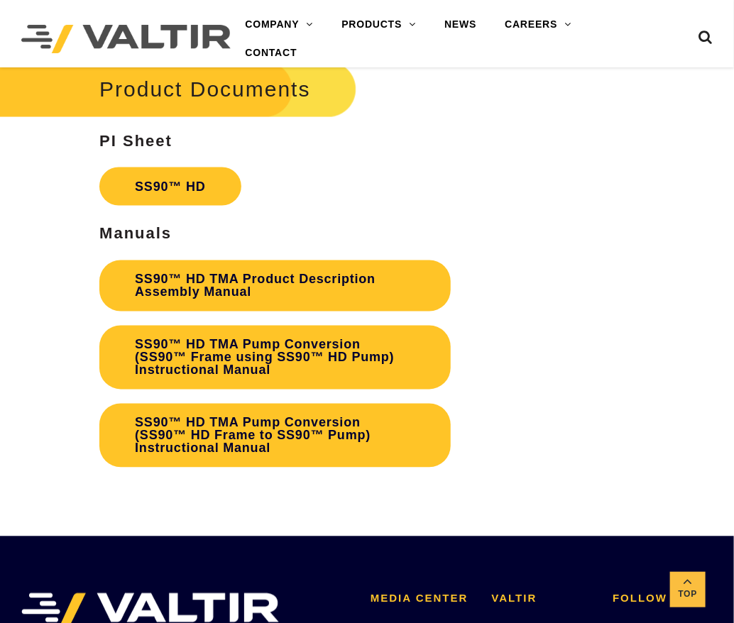
scroll to position [2270, 0]
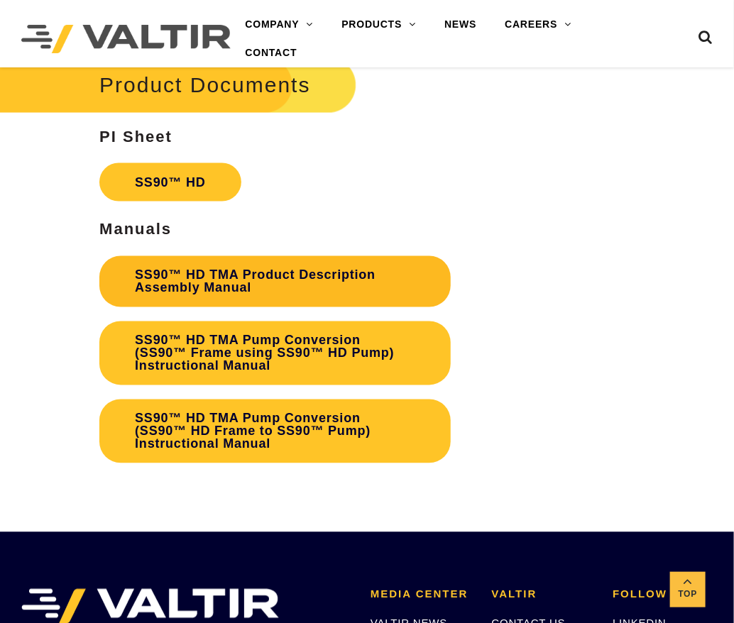
click at [342, 270] on link "SS90™ HD TMA Product Description Assembly Manual" at bounding box center [274, 281] width 351 height 51
click at [226, 285] on link "SS90™ HD TMA Product Description Assembly Manual" at bounding box center [274, 281] width 351 height 51
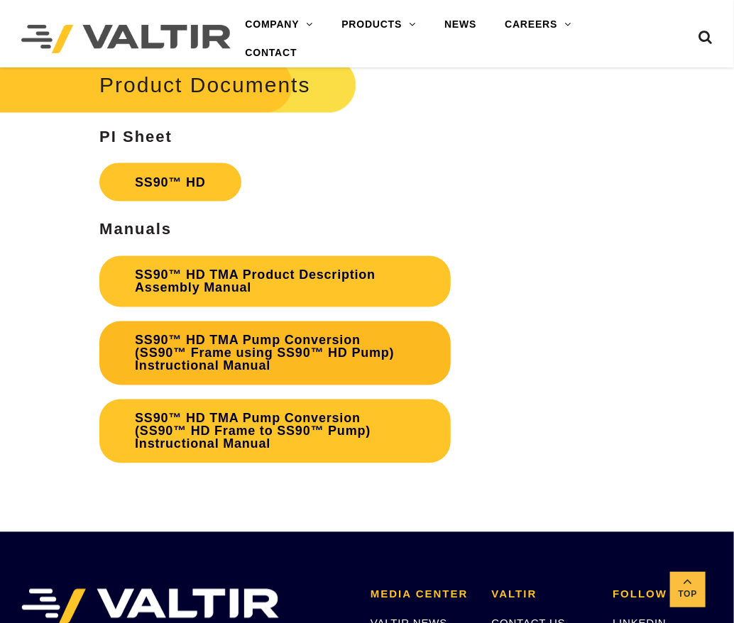
click at [228, 345] on link "SS90™ HD TMA Pump Conversion (SS90™ Frame using SS90™ HD Pump) Instructional Ma…" at bounding box center [274, 353] width 351 height 64
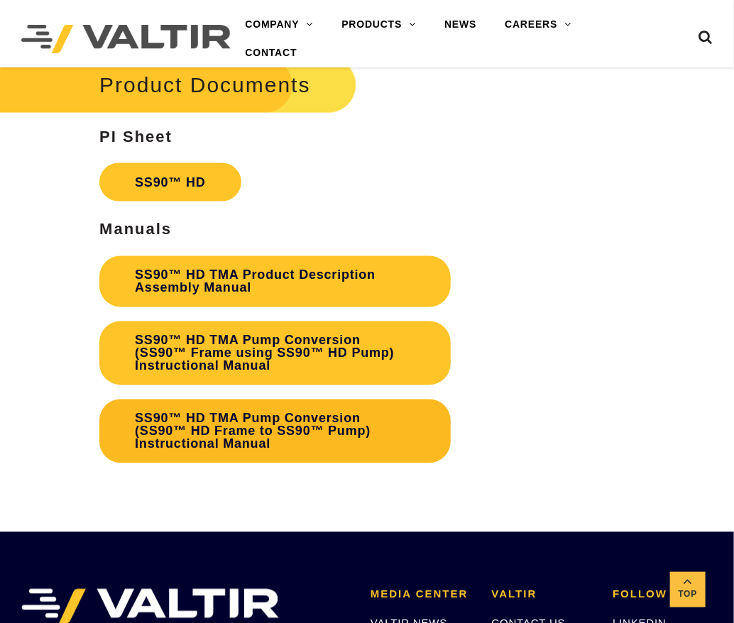
click at [223, 416] on link "SS90™ HD TMA Pump Conversion (SS90™ HD Frame to SS90™ Pump) Instructional Manual" at bounding box center [274, 431] width 351 height 64
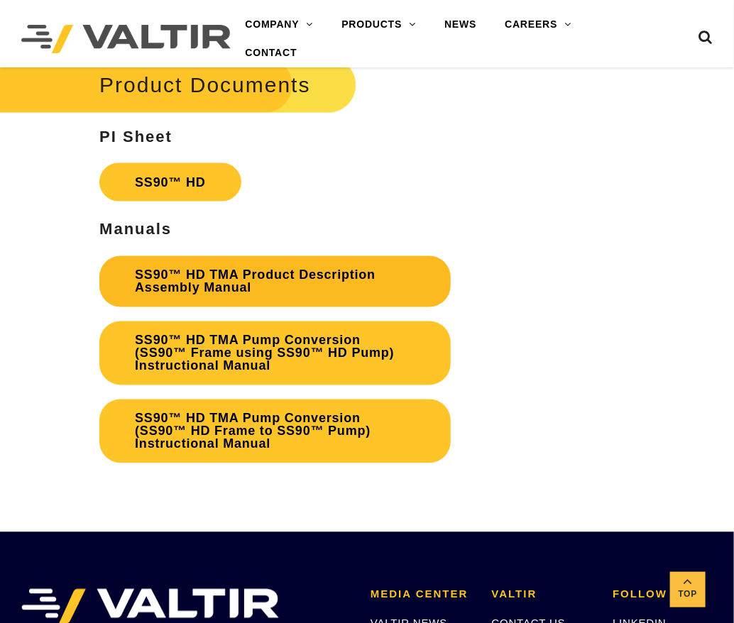
click at [262, 282] on link "SS90™ HD TMA Product Description Assembly Manual" at bounding box center [274, 281] width 351 height 51
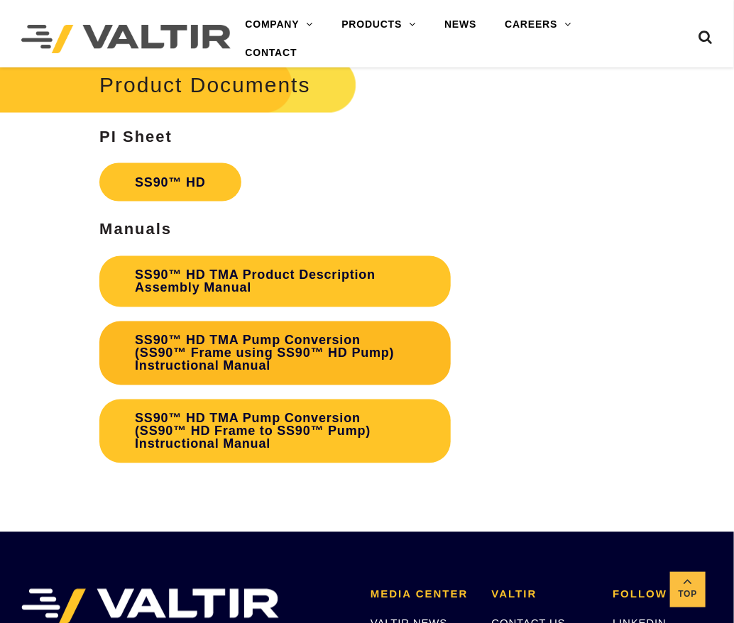
click at [251, 350] on link "SS90™ HD TMA Pump Conversion (SS90™ Frame using SS90™ HD Pump) Instructional Ma…" at bounding box center [274, 353] width 351 height 64
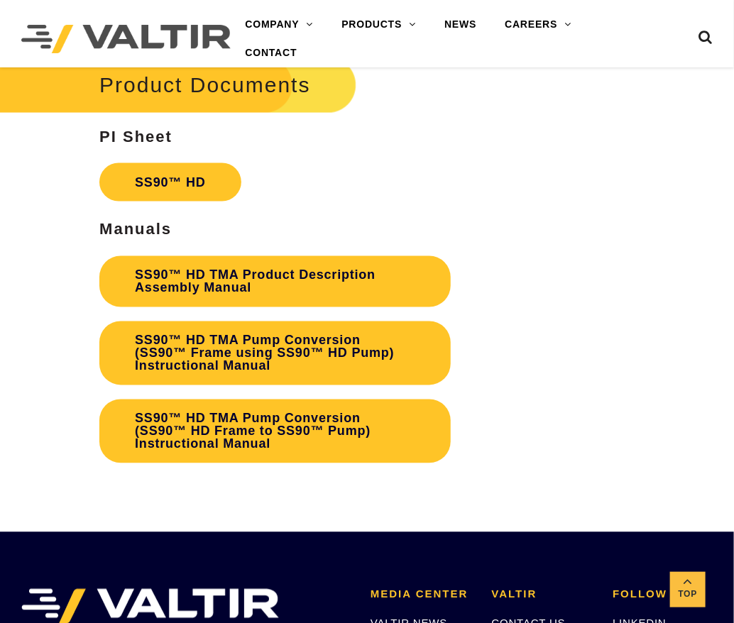
click at [255, 398] on p "SS90™ HD TMA Product Description Assembly Manual SS90™ HD TMA Pump Conversion (…" at bounding box center [274, 359] width 351 height 221
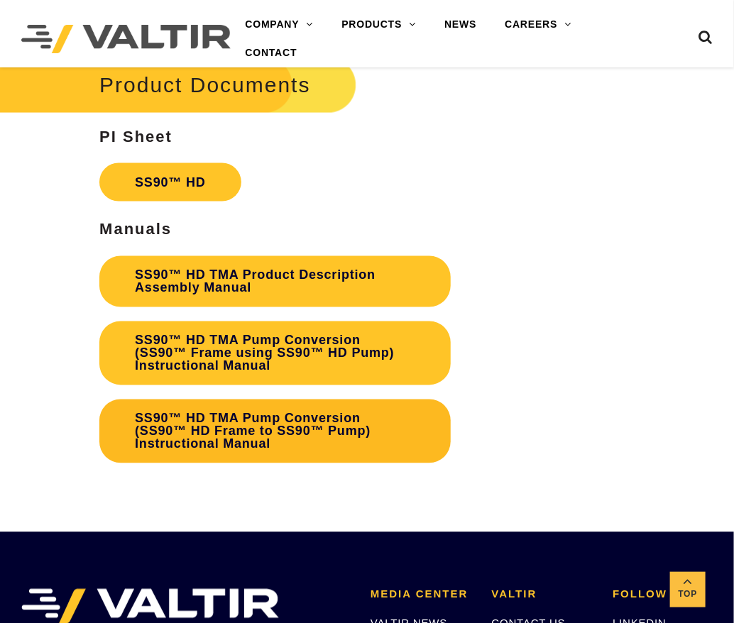
click at [256, 409] on link "SS90™ HD TMA Pump Conversion (SS90™ HD Frame to SS90™ Pump) Instructional Manual" at bounding box center [274, 431] width 351 height 64
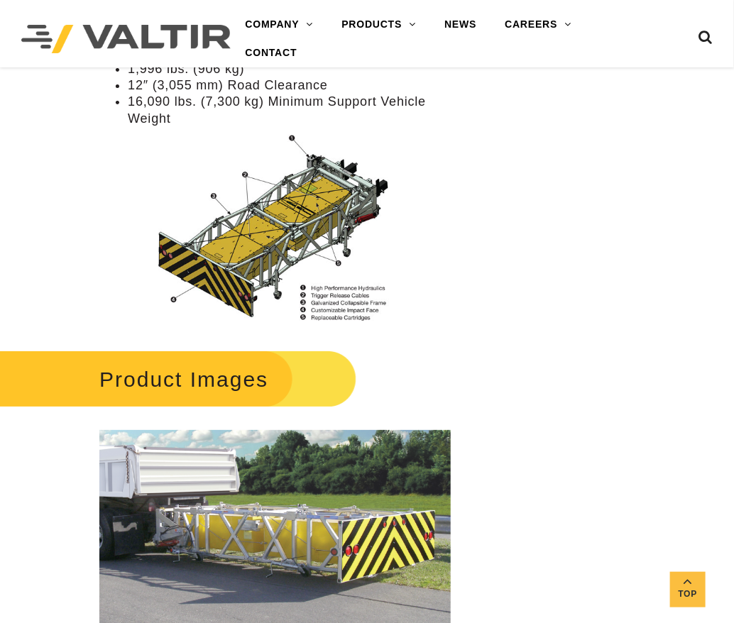
scroll to position [1418, 0]
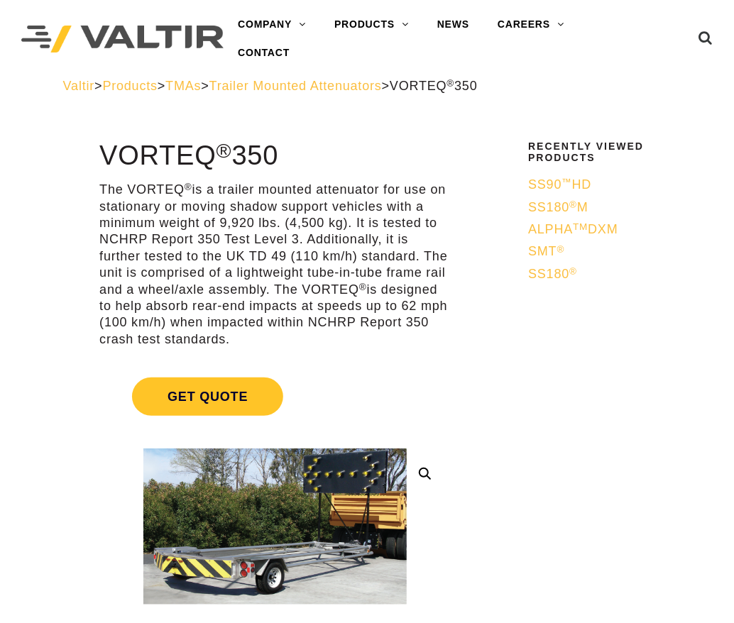
click at [217, 233] on p "The VORTEQ ® is a trailer mounted attenuator for use on stationary or moving sh…" at bounding box center [274, 265] width 351 height 166
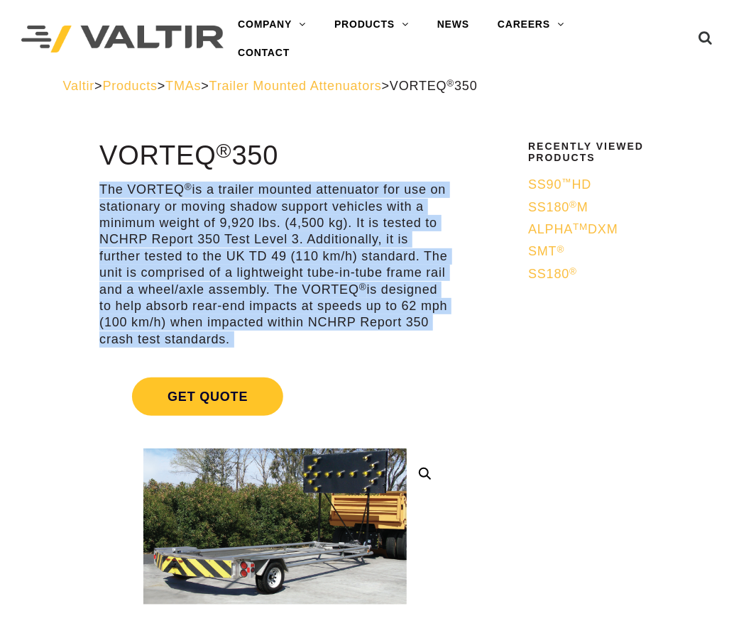
click at [217, 233] on p "The VORTEQ ® is a trailer mounted attenuator for use on stationary or moving sh…" at bounding box center [274, 265] width 351 height 166
copy div "**********"
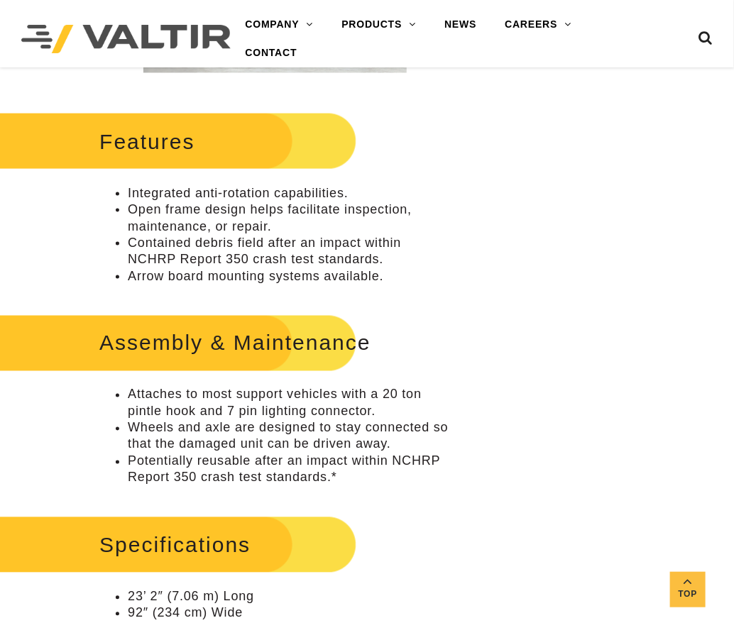
scroll to position [567, 0]
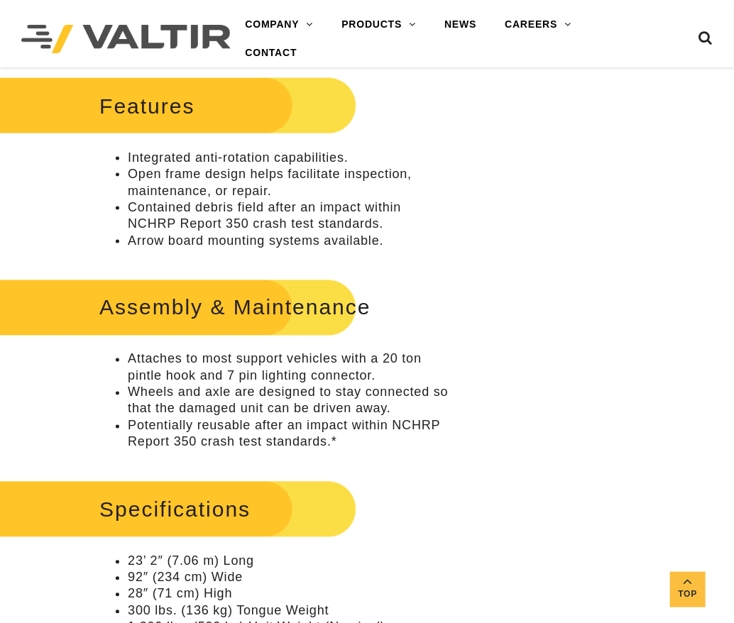
click at [144, 157] on li "Integrated anti-rotation capabilities." at bounding box center [289, 158] width 323 height 16
copy ul "Integrated anti-rotation capabilities."
click at [144, 175] on li "Open frame design helps facilitate inspection, maintenance, or repair." at bounding box center [289, 182] width 323 height 33
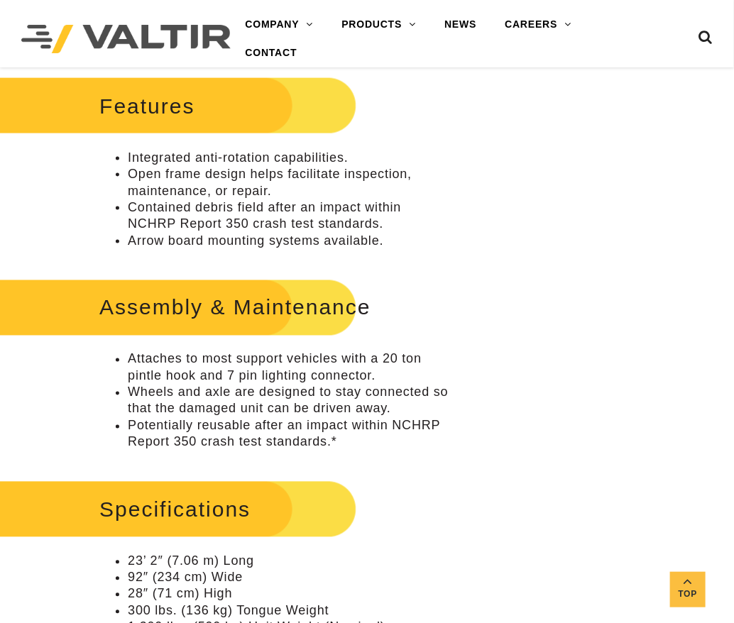
click at [147, 177] on li "Open frame design helps facilitate inspection, maintenance, or repair." at bounding box center [289, 182] width 323 height 33
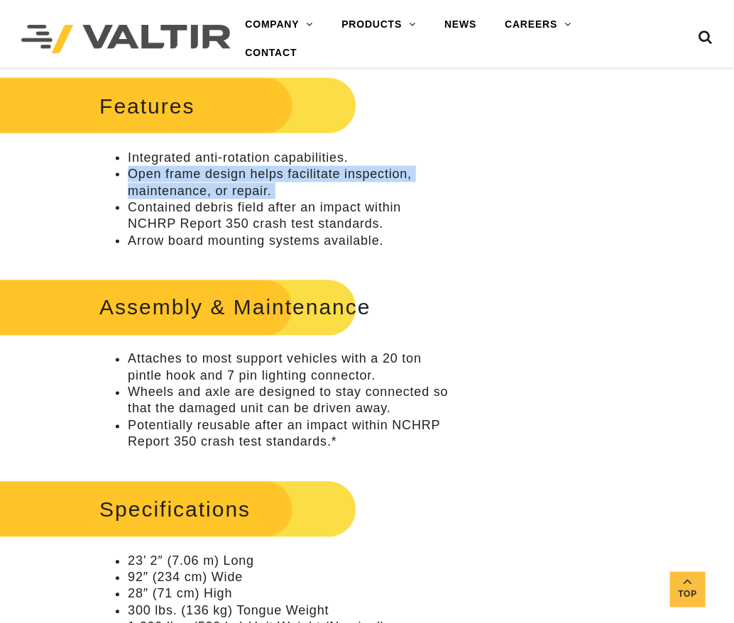
click at [147, 177] on li "Open frame design helps facilitate inspection, maintenance, or repair." at bounding box center [289, 182] width 323 height 33
copy ul "Open frame design helps facilitate inspection, maintenance, or repair."
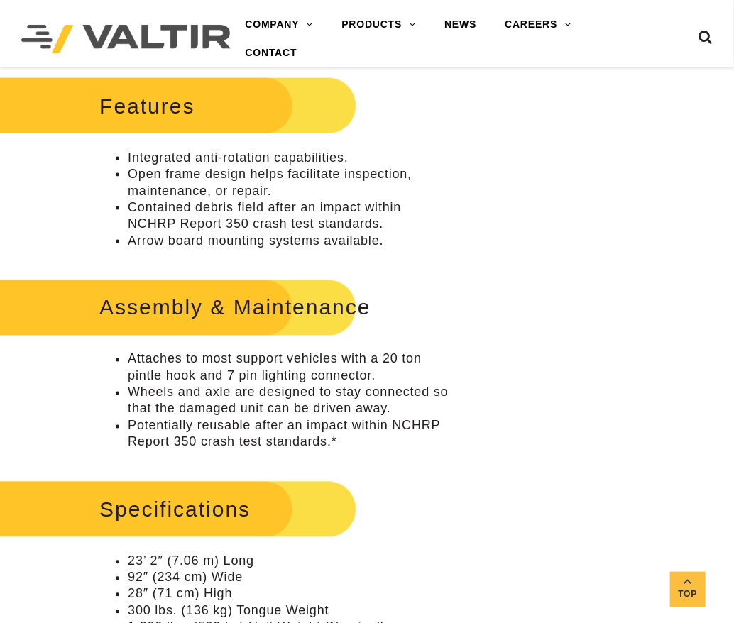
click at [137, 213] on li "Contained debris field after an impact within NCHRP Report 350 crash test stand…" at bounding box center [289, 215] width 323 height 33
click at [151, 210] on li "Contained debris field after an impact within NCHRP Report 350 crash test stand…" at bounding box center [289, 215] width 323 height 33
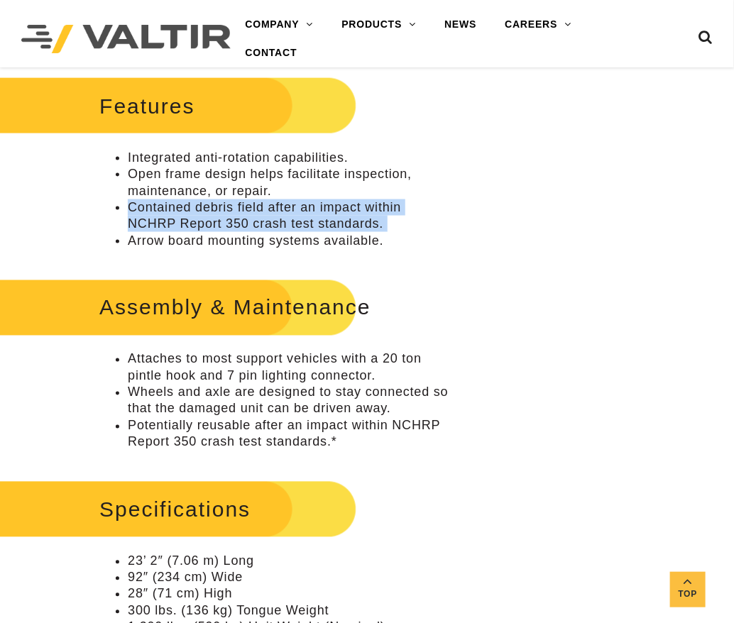
click at [151, 210] on li "Contained debris field after an impact within NCHRP Report 350 crash test stand…" at bounding box center [289, 215] width 323 height 33
copy ul "Contained debris field after an impact within NCHRP Report 350 crash test stand…"
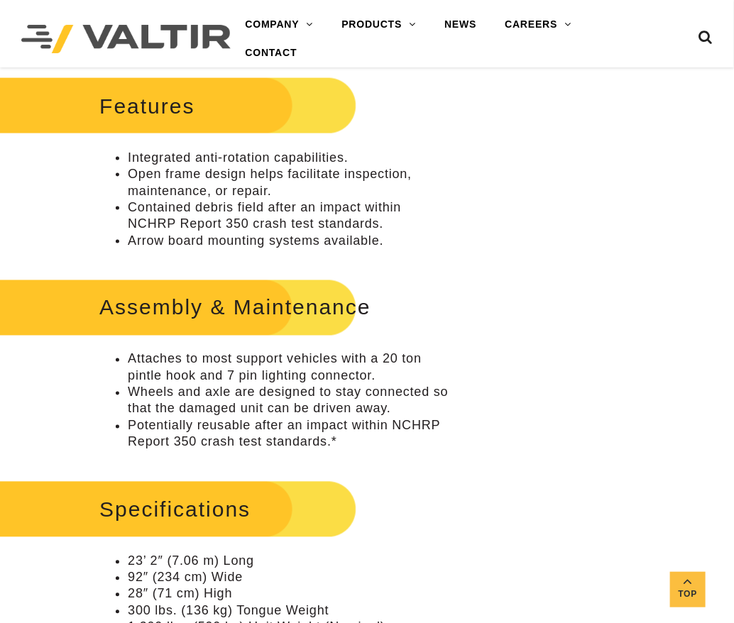
click at [139, 245] on li "Arrow board mounting systems available." at bounding box center [289, 241] width 323 height 16
click at [143, 243] on li "Arrow board mounting systems available." at bounding box center [289, 241] width 323 height 16
copy div "Arrow board mounting systems available."
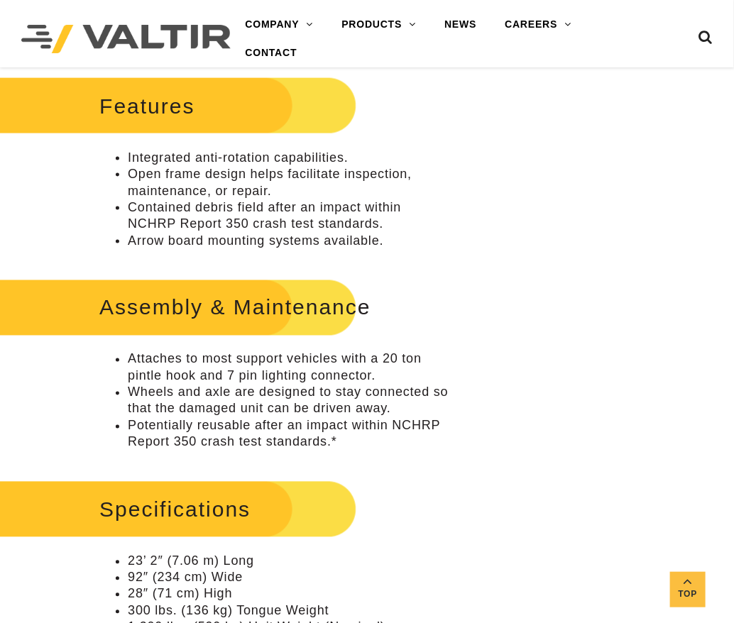
click at [223, 280] on h2 "Assembly & Maintenance" at bounding box center [172, 308] width 367 height 66
click at [219, 376] on li "Attaches to most support vehicles with a 20 ton pintle hook and 7 pin lighting …" at bounding box center [289, 367] width 323 height 33
click at [211, 365] on li "Attaches to most support vehicles with a 20 ton pintle hook and 7 pin lighting …" at bounding box center [289, 367] width 323 height 33
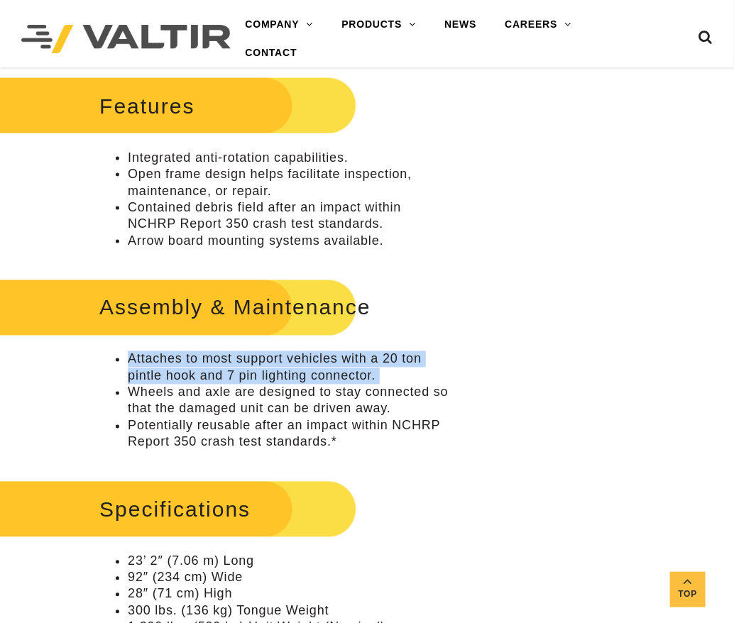
click at [211, 365] on li "Attaches to most support vehicles with a 20 ton pintle hook and 7 pin lighting …" at bounding box center [289, 367] width 323 height 33
copy ul "Attaches to most support vehicles with a 20 ton pintle hook and 7 pin lighting …"
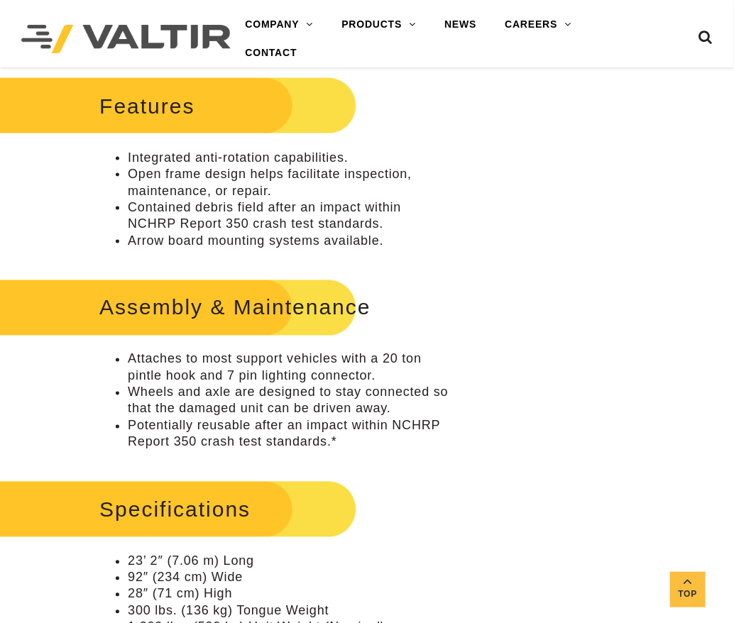
click at [212, 392] on li "Wheels and axle are designed to stay connected so that the damaged unit can be …" at bounding box center [289, 401] width 323 height 33
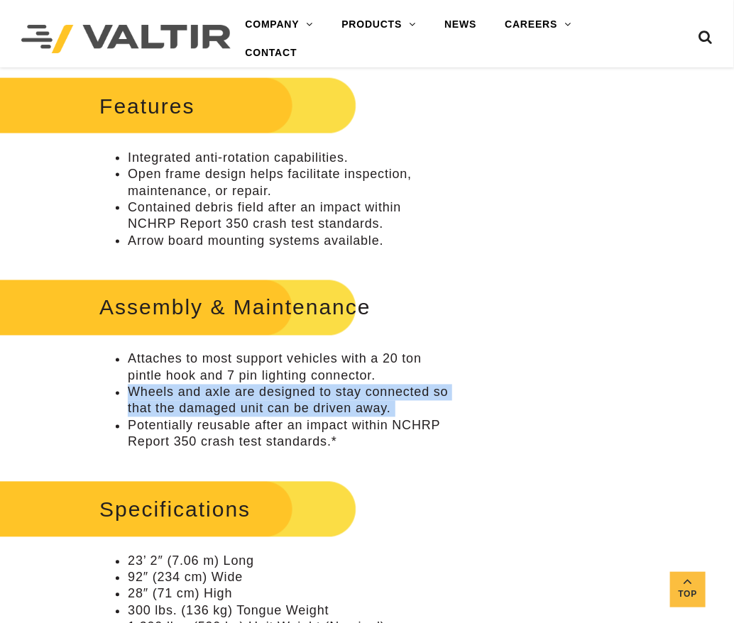
click at [212, 392] on li "Wheels and axle are designed to stay connected so that the damaged unit can be …" at bounding box center [289, 401] width 323 height 33
copy ul "Wheels and axle are designed to stay connected so that the damaged unit can be …"
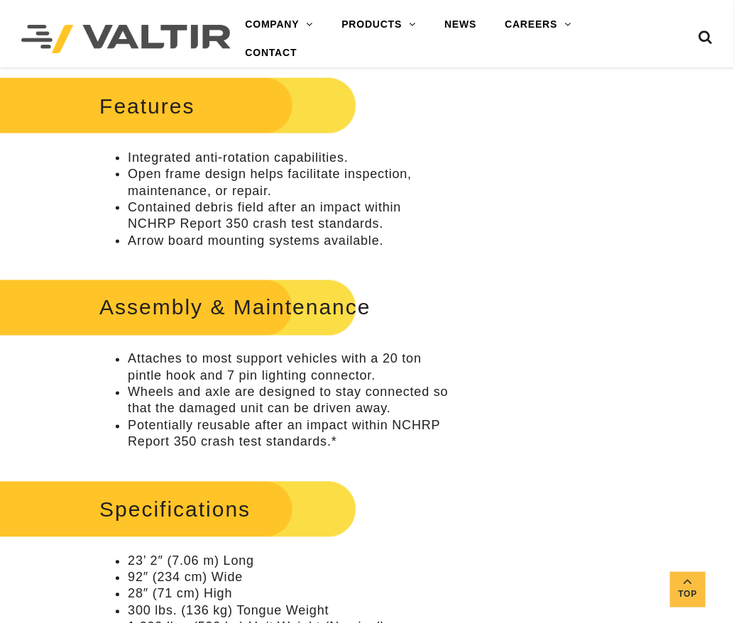
click at [233, 431] on li "Potentially reusable after an impact within NCHRP Report 350 crash test standar…" at bounding box center [289, 434] width 323 height 33
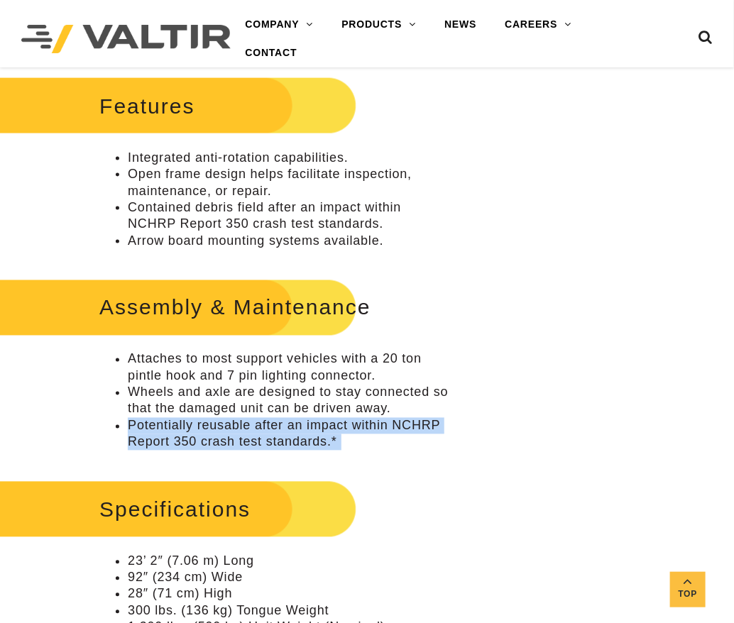
click at [233, 431] on li "Potentially reusable after an impact within NCHRP Report 350 crash test standar…" at bounding box center [289, 434] width 323 height 33
copy div "Potentially reusable after an impact within NCHRP Report 350 crash test standar…"
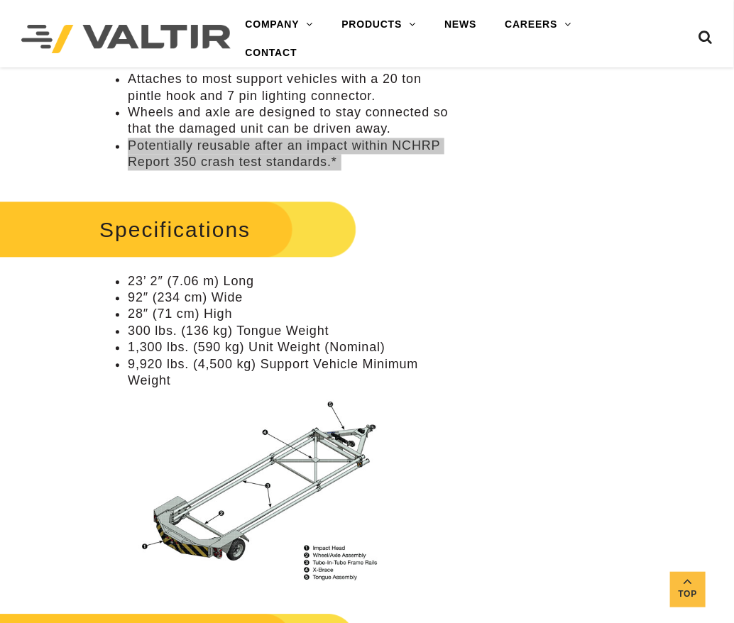
scroll to position [851, 0]
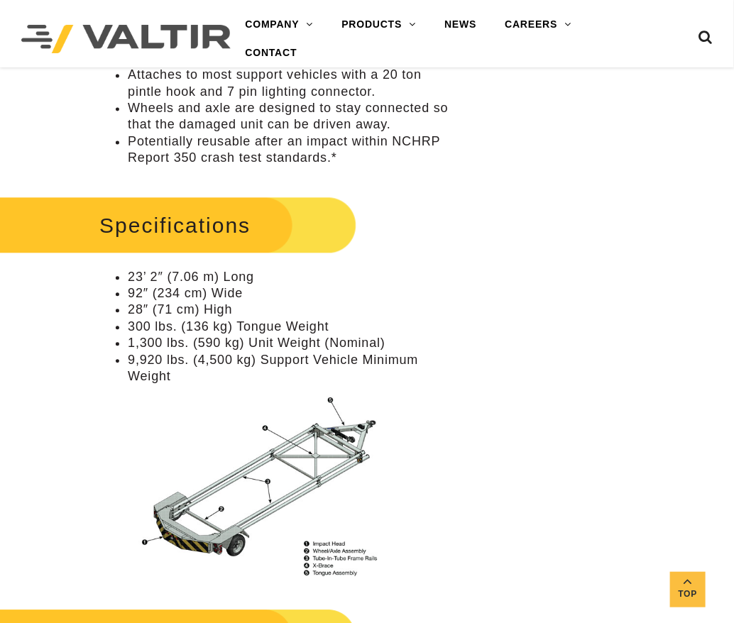
click at [179, 292] on li "92″ (234 cm) Wide" at bounding box center [289, 293] width 323 height 16
click at [218, 278] on li "23’ 2″ (7.06 m) Long" at bounding box center [289, 277] width 323 height 16
copy ul "23’ 2″ (7.06 m) Long"
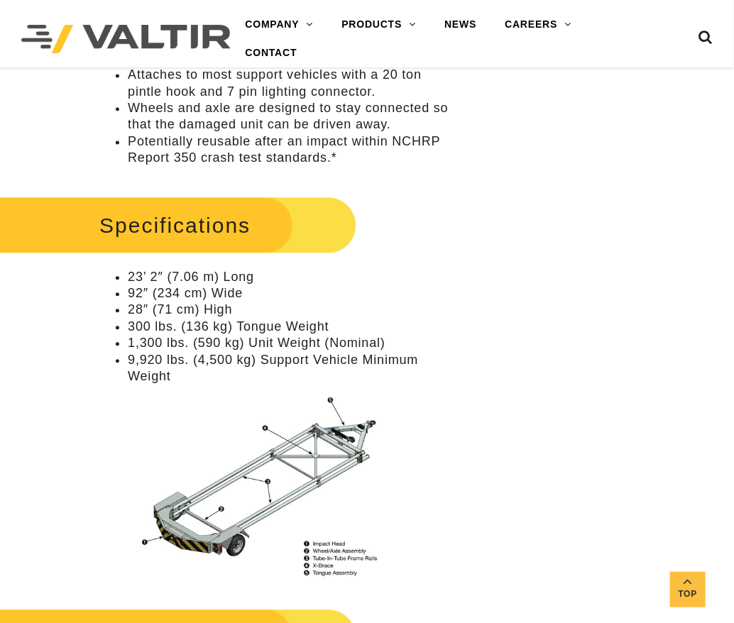
click at [209, 293] on li "92″ (234 cm) Wide" at bounding box center [289, 293] width 323 height 16
copy ul "92″ (234 cm) Wide"
click at [211, 319] on li "300 lbs. (136 kg) Tongue Weight" at bounding box center [289, 327] width 323 height 16
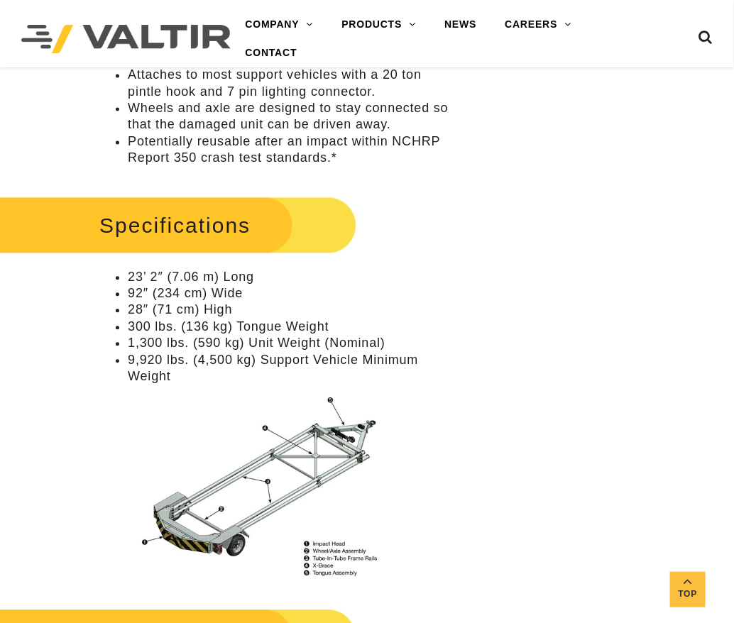
click at [212, 311] on li "28″ (71 cm) High" at bounding box center [289, 310] width 323 height 16
click at [208, 327] on li "300 lbs. (136 kg) Tongue Weight" at bounding box center [289, 327] width 323 height 16
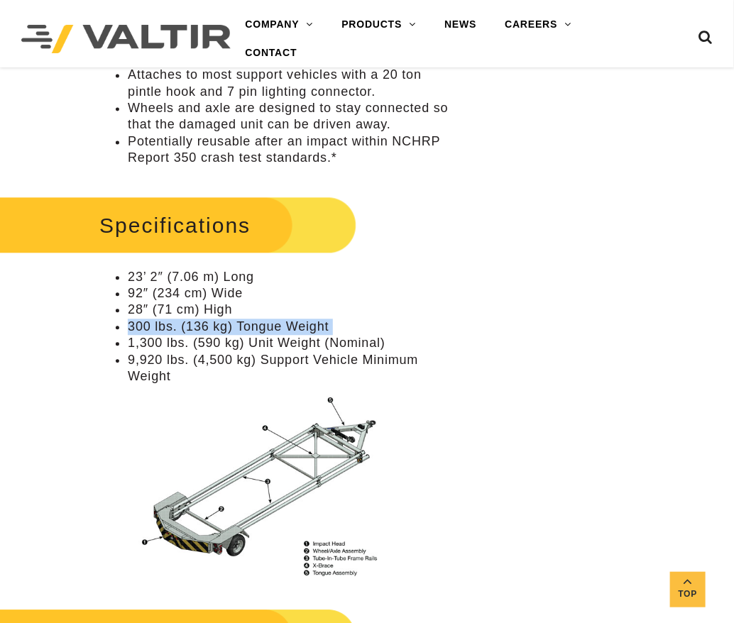
click at [208, 327] on li "300 lbs. (136 kg) Tongue Weight" at bounding box center [289, 327] width 323 height 16
click at [192, 350] on li "1,300 lbs. (590 kg) Unit Weight (Nominal)" at bounding box center [289, 343] width 323 height 16
click at [194, 343] on li "1,300 lbs. (590 kg) Unit Weight (Nominal)" at bounding box center [289, 343] width 323 height 16
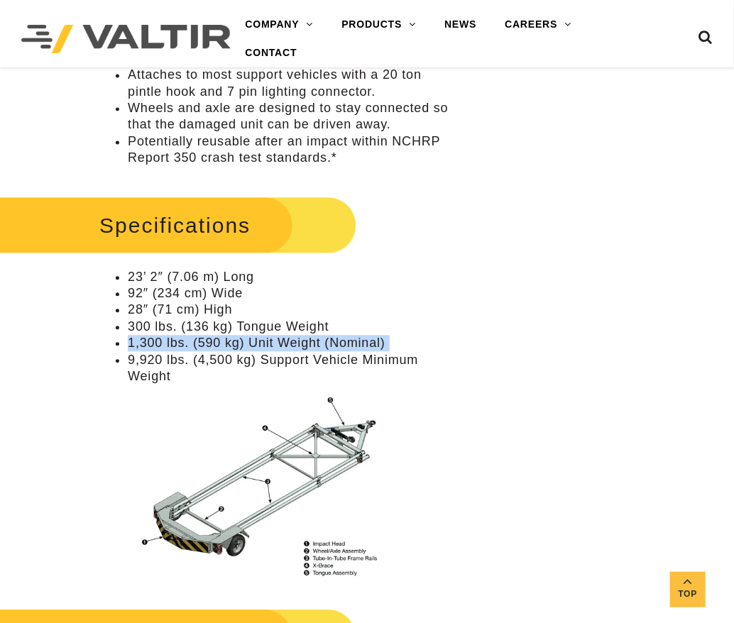
click at [194, 343] on li "1,300 lbs. (590 kg) Unit Weight (Nominal)" at bounding box center [289, 343] width 323 height 16
click at [173, 360] on li "9,920 lbs. (4,500 kg) Support Vehicle Minimum Weight" at bounding box center [289, 368] width 323 height 33
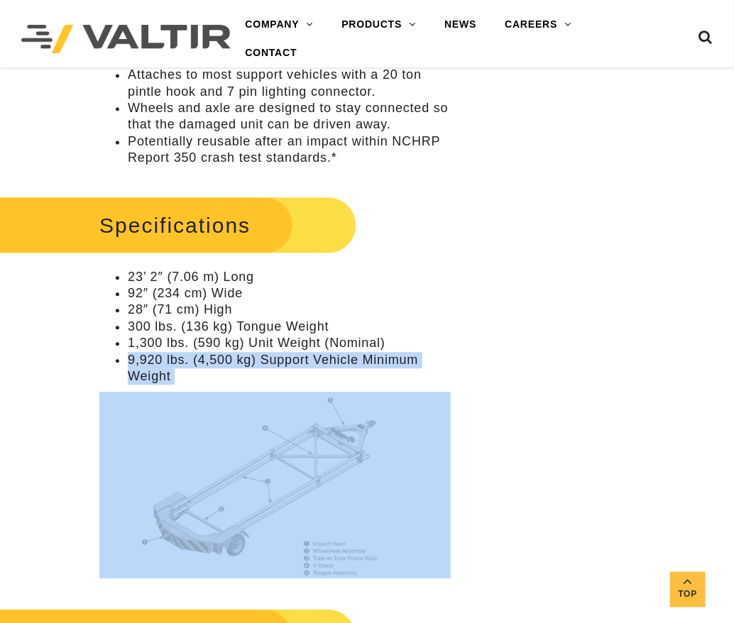
click at [173, 360] on li "9,920 lbs. (4,500 kg) Support Vehicle Minimum Weight" at bounding box center [289, 368] width 323 height 33
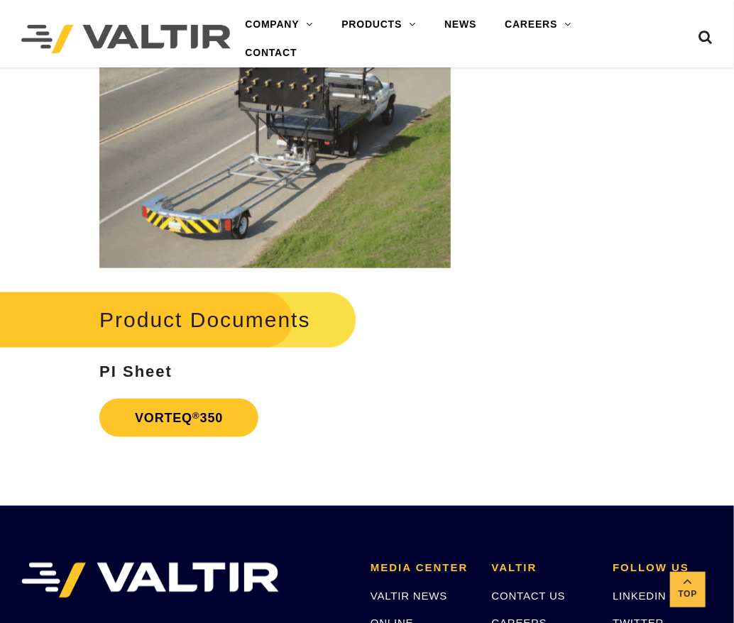
scroll to position [1987, 0]
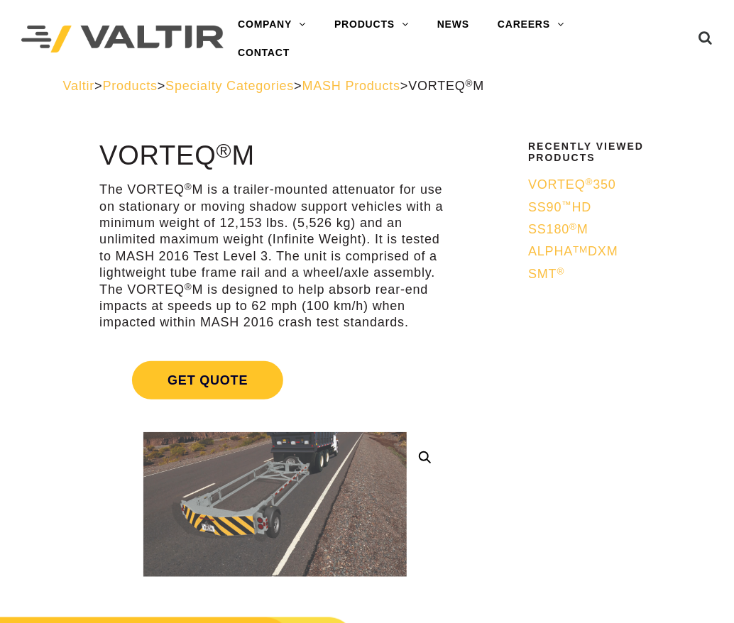
click at [197, 217] on p "The VORTEQ ® M is a trailer-mounted attenuator for use on stationary or moving …" at bounding box center [274, 257] width 351 height 150
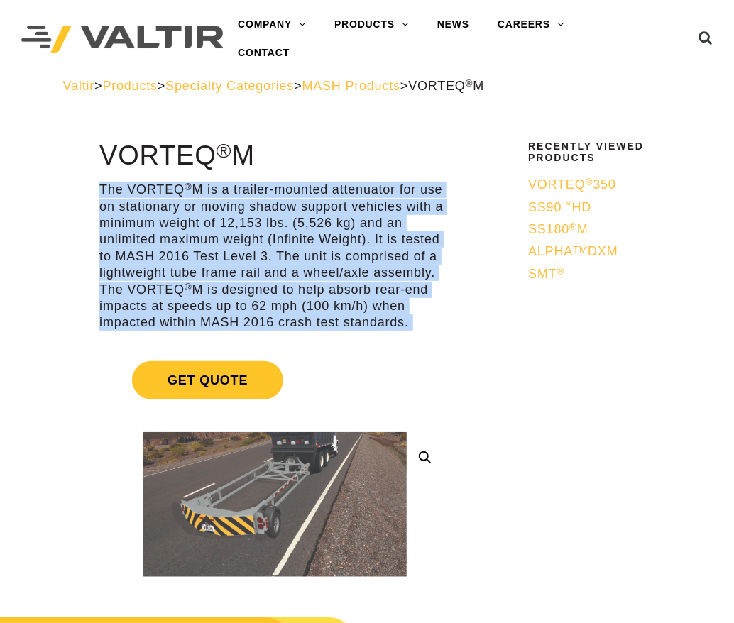
click at [197, 217] on p "The VORTEQ ® M is a trailer-mounted attenuator for use on stationary or moving …" at bounding box center [274, 257] width 351 height 150
copy div "**********"
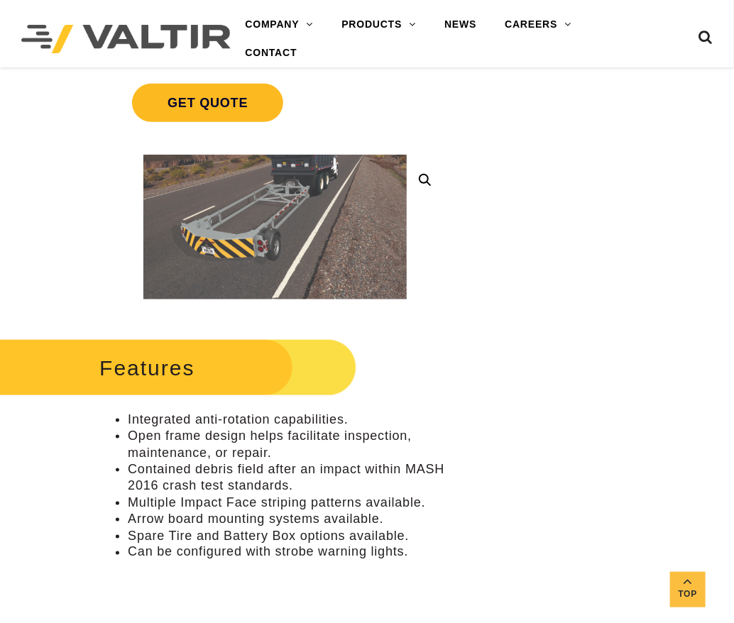
scroll to position [426, 0]
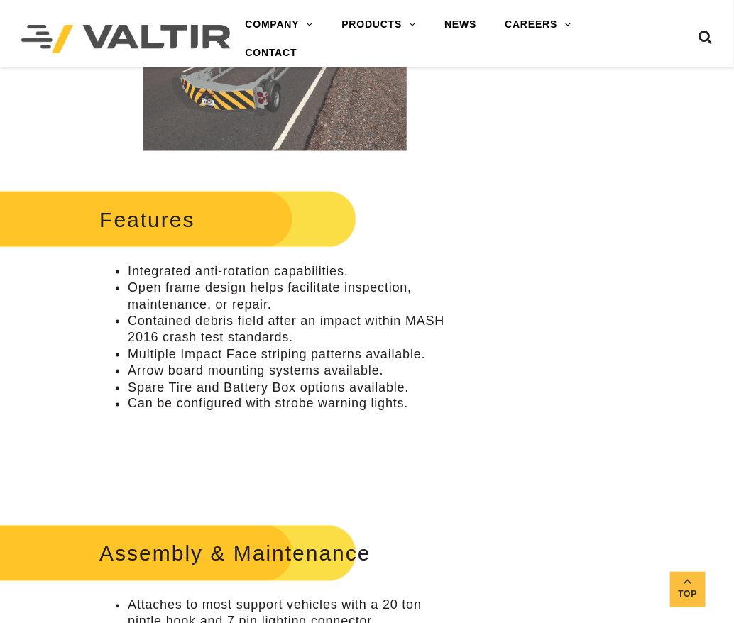
click at [158, 275] on li "Integrated anti-rotation capabilities." at bounding box center [289, 271] width 323 height 16
copy ul "Integrated anti-rotation capabilities."
click at [159, 296] on li "Open frame design helps facilitate inspection, maintenance, or repair." at bounding box center [289, 296] width 323 height 33
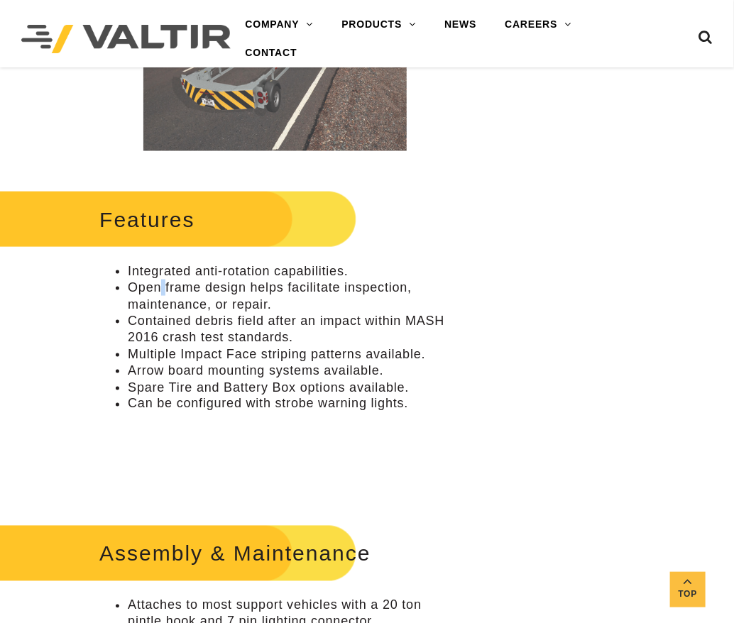
click at [159, 296] on li "Open frame design helps facilitate inspection, maintenance, or repair." at bounding box center [289, 296] width 323 height 33
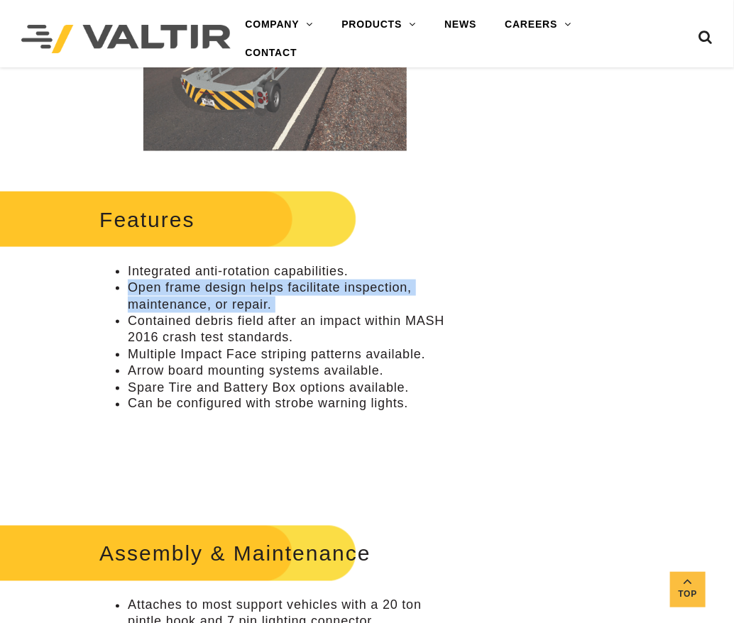
click at [159, 296] on li "Open frame design helps facilitate inspection, maintenance, or repair." at bounding box center [289, 296] width 323 height 33
copy ul "Open frame design helps facilitate inspection, maintenance, or repair."
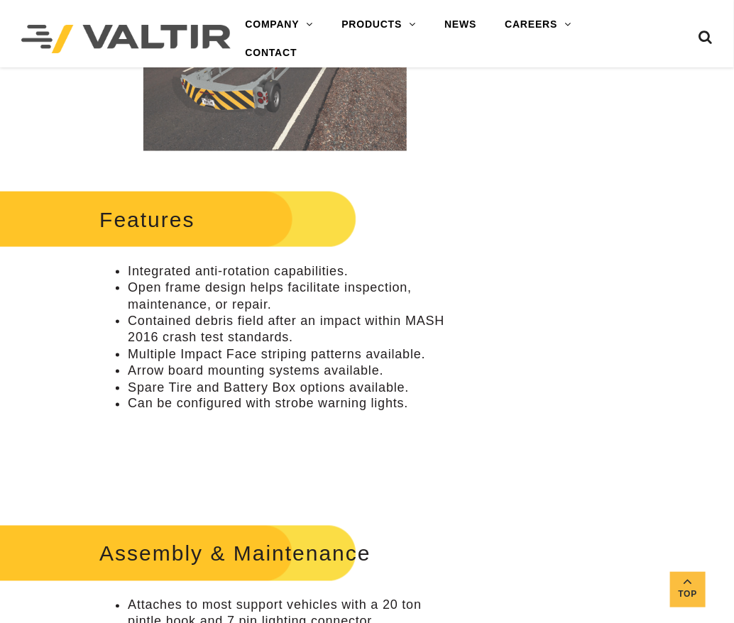
click at [171, 334] on li "Contained debris field after an impact within MASH 2016 crash test standards." at bounding box center [289, 329] width 323 height 33
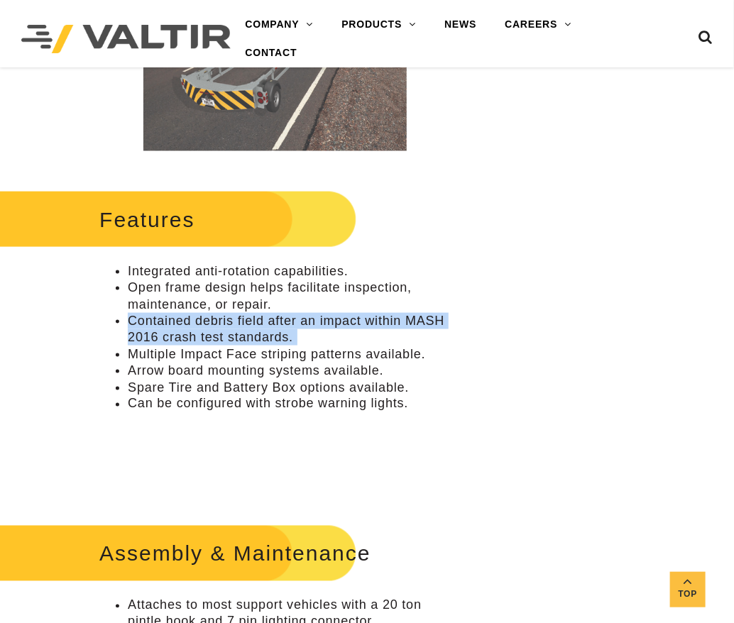
click at [171, 334] on li "Contained debris field after an impact within MASH 2016 crash test standards." at bounding box center [289, 329] width 323 height 33
copy ul "Contained debris field after an impact within MASH 2016 crash test standards."
click at [254, 335] on li "Contained debris field after an impact within MASH 2016 crash test standards." at bounding box center [289, 329] width 323 height 33
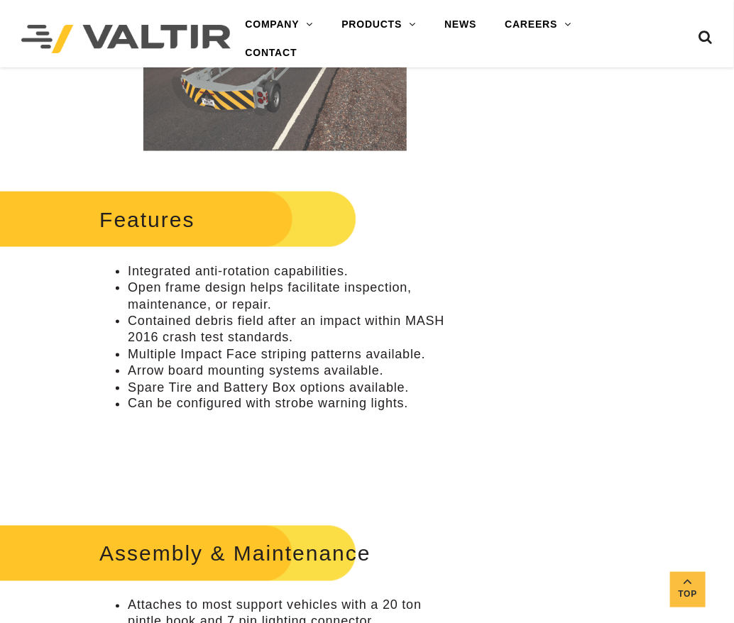
click at [254, 335] on li "Contained debris field after an impact within MASH 2016 crash test standards." at bounding box center [289, 329] width 323 height 33
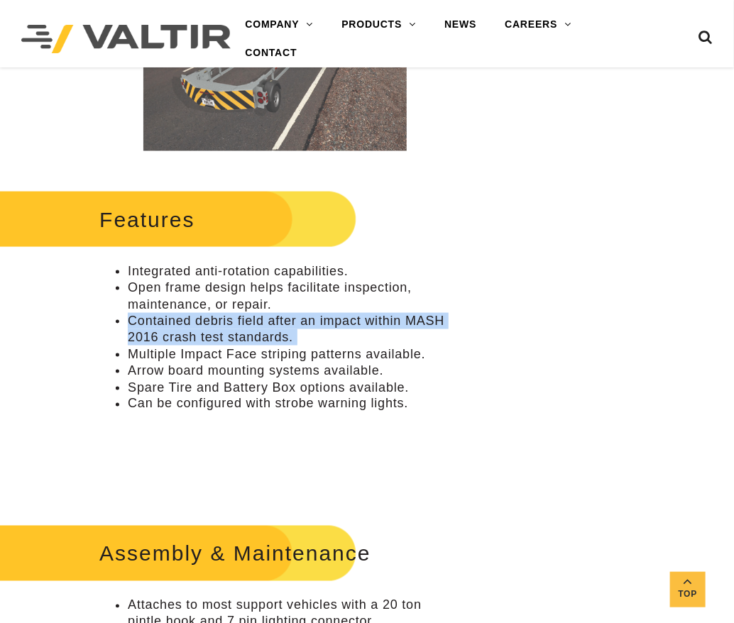
click at [254, 335] on li "Contained debris field after an impact within MASH 2016 crash test standards." at bounding box center [289, 329] width 323 height 33
copy ul "Contained debris field after an impact within MASH 2016 crash test standards."
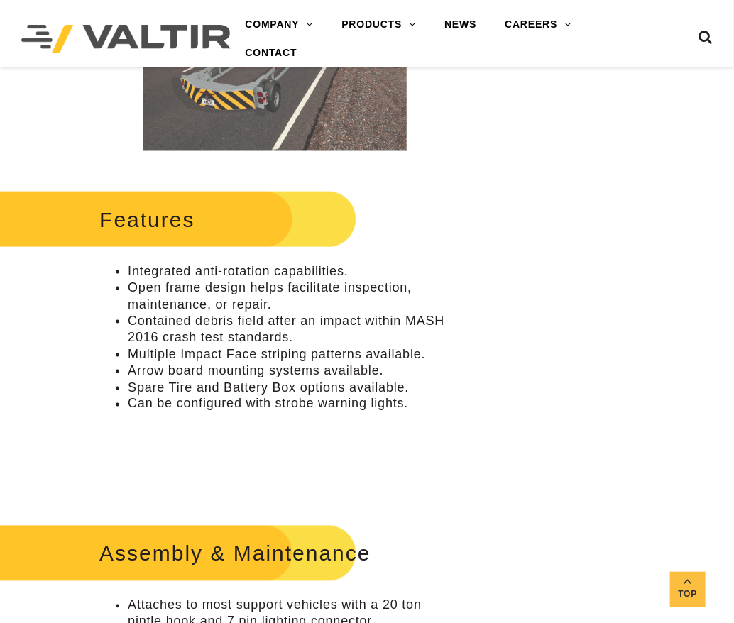
click at [174, 353] on li "Multiple Impact Face striping patterns available." at bounding box center [289, 354] width 323 height 16
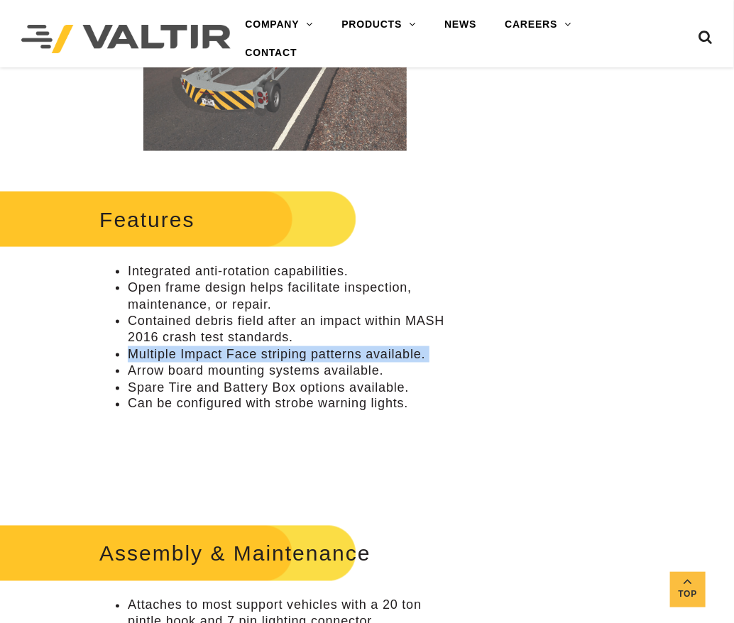
click at [174, 353] on li "Multiple Impact Face striping patterns available." at bounding box center [289, 354] width 323 height 16
copy ul "Multiple Impact Face striping patterns available."
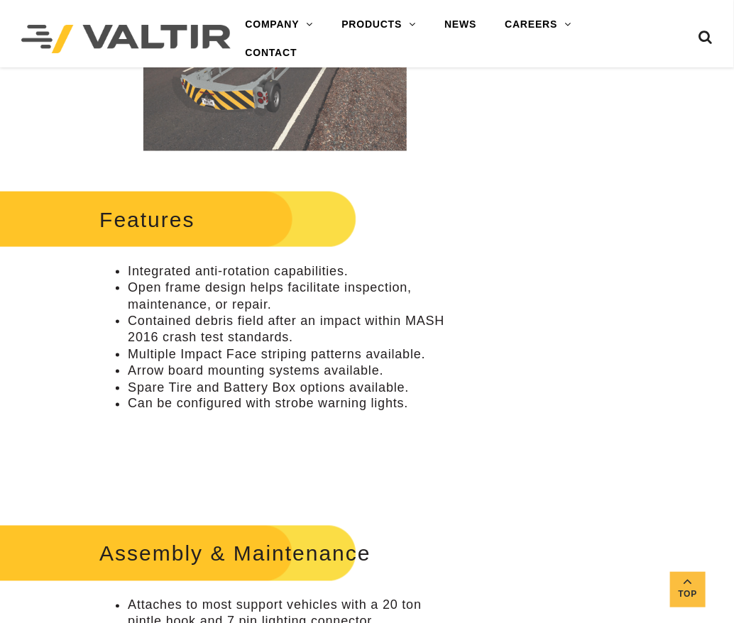
click at [194, 375] on li "Arrow board mounting systems available." at bounding box center [289, 371] width 323 height 16
copy ul "Arrow board mounting systems available."
click at [192, 394] on li "Spare Tire and Battery Box options available." at bounding box center [289, 388] width 323 height 16
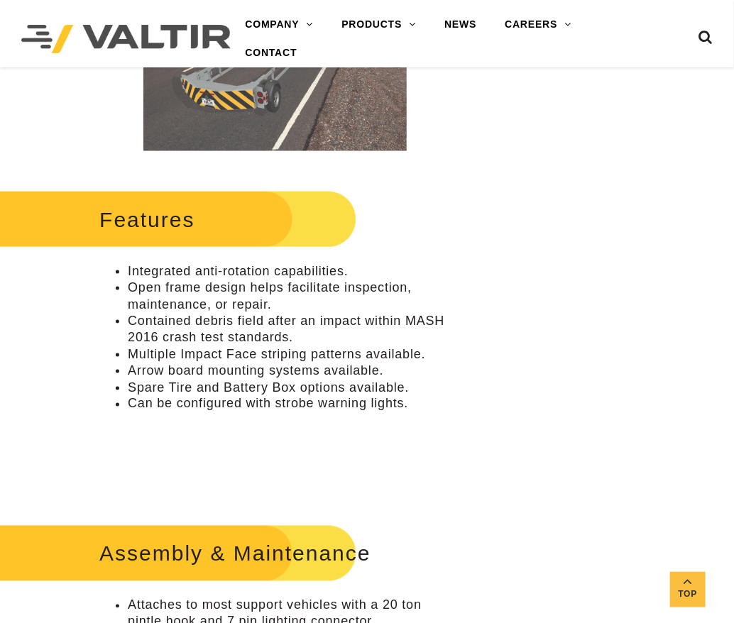
click at [192, 391] on li "Spare Tire and Battery Box options available." at bounding box center [289, 388] width 323 height 16
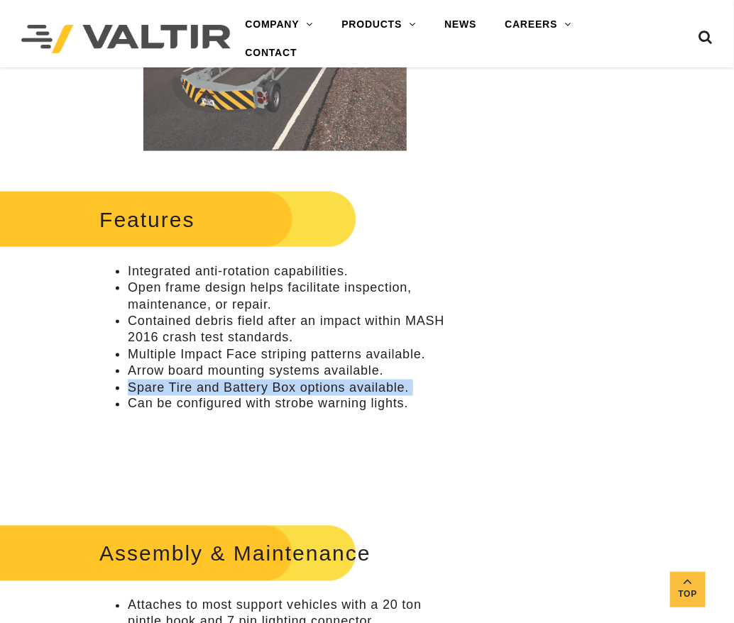
click at [192, 391] on li "Spare Tire and Battery Box options available." at bounding box center [289, 388] width 323 height 16
copy ul "Spare Tire and Battery Box options available."
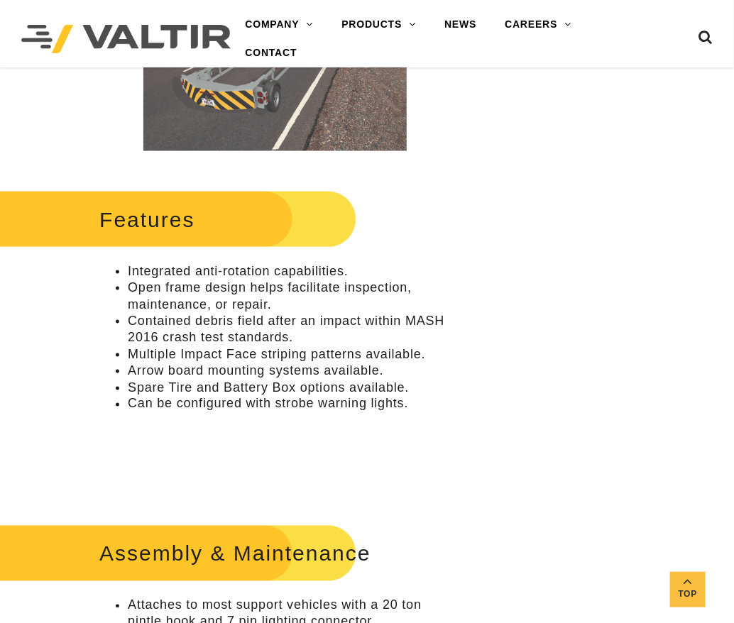
click at [155, 397] on li "Can be configured with strobe warning lights." at bounding box center [289, 404] width 323 height 16
copy div "Can be configured with strobe warning lights."
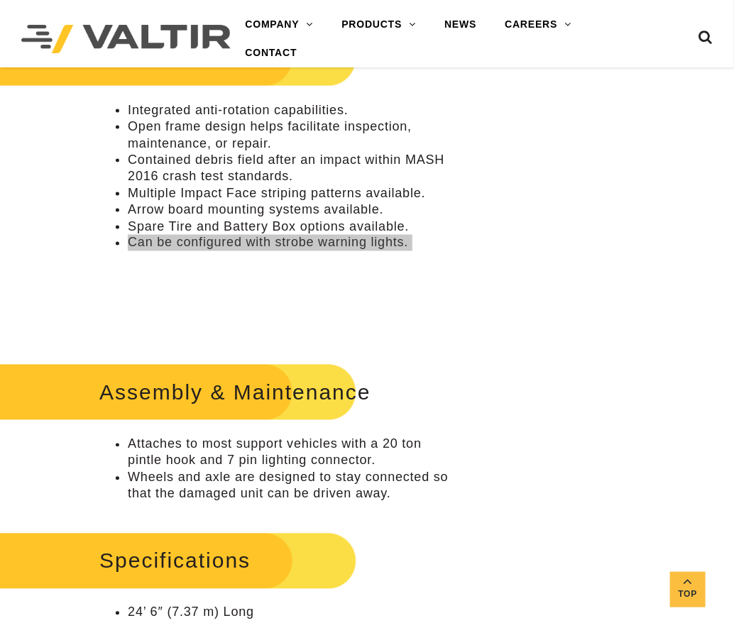
scroll to position [709, 0]
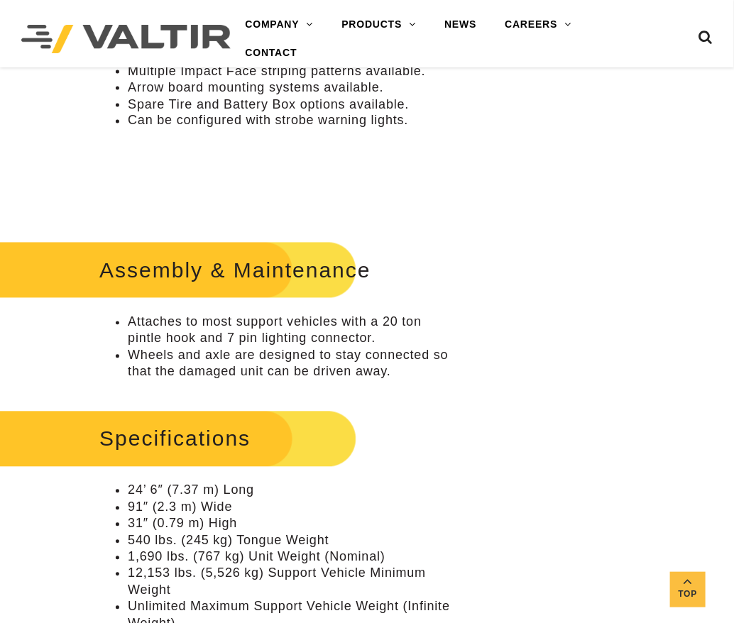
click at [205, 337] on li "Attaches to most support vehicles with a 20 ton pintle hook and 7 pin lighting …" at bounding box center [289, 330] width 323 height 33
click at [197, 324] on li "Attaches to most support vehicles with a 20 ton pintle hook and 7 pin lighting …" at bounding box center [289, 330] width 323 height 33
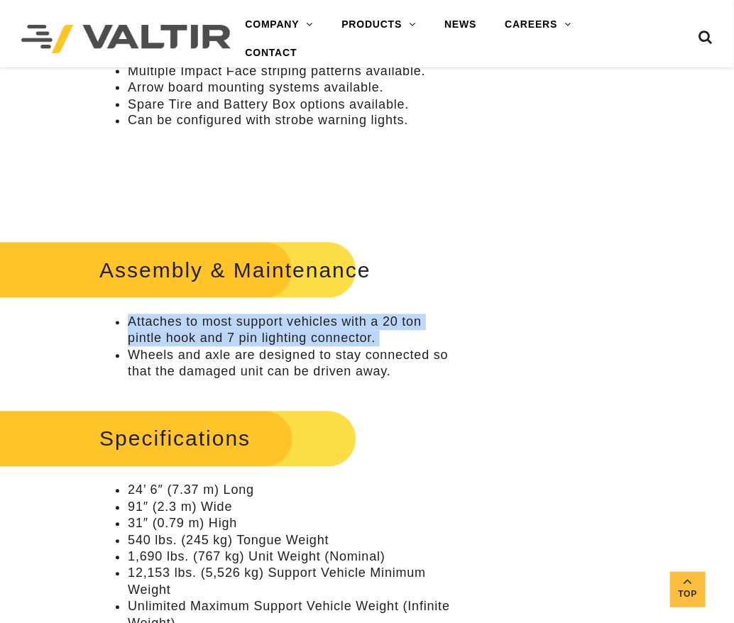
click at [197, 324] on li "Attaches to most support vehicles with a 20 ton pintle hook and 7 pin lighting …" at bounding box center [289, 330] width 323 height 33
copy ul "Attaches to most support vehicles with a 20 ton pintle hook and 7 pin lighting …"
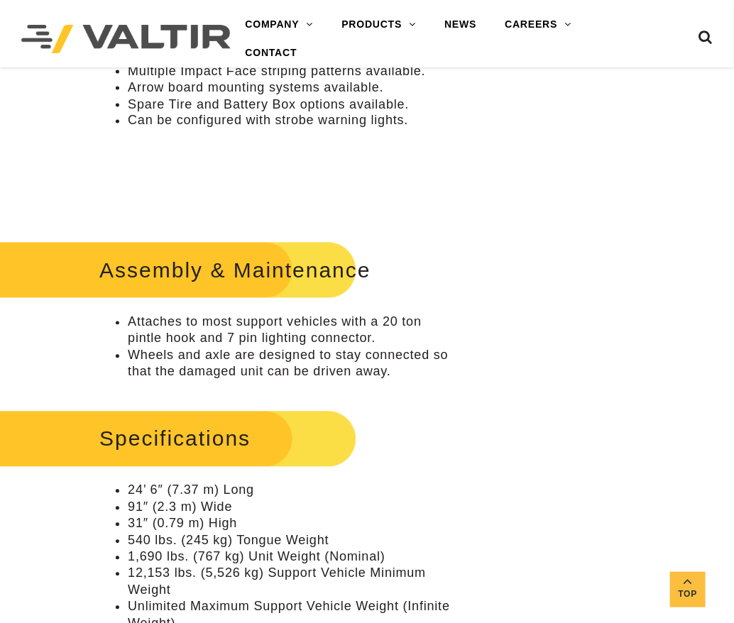
click at [152, 489] on li "24’ 6″ (7.37 m) Long" at bounding box center [289, 490] width 323 height 16
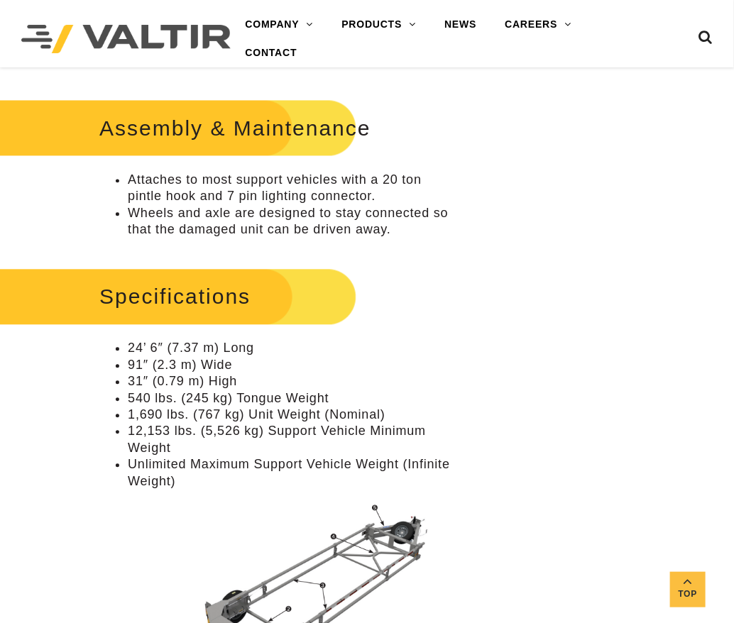
scroll to position [993, 0]
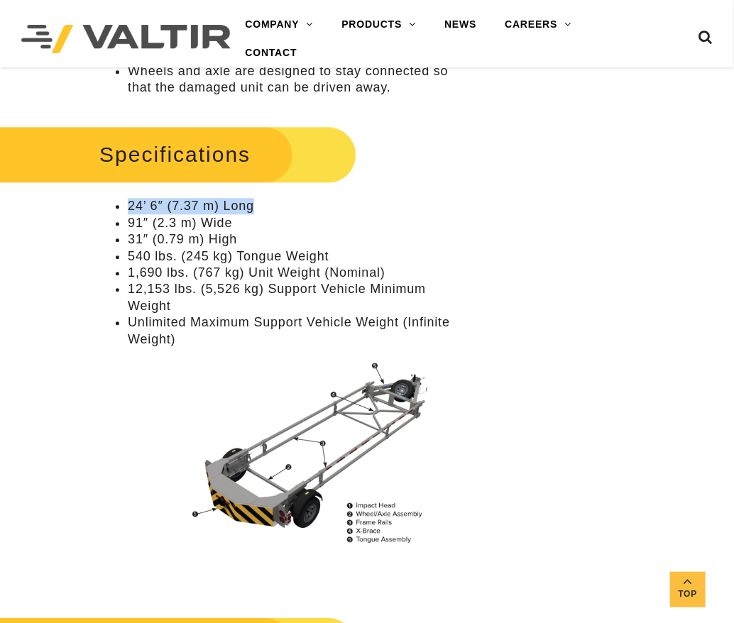
drag, startPoint x: 127, startPoint y: 206, endPoint x: 253, endPoint y: 207, distance: 125.6
click at [253, 207] on ul "24’ 6″ (7.37 m) Long 91″ (2.3 m) Wide 31″ (0.79 m) High 540 lbs. (245 kg) Tongu…" at bounding box center [274, 273] width 351 height 150
click at [152, 226] on li "91″ (2.3 m) Wide" at bounding box center [289, 223] width 323 height 16
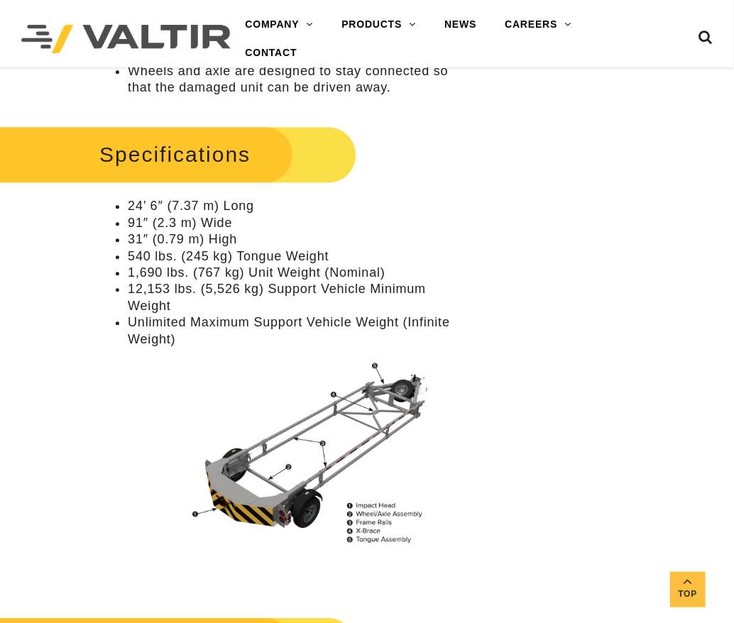
click at [157, 239] on li "31″ (0.79 m) High" at bounding box center [289, 239] width 323 height 16
click at [157, 238] on li "31″ (0.79 m) High" at bounding box center [289, 239] width 323 height 16
click at [173, 255] on li "540 lbs. (245 kg) Tongue Weight" at bounding box center [289, 256] width 323 height 16
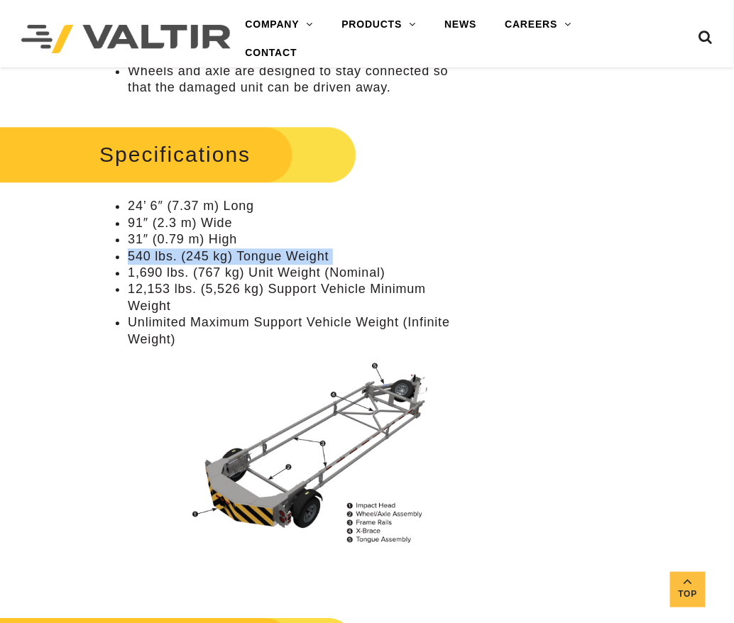
click at [173, 255] on li "540 lbs. (245 kg) Tongue Weight" at bounding box center [289, 256] width 323 height 16
click at [199, 272] on li "1,690 lbs. (767 kg) Unit Weight (Nominal)" at bounding box center [289, 273] width 323 height 16
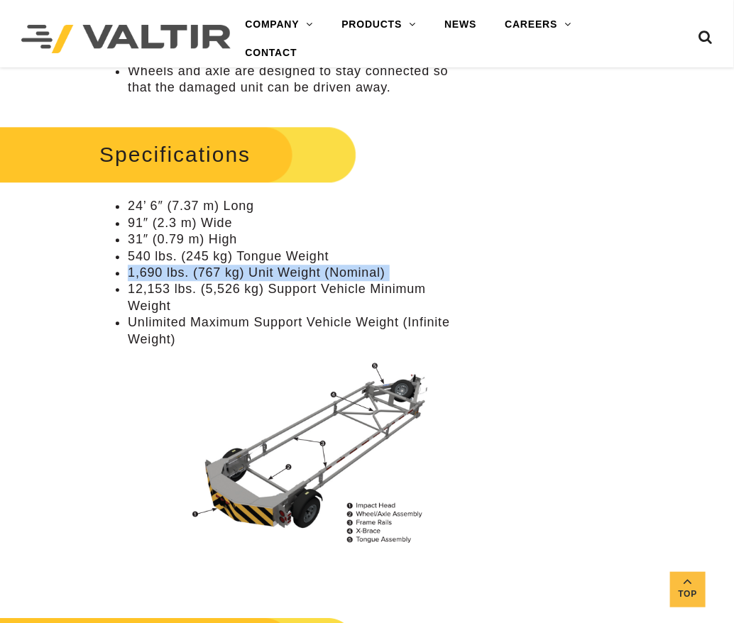
click at [199, 272] on li "1,690 lbs. (767 kg) Unit Weight (Nominal)" at bounding box center [289, 273] width 323 height 16
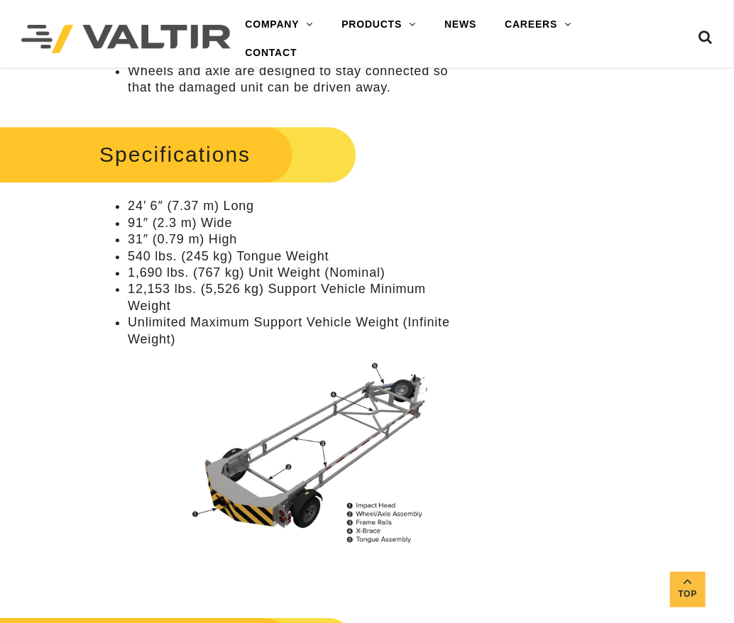
click at [161, 293] on li "12,153 lbs. (5,526 kg) Support Vehicle Minimum Weight" at bounding box center [289, 297] width 323 height 33
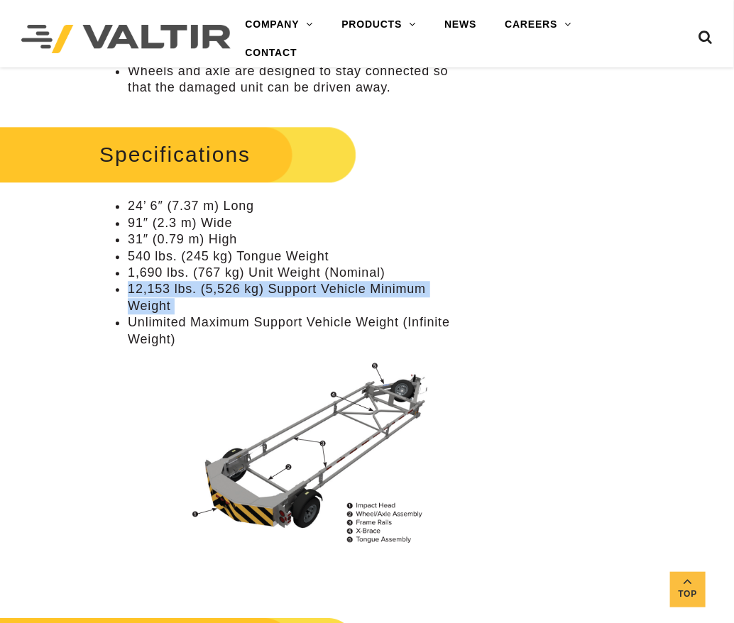
click at [161, 293] on li "12,153 lbs. (5,526 kg) Support Vehicle Minimum Weight" at bounding box center [289, 297] width 323 height 33
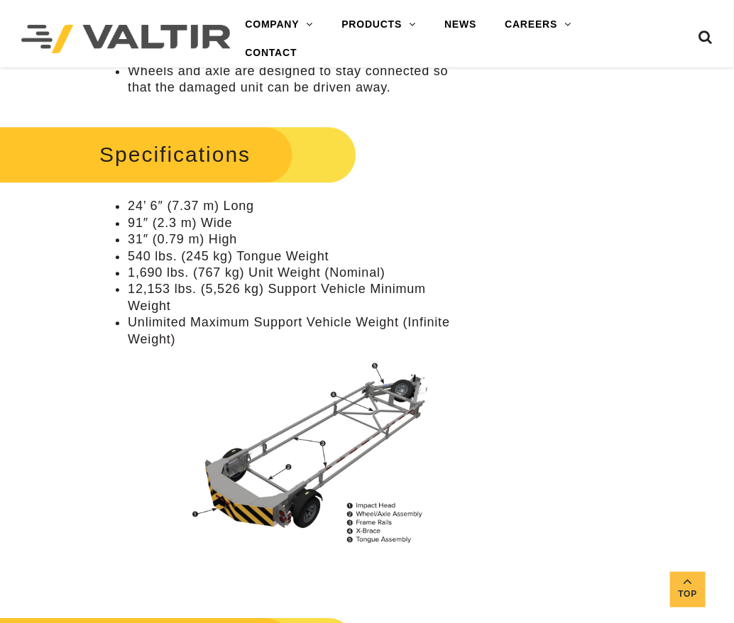
click at [172, 325] on li "Unlimited Maximum Support Vehicle Weight (Infinite Weight)" at bounding box center [289, 330] width 323 height 33
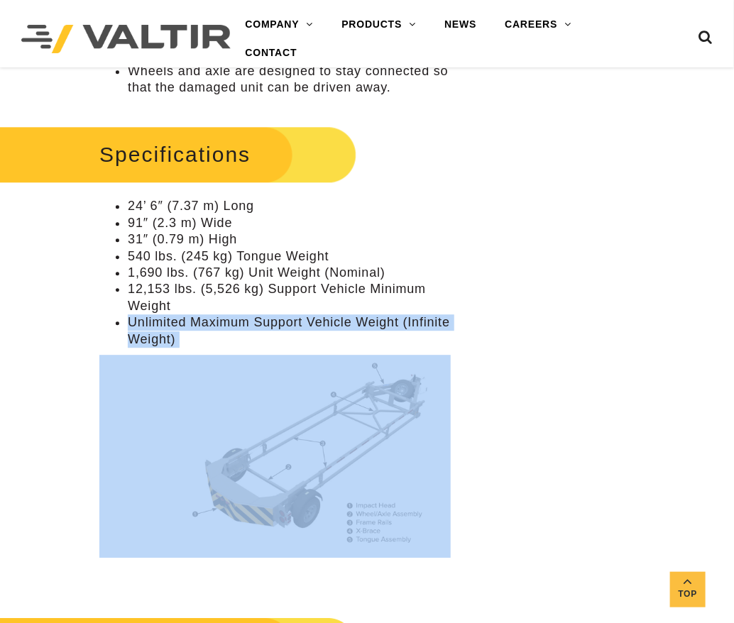
click at [172, 325] on li "Unlimited Maximum Support Vehicle Weight (Infinite Weight)" at bounding box center [289, 330] width 323 height 33
click at [304, 464] on img at bounding box center [274, 456] width 351 height 203
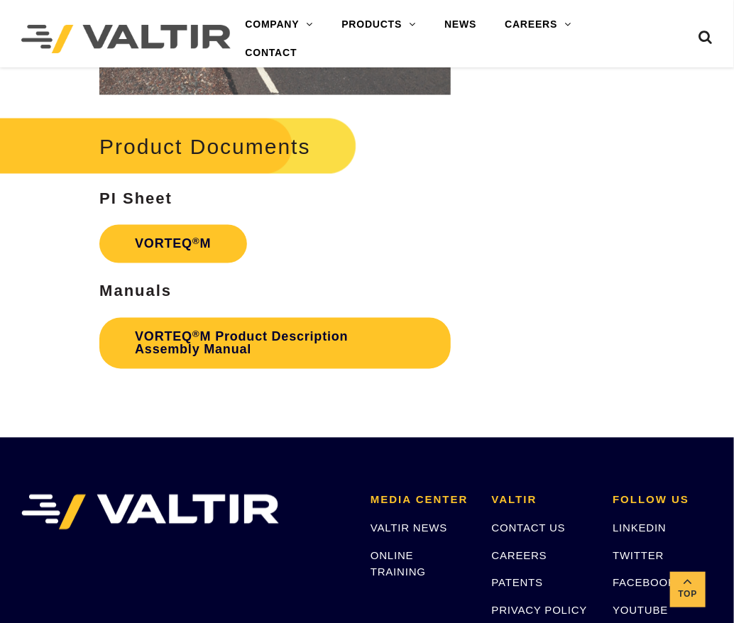
scroll to position [2270, 0]
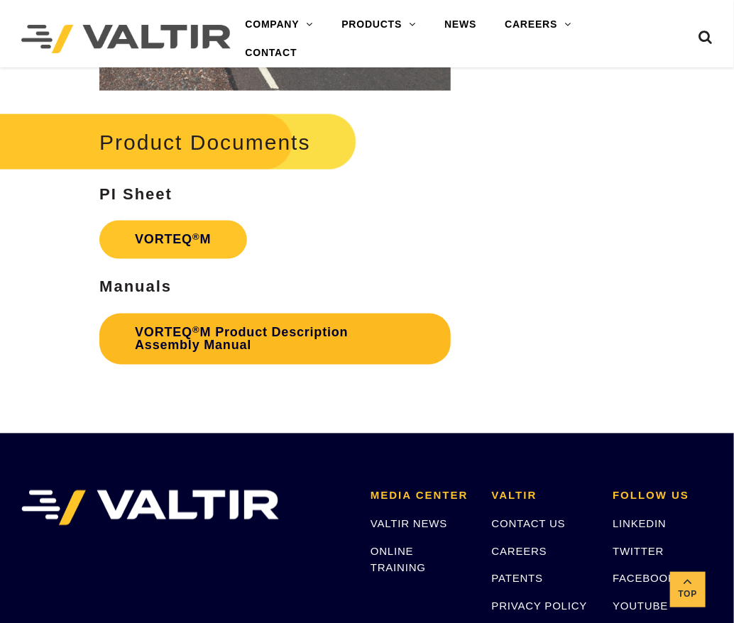
click at [226, 335] on link "VORTEQ ® M Product Description Assembly Manual" at bounding box center [274, 339] width 351 height 51
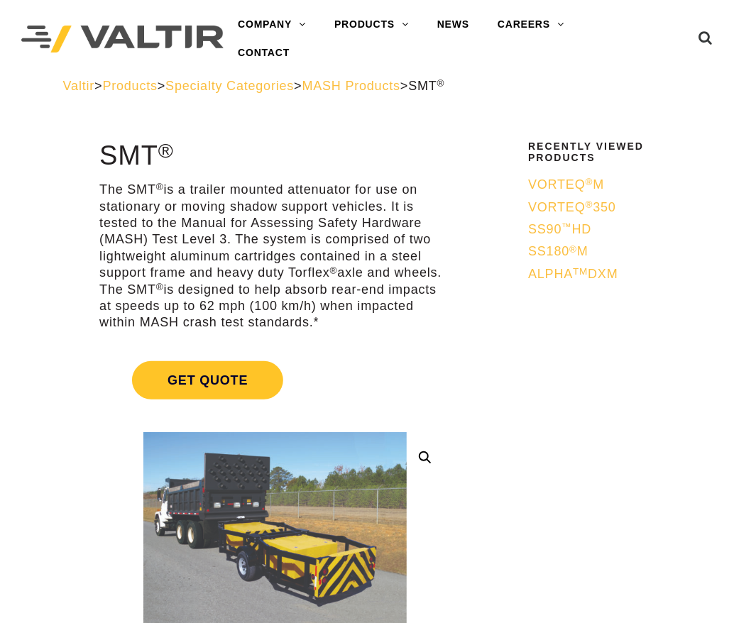
click at [177, 214] on p "The SMT ® is a trailer mounted attenuator for use on stationary or moving shado…" at bounding box center [274, 257] width 351 height 150
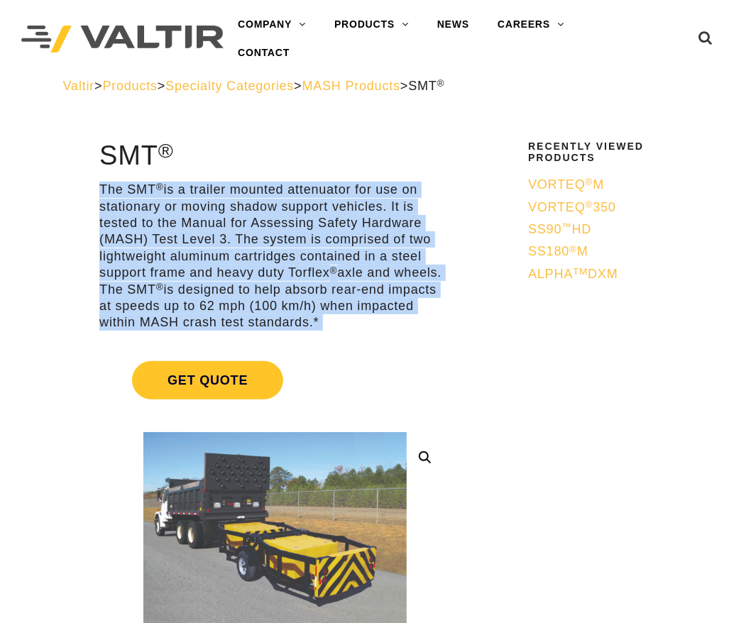
click at [177, 214] on p "The SMT ® is a trailer mounted attenuator for use on stationary or moving shado…" at bounding box center [274, 257] width 351 height 150
copy div "**********"
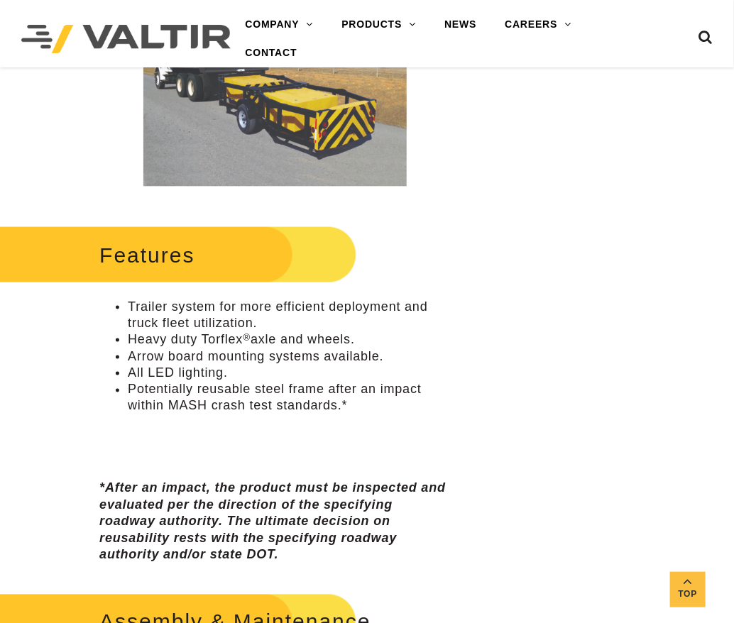
scroll to position [567, 0]
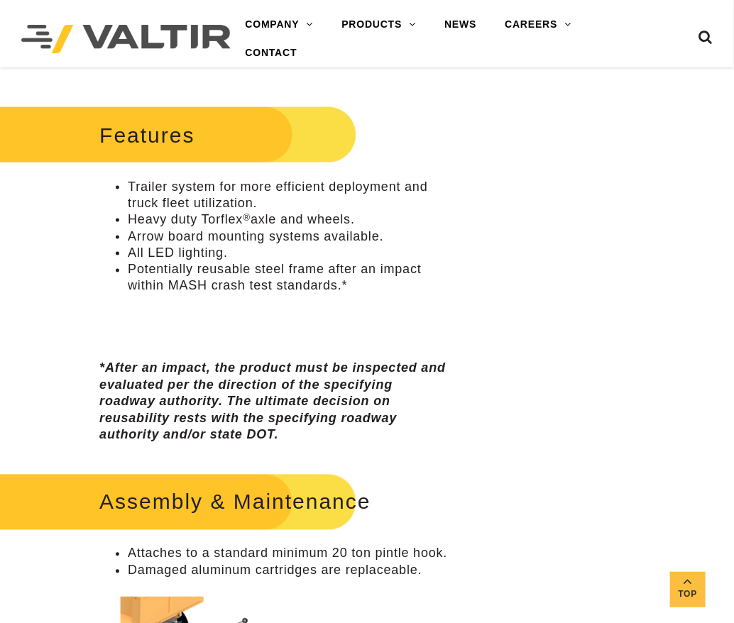
click at [170, 198] on li "Trailer system for more efficient deployment and truck fleet utilization." at bounding box center [289, 195] width 323 height 33
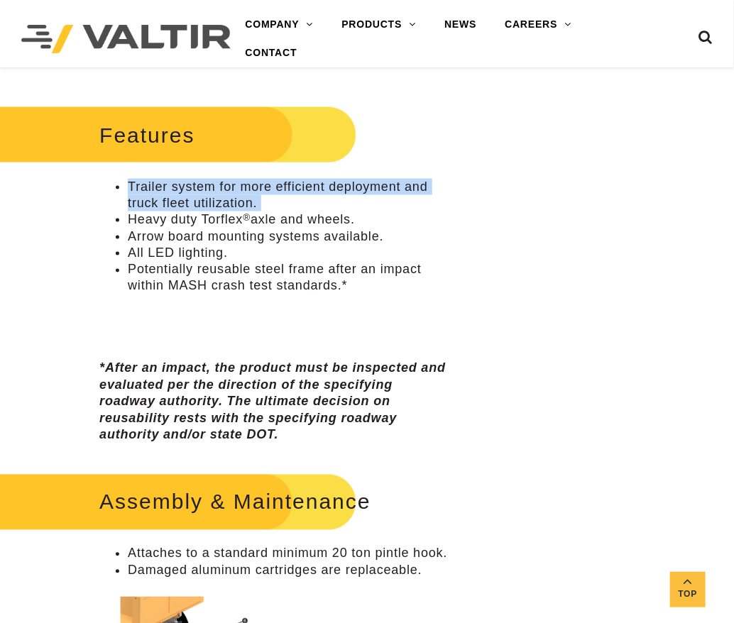
click at [170, 198] on li "Trailer system for more efficient deployment and truck fleet utilization." at bounding box center [289, 195] width 323 height 33
copy ul "Trailer system for more efficient deployment and truck fleet utilization."
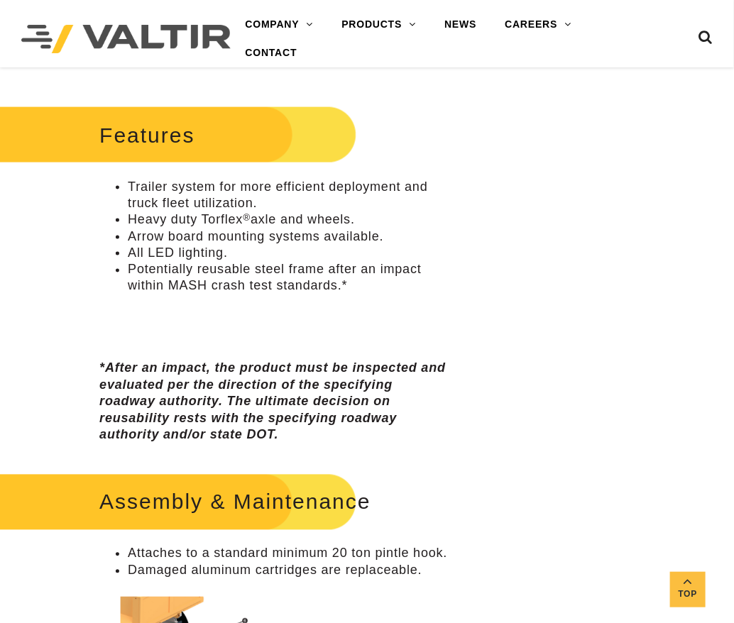
click at [200, 243] on li "Arrow board mounting systems available." at bounding box center [289, 236] width 323 height 16
click at [197, 221] on li "Heavy duty Torflex ® axle and wheels." at bounding box center [289, 219] width 323 height 16
copy ul "Heavy duty Torflex ® axle and wheels."
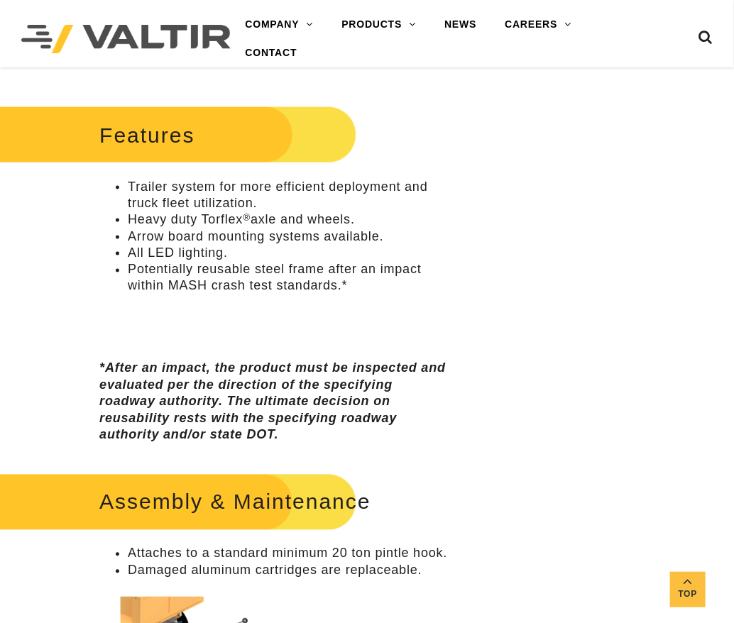
click at [187, 245] on li "All LED lighting." at bounding box center [289, 253] width 323 height 16
click at [187, 236] on li "Arrow board mounting systems available." at bounding box center [289, 236] width 323 height 16
copy ul "Arrow board mounting systems available."
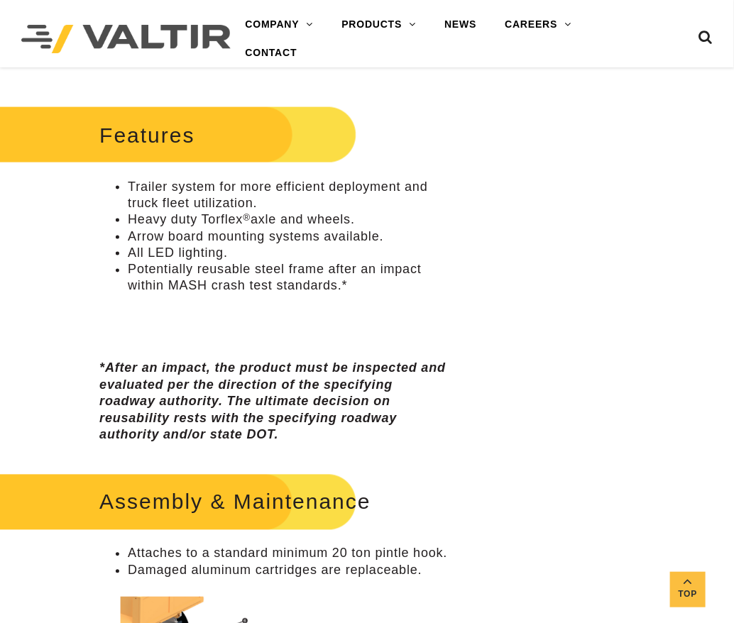
click at [172, 250] on li "All LED lighting." at bounding box center [289, 253] width 323 height 16
copy ul "All LED lighting."
click at [199, 280] on li "Potentially reusable steel frame after an impact within MASH crash test standar…" at bounding box center [289, 278] width 323 height 33
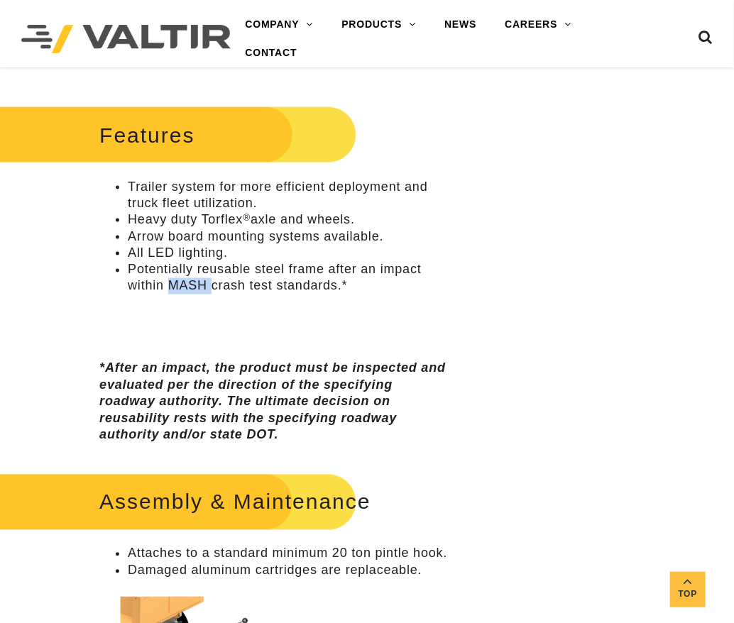
click at [199, 280] on li "Potentially reusable steel frame after an impact within MASH crash test standar…" at bounding box center [289, 278] width 323 height 33
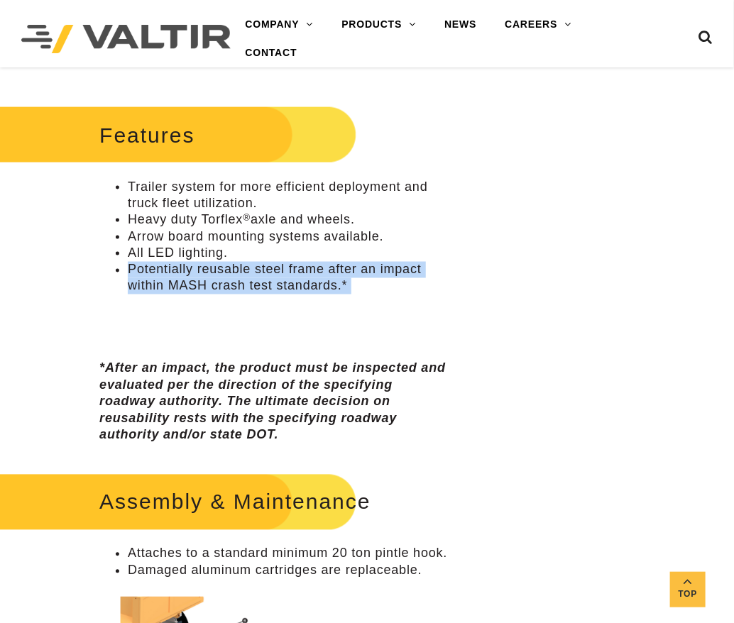
click at [199, 280] on li "Potentially reusable steel frame after an impact within MASH crash test standar…" at bounding box center [289, 278] width 323 height 33
copy div "Potentially reusable steel frame after an impact within MASH crash test standar…"
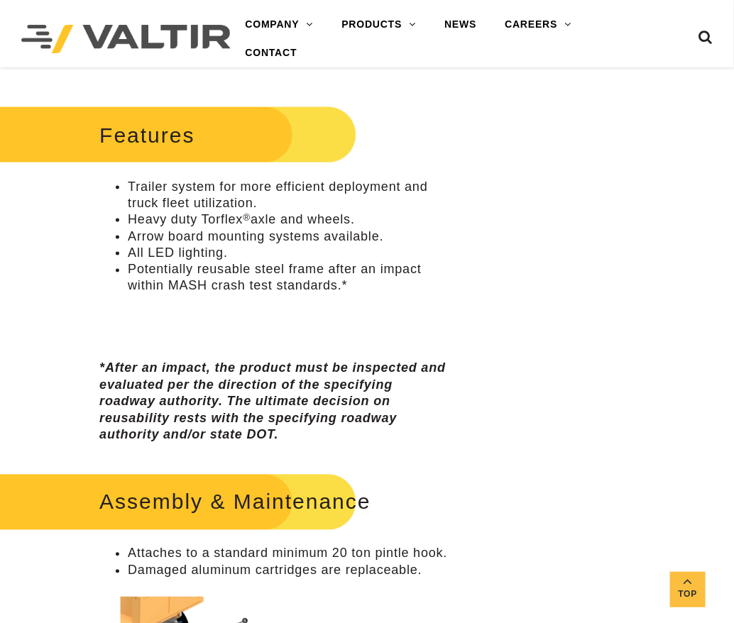
click at [139, 362] on em "*After an impact, the product must be inspected and evaluated per the direction…" at bounding box center [272, 401] width 346 height 81
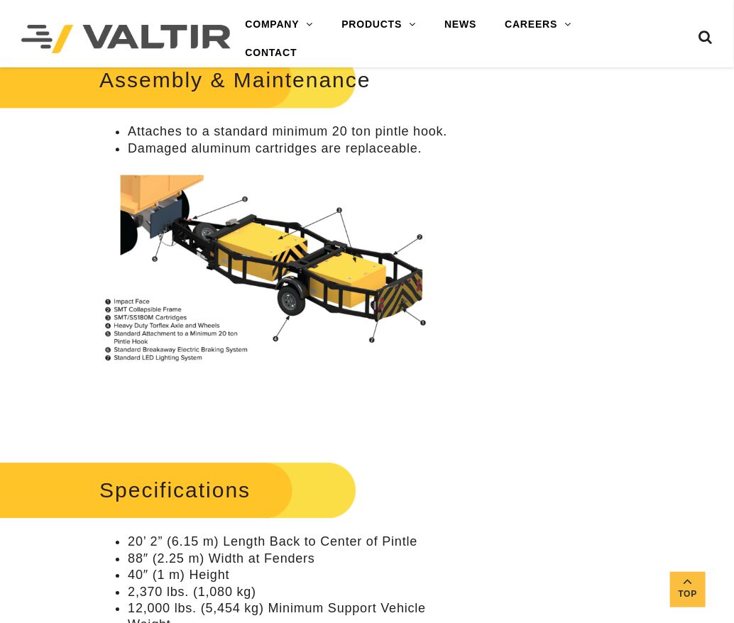
scroll to position [993, 0]
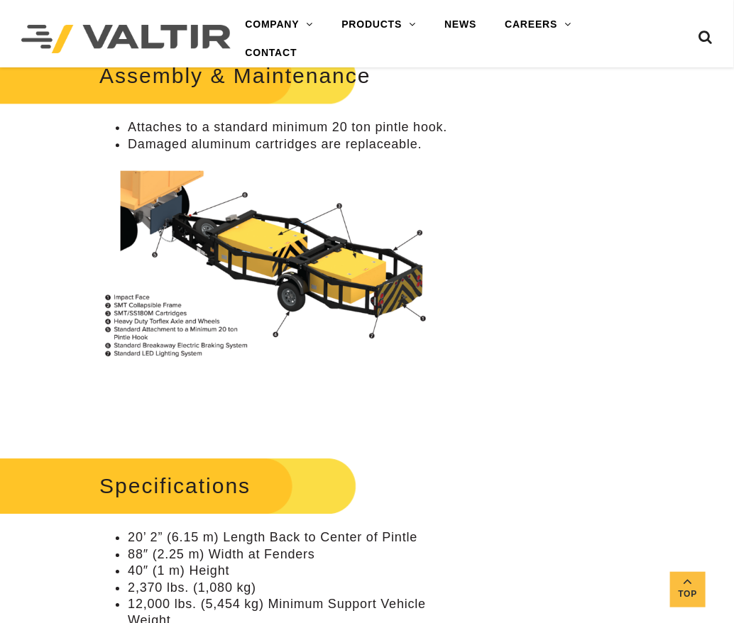
click at [173, 123] on li "Attaches to a standard minimum 20 ton pintle hook." at bounding box center [289, 127] width 323 height 16
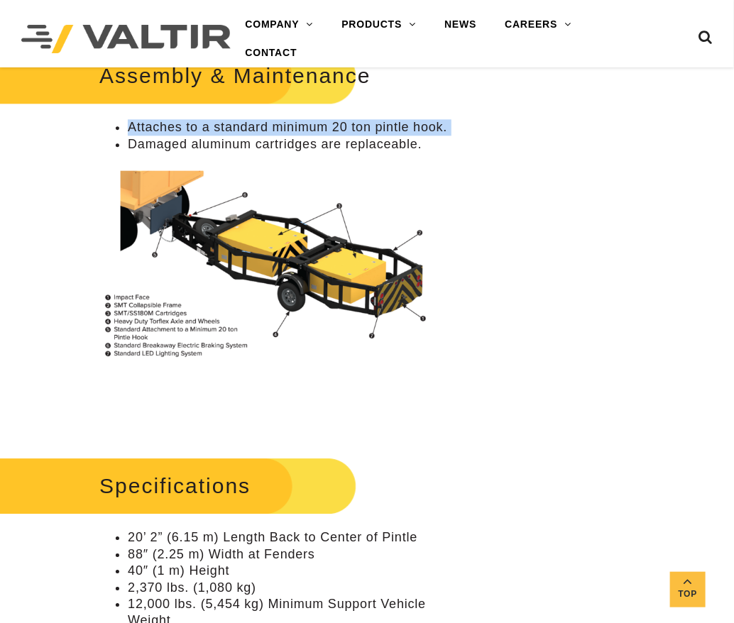
click at [173, 123] on li "Attaches to a standard minimum 20 ton pintle hook." at bounding box center [289, 127] width 323 height 16
copy ul "Attaches to a standard minimum 20 ton pintle hook."
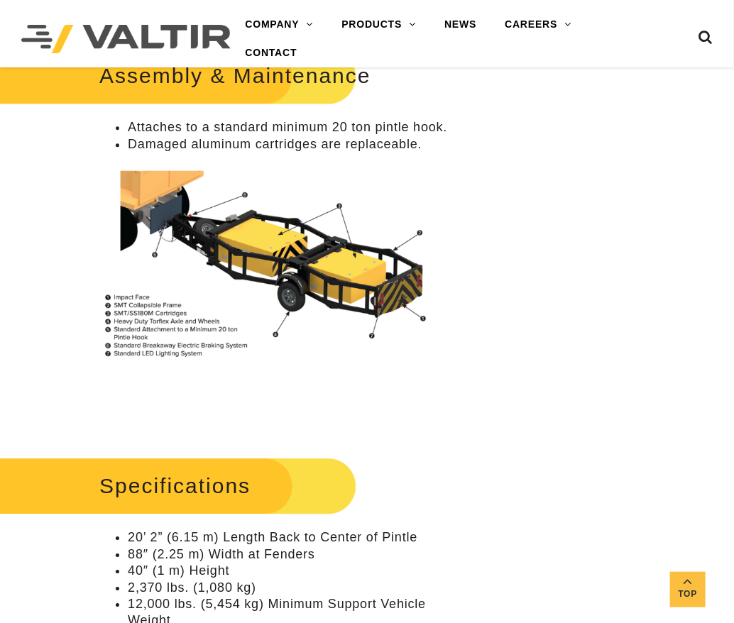
click at [165, 145] on li "Damaged aluminum cartridges are replaceable." at bounding box center [289, 144] width 323 height 16
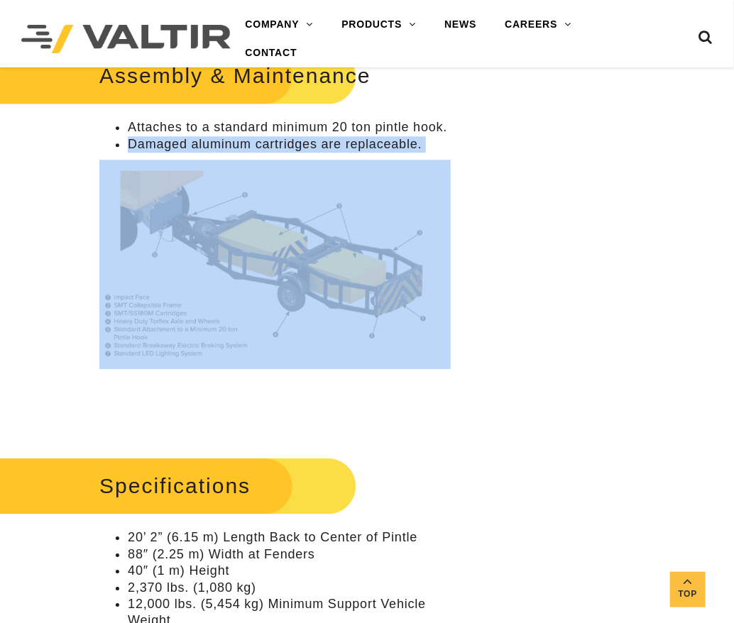
click at [165, 145] on li "Damaged aluminum cartridges are replaceable." at bounding box center [289, 144] width 323 height 16
copy div "Damaged aluminum cartridges are replaceable."
click at [169, 298] on img at bounding box center [274, 263] width 351 height 201
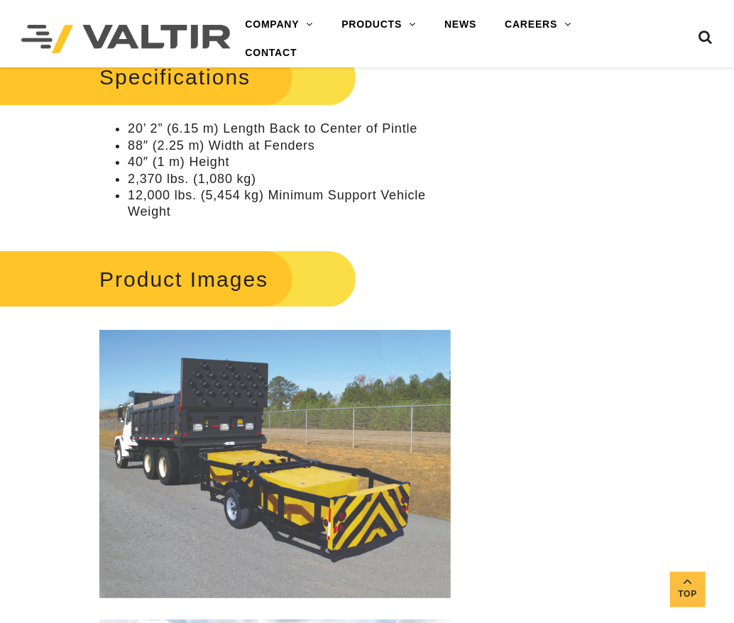
scroll to position [1418, 0]
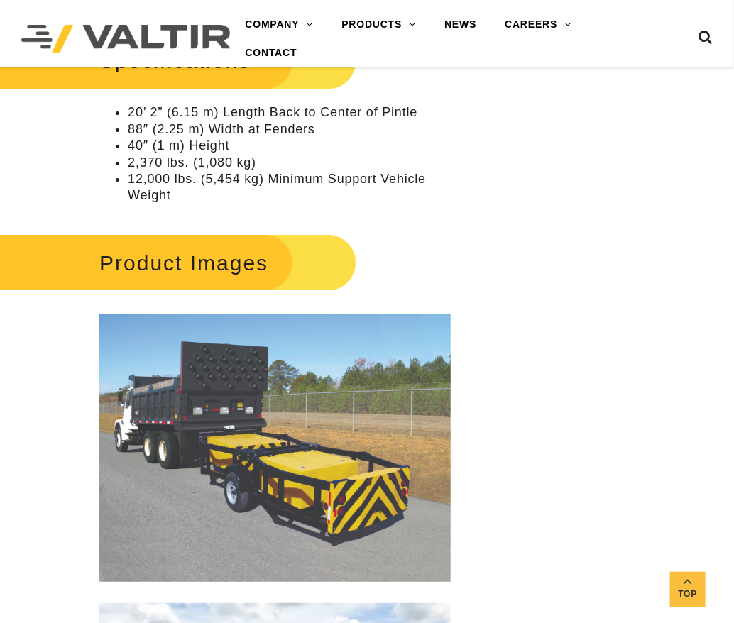
click at [182, 110] on li "20’ 2” (6.15 m) Length Back to Center of Pintle" at bounding box center [289, 112] width 323 height 16
click at [182, 109] on li "20’ 2” (6.15 m) Length Back to Center of Pintle" at bounding box center [289, 112] width 323 height 16
copy ul "20’ 2” (6.15 m) Length Back to Center of Pintle"
click at [156, 126] on li "88″ (2.25 m) Width at Fenders" at bounding box center [289, 129] width 323 height 16
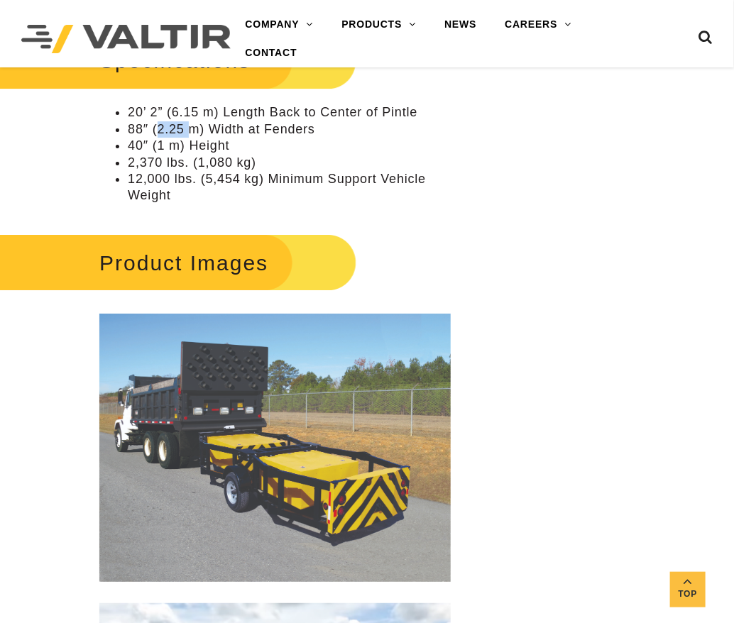
click at [156, 126] on li "88″ (2.25 m) Width at Fenders" at bounding box center [289, 129] width 323 height 16
copy ul "88″ (2.25 m) Width at Fenders"
click at [161, 147] on li "40″ (1 m) Height" at bounding box center [289, 146] width 323 height 16
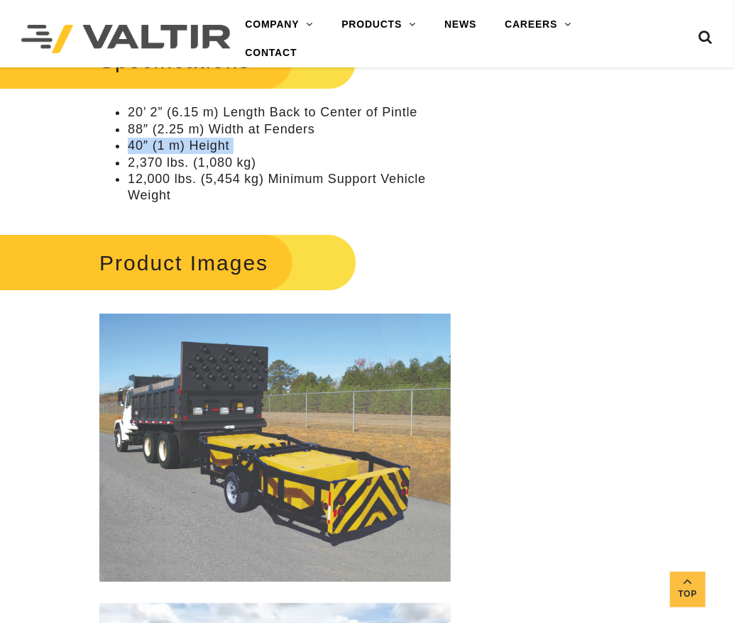
click at [161, 147] on li "40″ (1 m) Height" at bounding box center [289, 146] width 323 height 16
click at [177, 160] on li "2,370 lbs. (1,080 kg)" at bounding box center [289, 163] width 323 height 16
click at [155, 183] on li "12,000 lbs. (5,454 kg) Minimum Support Vehicle Weight" at bounding box center [289, 187] width 323 height 33
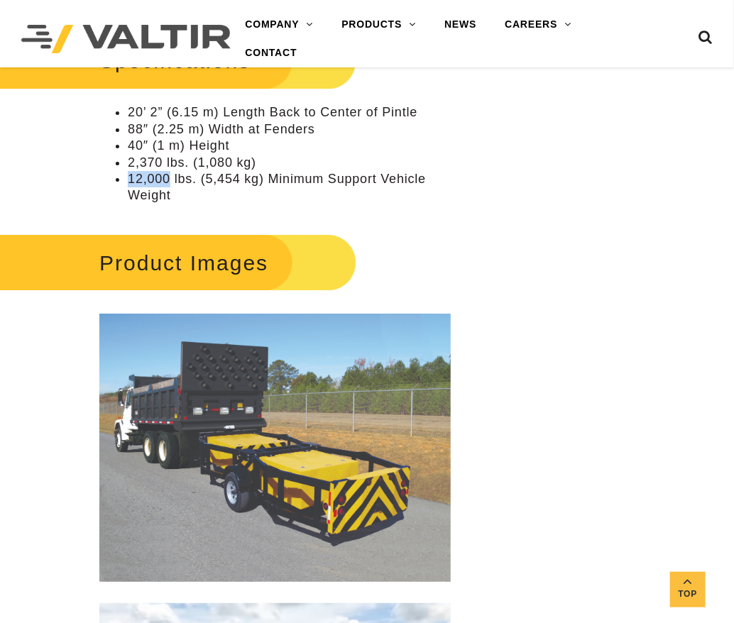
click at [155, 182] on li "12,000 lbs. (5,454 kg) Minimum Support Vehicle Weight" at bounding box center [289, 187] width 323 height 33
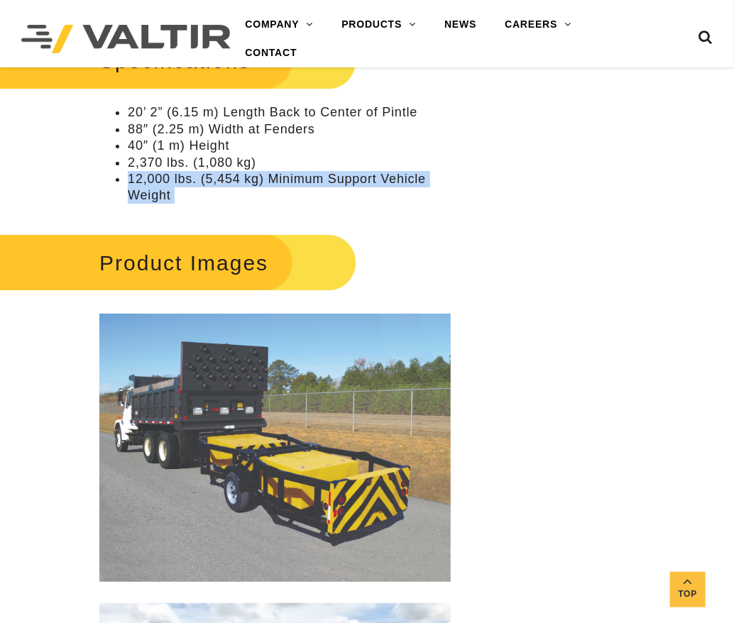
click at [155, 182] on li "12,000 lbs. (5,454 kg) Minimum Support Vehicle Weight" at bounding box center [289, 187] width 323 height 33
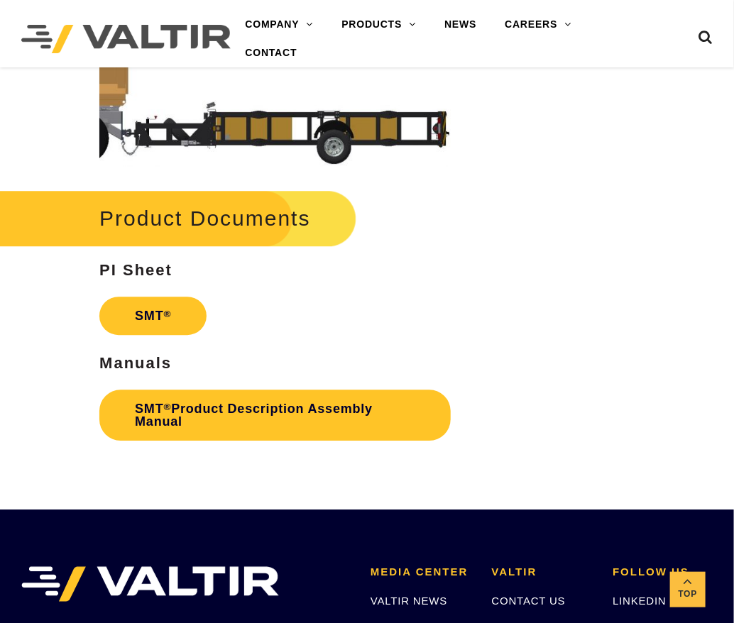
scroll to position [2695, 0]
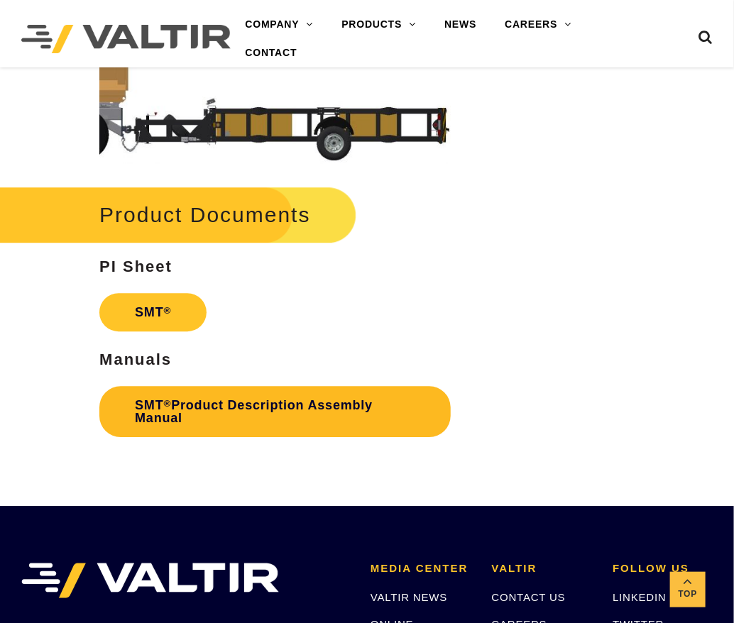
click at [206, 405] on link "SMT ® Product Description Assembly Manual" at bounding box center [274, 411] width 351 height 51
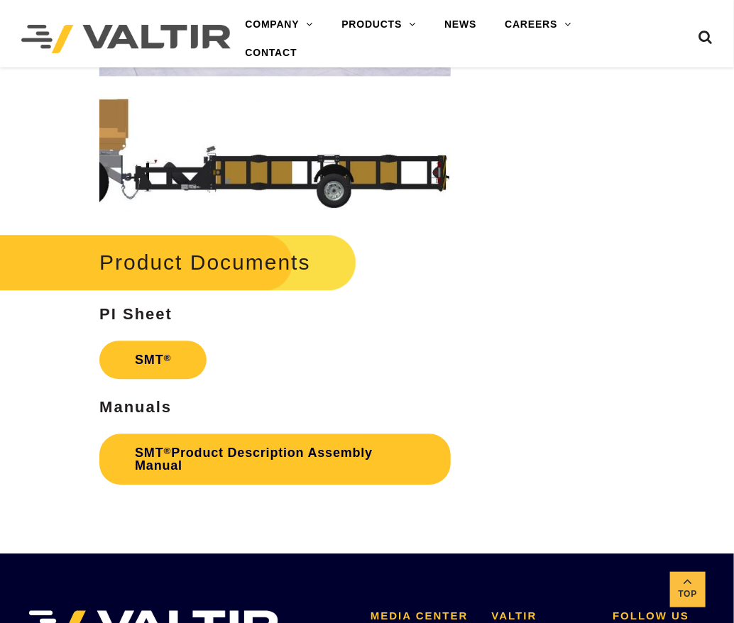
scroll to position [2553, 0]
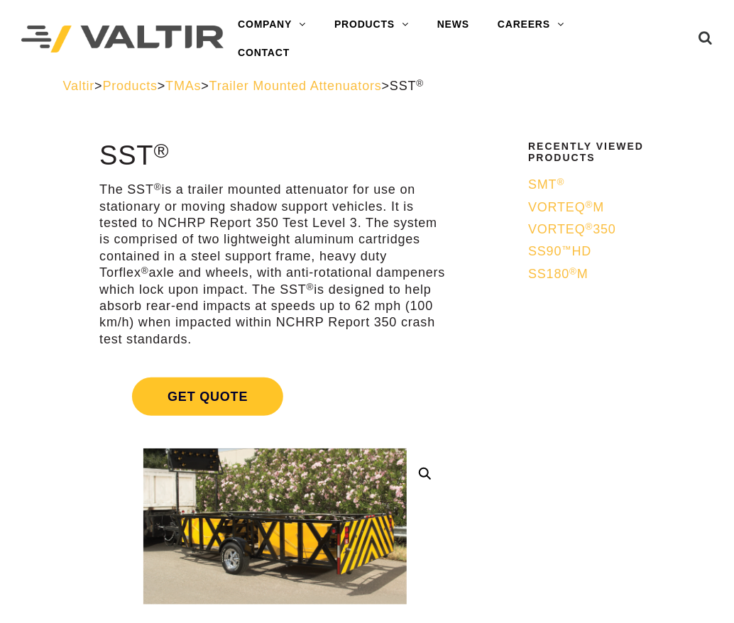
click at [145, 215] on p "The SST ® is a trailer mounted attenuator for use on stationary or moving shado…" at bounding box center [274, 265] width 351 height 166
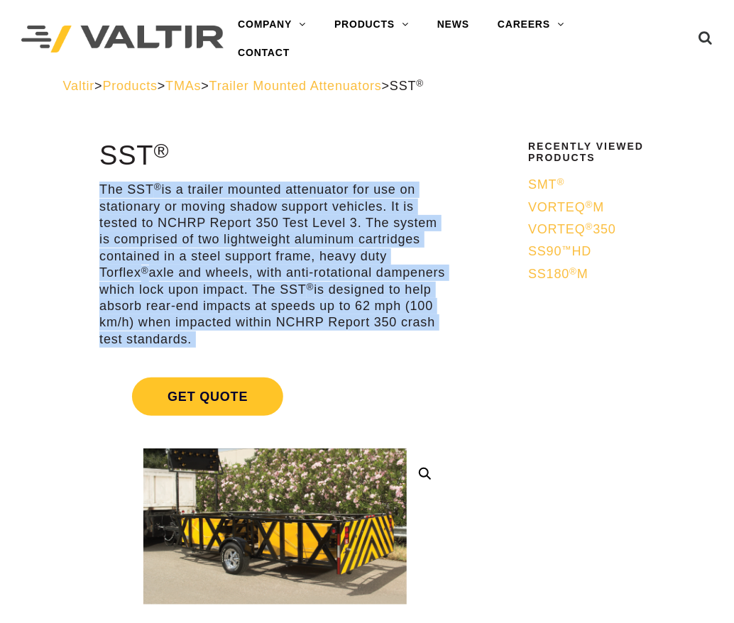
click at [145, 215] on p "The SST ® is a trailer mounted attenuator for use on stationary or moving shado…" at bounding box center [274, 265] width 351 height 166
copy div "The SST ® is a trailer mounted attenuator for use on stationary or moving shado…"
click at [196, 270] on p "The SST ® is a trailer mounted attenuator for use on stationary or moving shado…" at bounding box center [274, 265] width 351 height 166
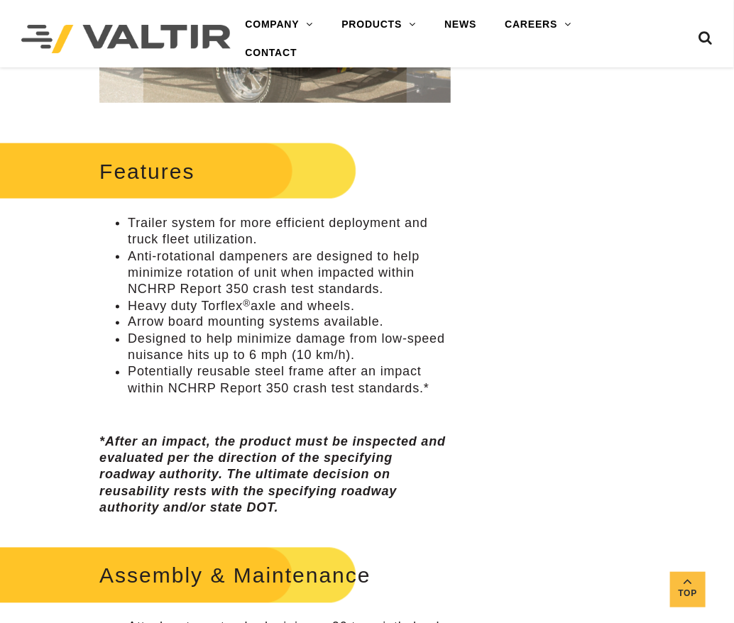
scroll to position [567, 0]
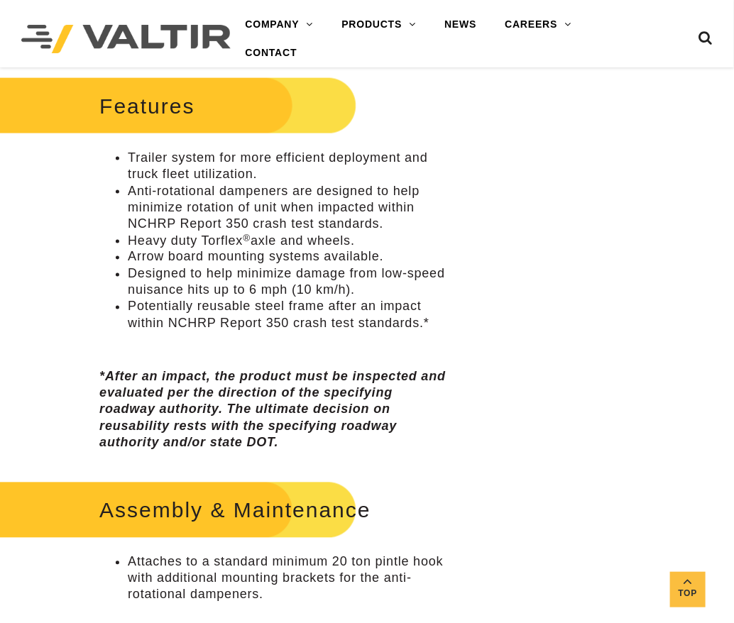
click at [157, 167] on li "Trailer system for more efficient deployment and truck fleet utilization." at bounding box center [289, 166] width 323 height 33
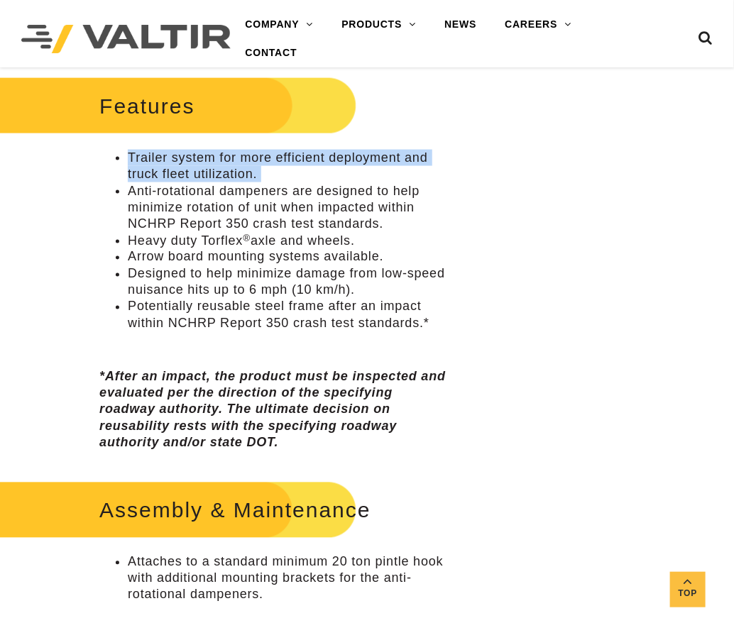
click at [157, 167] on li "Trailer system for more efficient deployment and truck fleet utilization." at bounding box center [289, 166] width 323 height 33
copy ul "Trailer system for more efficient deployment and truck fleet utilization."
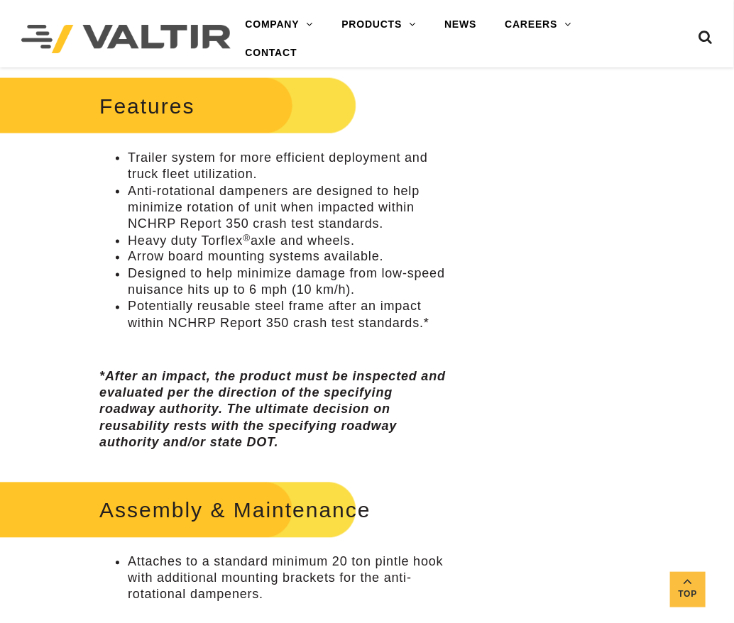
click at [296, 189] on li "Anti-rotational dampeners are designed to help minimize rotation of unit when i…" at bounding box center [289, 208] width 323 height 50
click at [290, 197] on li "Anti-rotational dampeners are designed to help minimize rotation of unit when i…" at bounding box center [289, 208] width 323 height 50
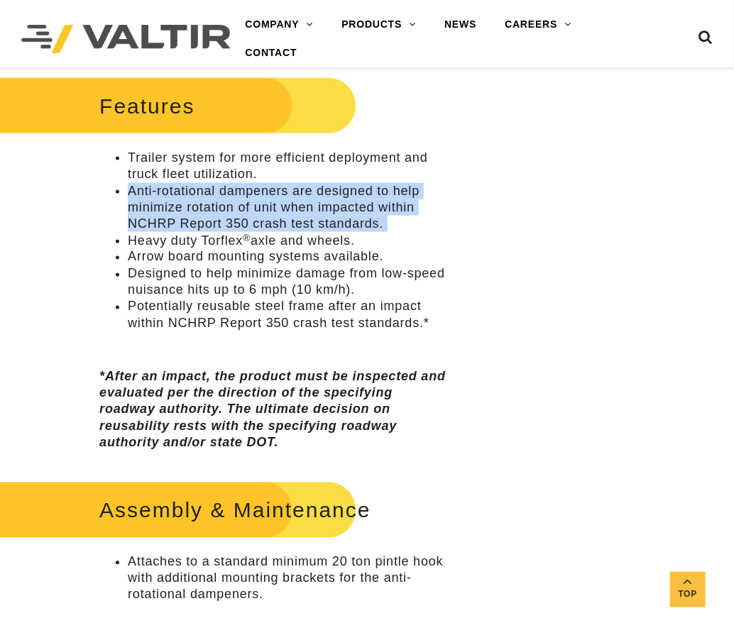
click at [290, 197] on li "Anti-rotational dampeners are designed to help minimize rotation of unit when i…" at bounding box center [289, 208] width 323 height 50
copy ul "Anti-rotational dampeners are designed to help minimize rotation of unit when i…"
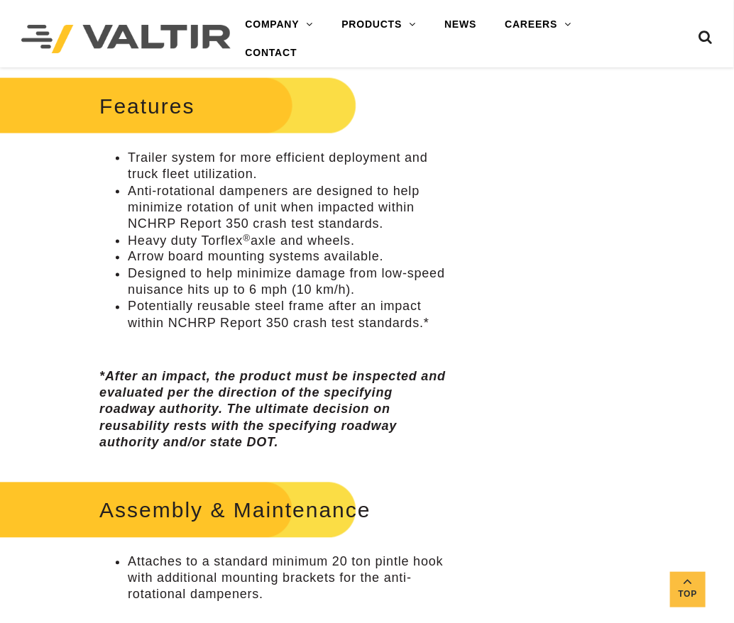
click at [180, 244] on li "Heavy duty Torflex ® axle and wheels." at bounding box center [289, 241] width 323 height 16
copy ul "Heavy duty Torflex ® axle and wheels."
click at [170, 262] on li "Arrow board mounting systems available." at bounding box center [289, 257] width 323 height 16
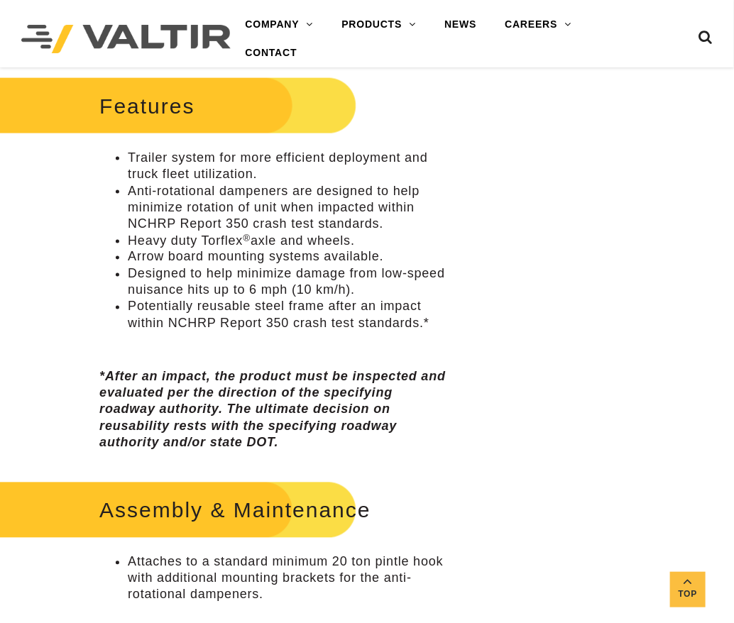
click at [171, 260] on li "Arrow board mounting systems available." at bounding box center [289, 257] width 323 height 16
copy ul "Arrow board mounting systems available."
click at [162, 277] on li "Designed to help minimize damage from low-speed nuisance hits up to 6 mph (10 k…" at bounding box center [289, 282] width 323 height 33
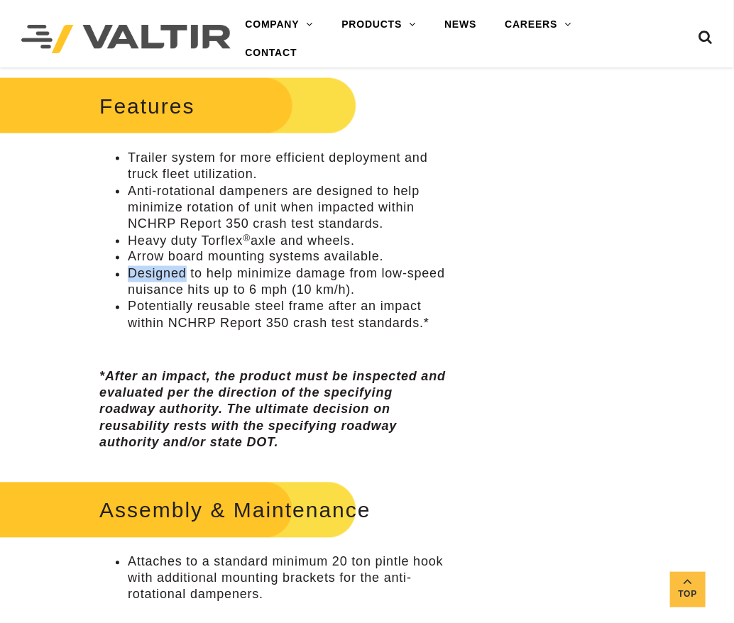
click at [162, 277] on li "Designed to help minimize damage from low-speed nuisance hits up to 6 mph (10 k…" at bounding box center [289, 282] width 323 height 33
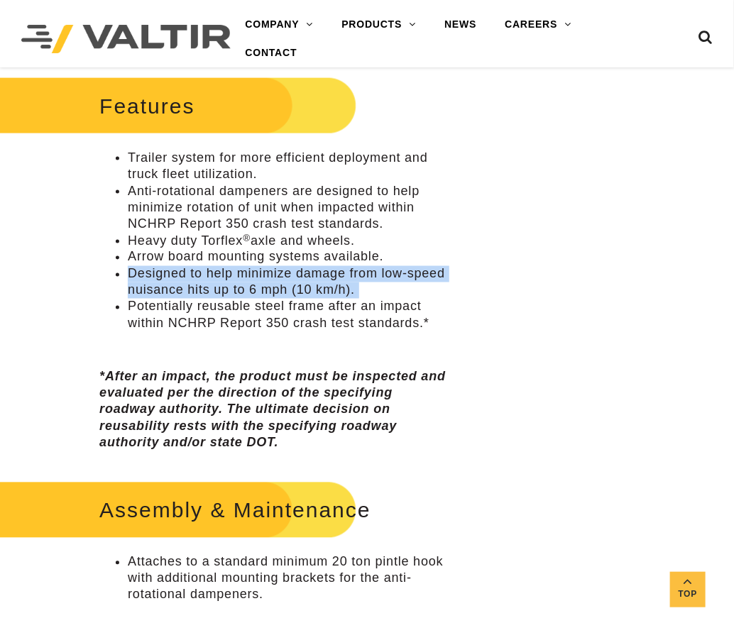
click at [162, 277] on li "Designed to help minimize damage from low-speed nuisance hits up to 6 mph (10 k…" at bounding box center [289, 282] width 323 height 33
copy ul "Designed to help minimize damage from low-speed nuisance hits up to 6 mph (10 k…"
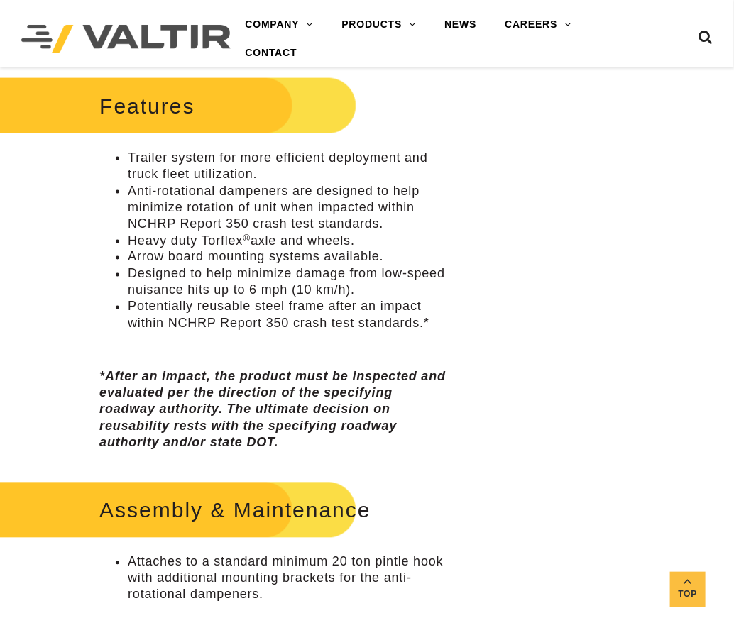
click at [189, 312] on li "Potentially reusable steel frame after an impact within NCHRP Report 350 crash …" at bounding box center [289, 315] width 323 height 33
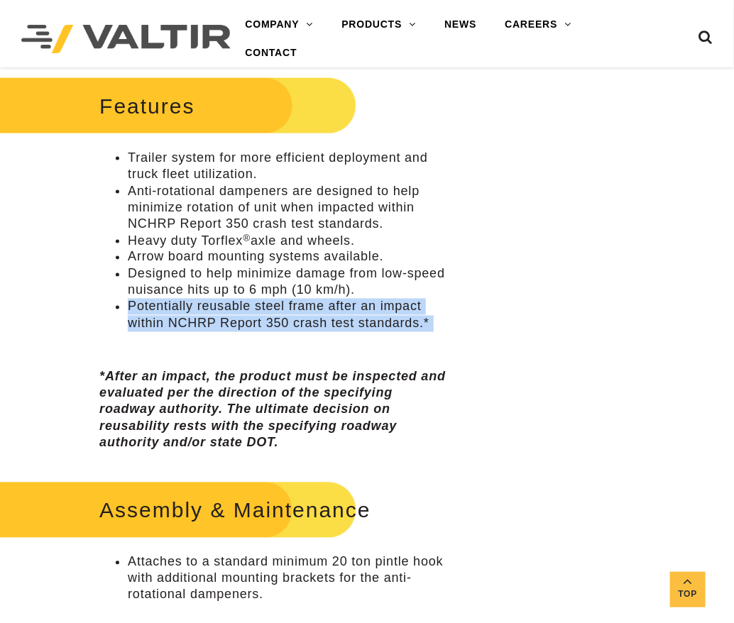
click at [189, 312] on li "Potentially reusable steel frame after an impact within NCHRP Report 350 crash …" at bounding box center [289, 315] width 323 height 33
copy div "Potentially reusable steel frame after an impact within NCHRP Report 350 crash …"
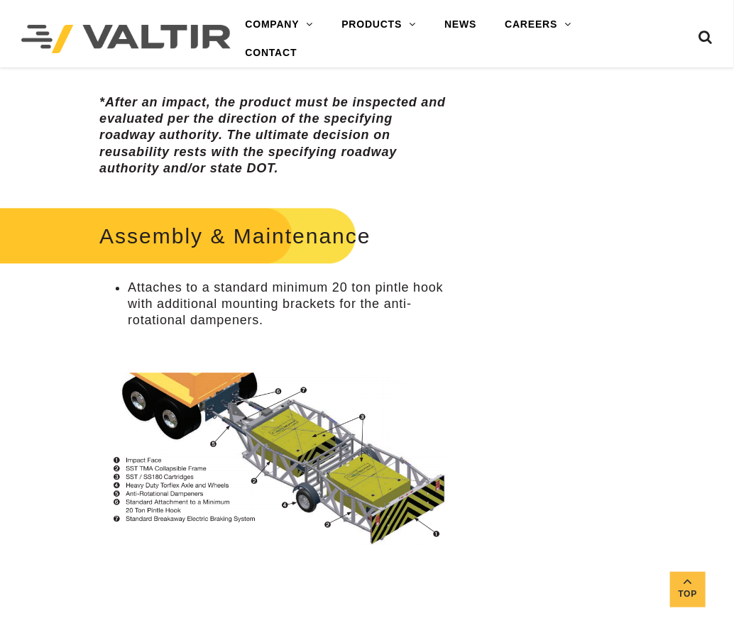
scroll to position [851, 0]
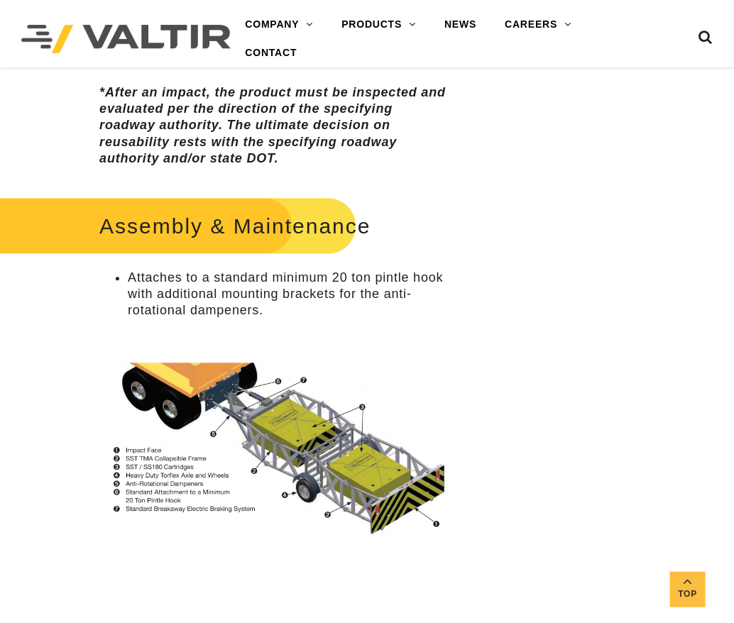
click at [190, 297] on li "Attaches to a standard minimum 20 ton pintle hook with additional mounting brac…" at bounding box center [289, 295] width 323 height 50
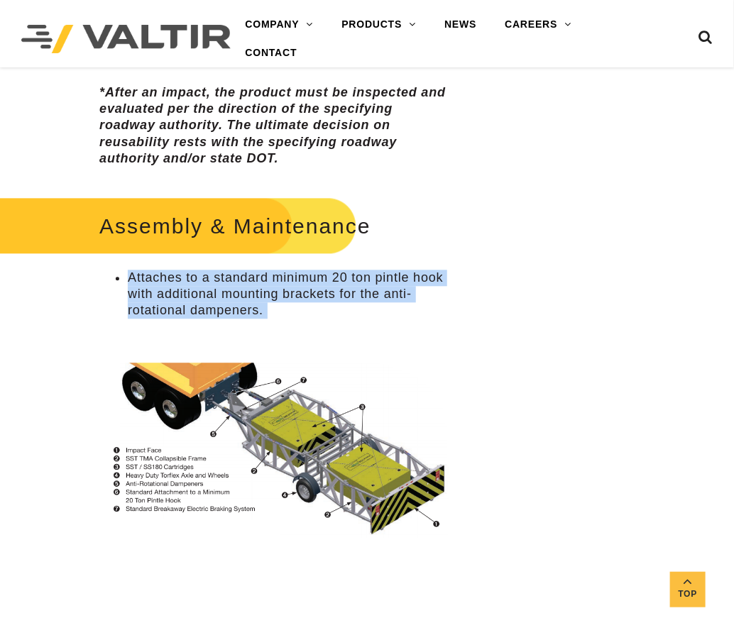
click at [190, 297] on li "Attaches to a standard minimum 20 ton pintle hook with additional mounting brac…" at bounding box center [289, 295] width 323 height 50
copy div "Attaches to a standard minimum 20 ton pintle hook with additional mounting brac…"
click at [200, 415] on img at bounding box center [274, 447] width 351 height 184
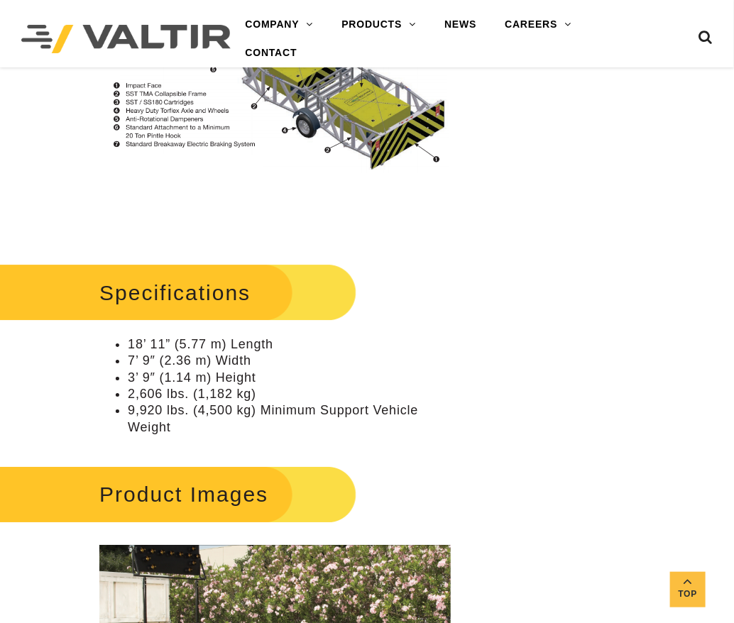
scroll to position [1276, 0]
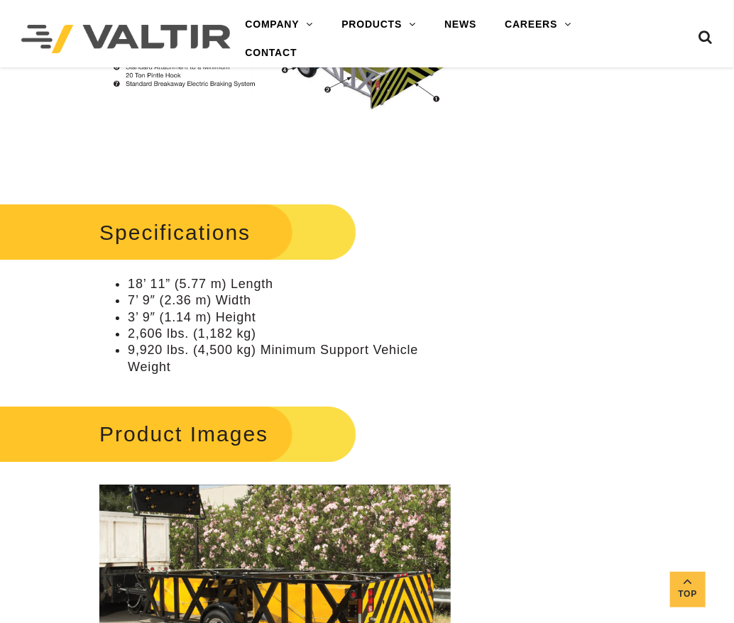
click at [165, 285] on li "18’ 11” (5.77 m) Length" at bounding box center [289, 284] width 323 height 16
copy ul "18’ 11” (5.77 m) Length"
click at [158, 284] on li "18’ 11” (5.77 m) Length" at bounding box center [289, 284] width 323 height 16
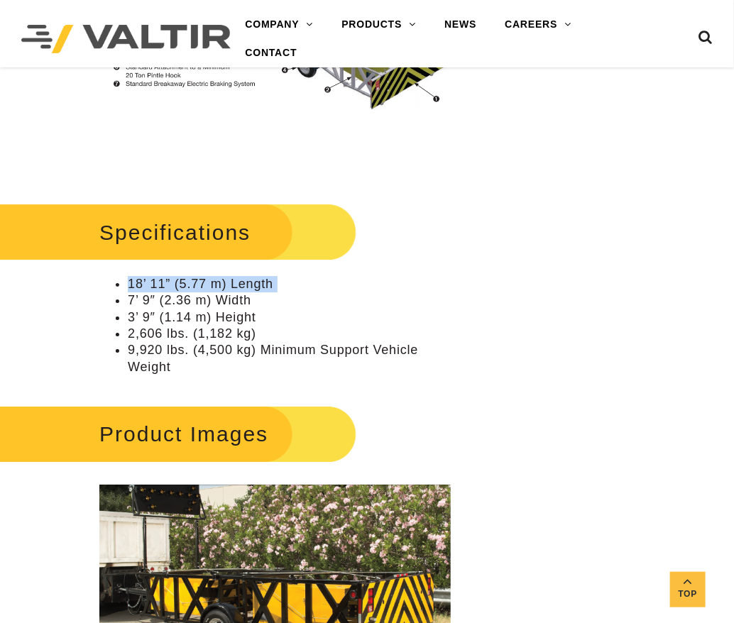
click at [158, 284] on li "18’ 11” (5.77 m) Length" at bounding box center [289, 284] width 323 height 16
copy ul "18’ 11” (5.77 m) Length"
click at [171, 297] on li "7’ 9″ (2.36 m) Width" at bounding box center [289, 300] width 323 height 16
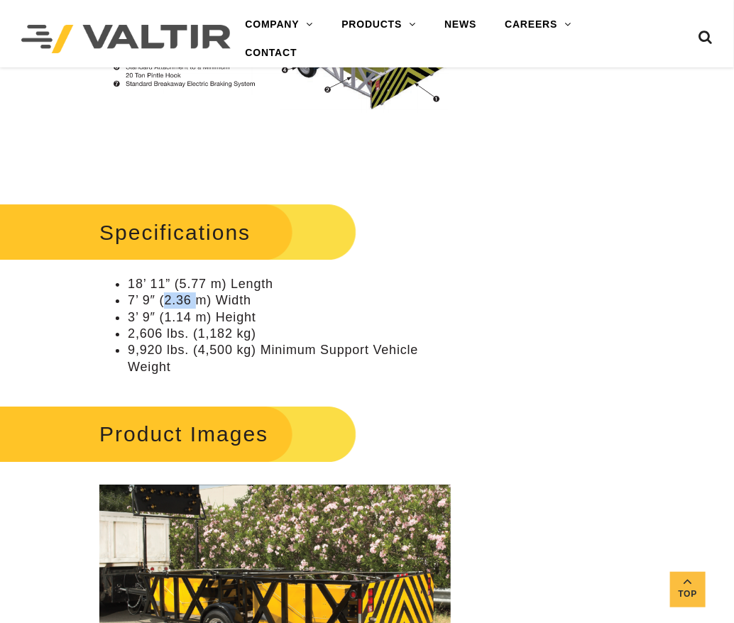
click at [171, 297] on li "7’ 9″ (2.36 m) Width" at bounding box center [289, 300] width 323 height 16
click at [181, 311] on li "3’ 9″ (1.14 m) Height" at bounding box center [289, 317] width 323 height 16
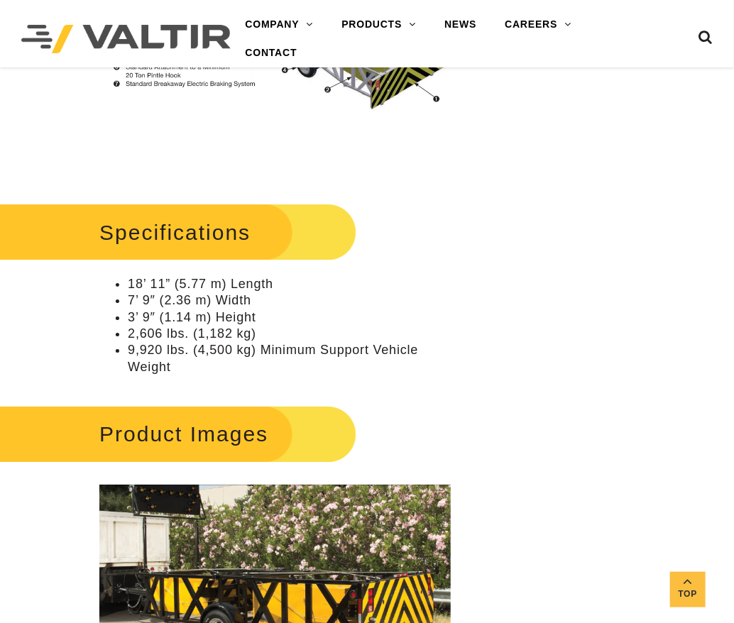
click at [135, 331] on li "2,606 lbs. (1,182 kg)" at bounding box center [289, 334] width 323 height 16
click at [189, 346] on li "9,920 lbs. (4,500 kg) Minimum Support Vehicle Weight" at bounding box center [289, 358] width 323 height 33
click at [189, 351] on li "9,920 lbs. (4,500 kg) Minimum Support Vehicle Weight" at bounding box center [289, 358] width 323 height 33
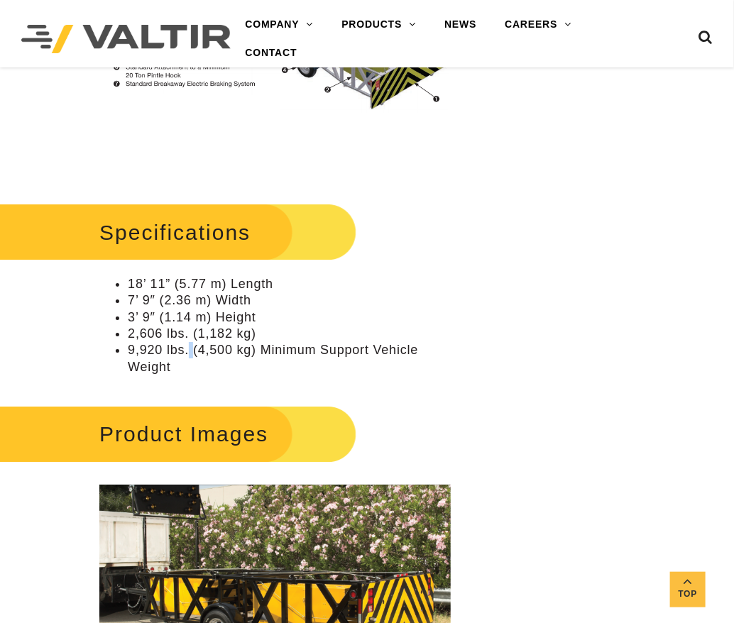
click at [189, 351] on li "9,920 lbs. (4,500 kg) Minimum Support Vehicle Weight" at bounding box center [289, 358] width 323 height 33
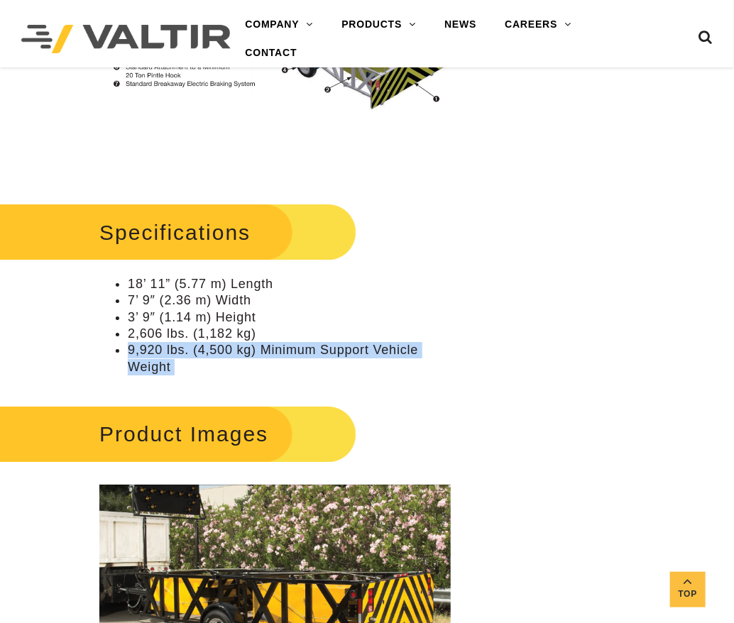
click at [189, 351] on li "9,920 lbs. (4,500 kg) Minimum Support Vehicle Weight" at bounding box center [289, 358] width 323 height 33
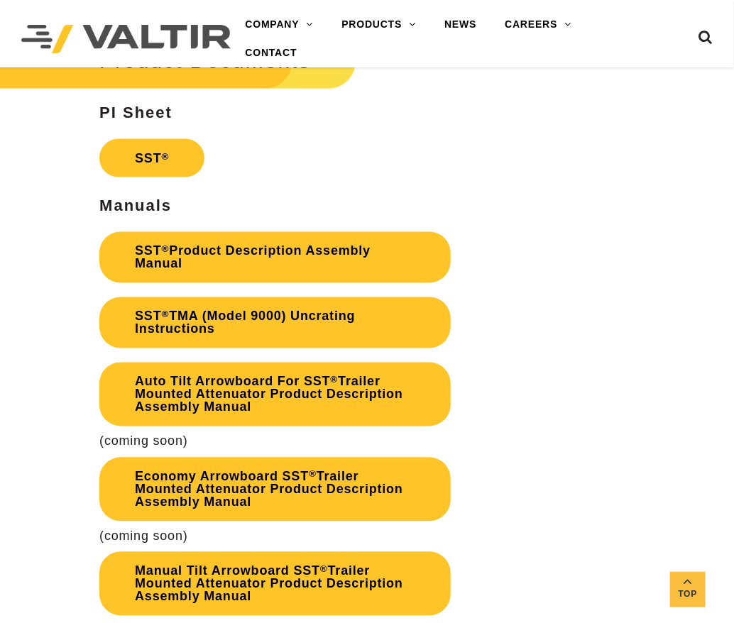
scroll to position [2219, 0]
